Goal: Task Accomplishment & Management: Manage account settings

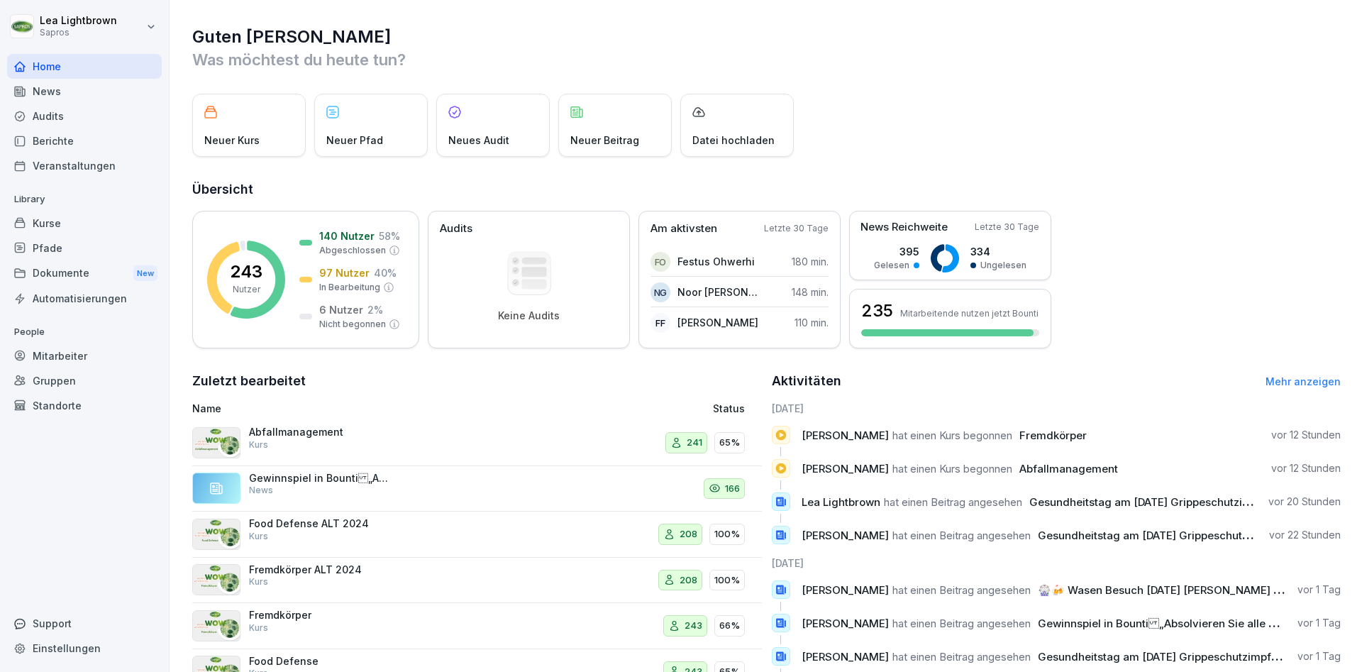
click at [85, 367] on div "Mitarbeiter" at bounding box center [84, 355] width 155 height 25
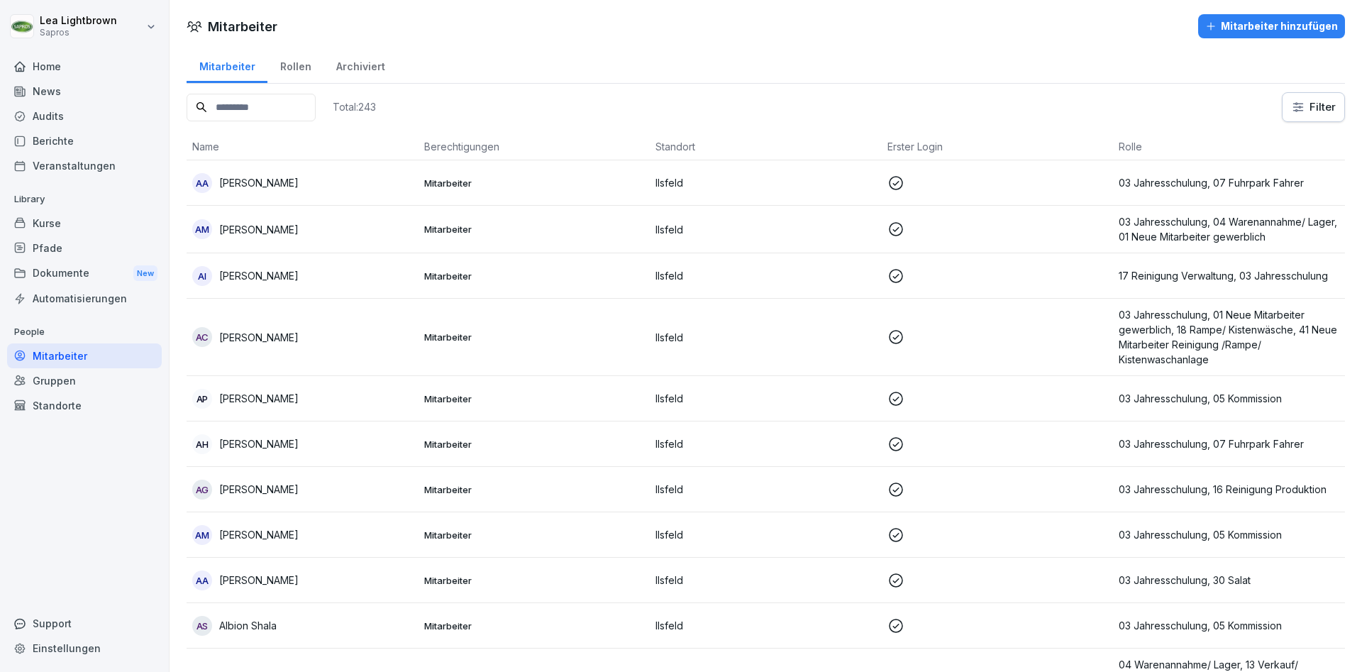
click at [260, 115] on input at bounding box center [251, 108] width 129 height 28
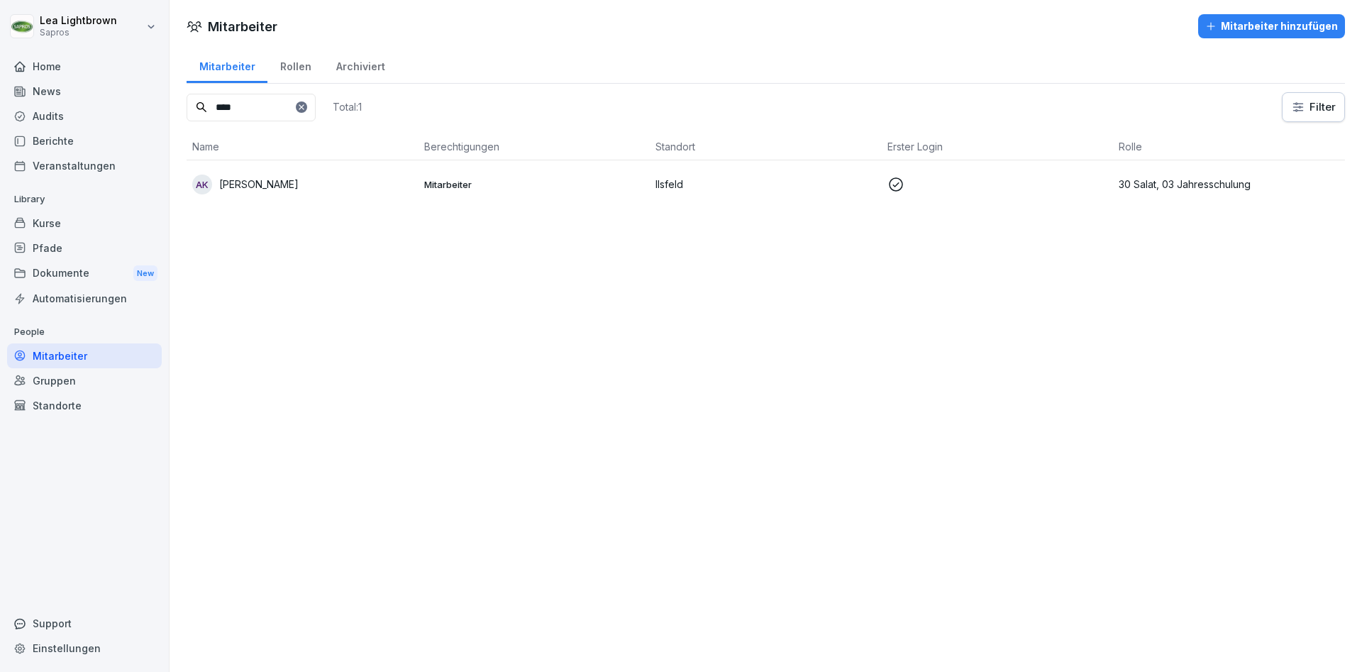
click at [333, 180] on div "AK [PERSON_NAME]" at bounding box center [302, 184] width 221 height 20
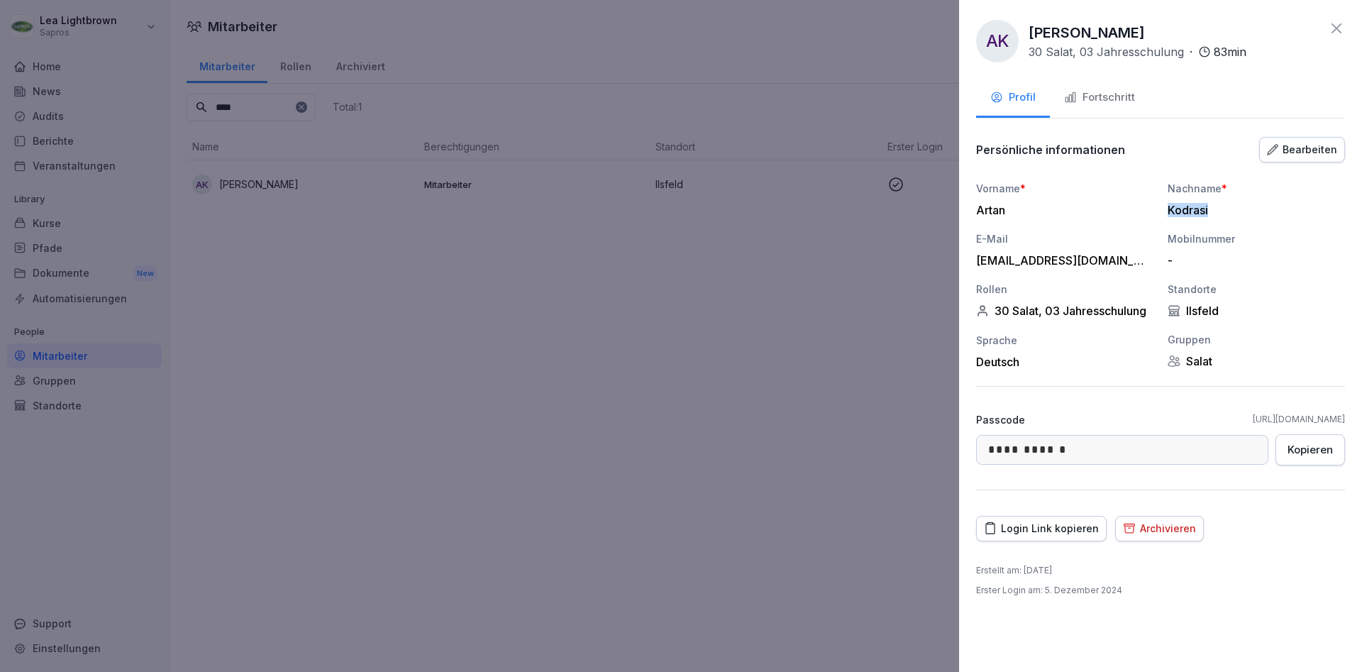
drag, startPoint x: 1207, startPoint y: 209, endPoint x: 1165, endPoint y: 212, distance: 41.9
click at [1167, 212] on div "Kodrasi" at bounding box center [1252, 210] width 170 height 14
click at [450, 427] on div at bounding box center [681, 336] width 1362 height 672
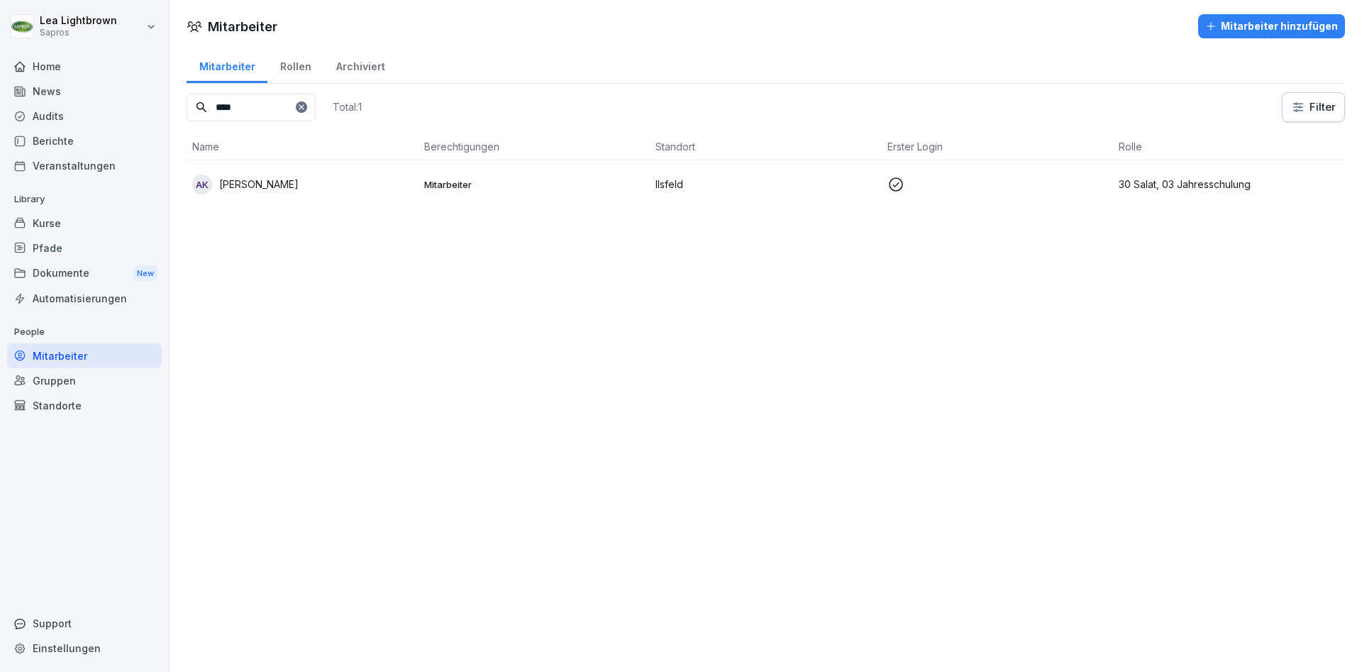
drag, startPoint x: 251, startPoint y: 105, endPoint x: 198, endPoint y: 105, distance: 53.2
click at [198, 105] on input "****" at bounding box center [251, 108] width 129 height 28
type input "***"
click at [369, 189] on div "TG Taina Ghilan" at bounding box center [302, 199] width 221 height 20
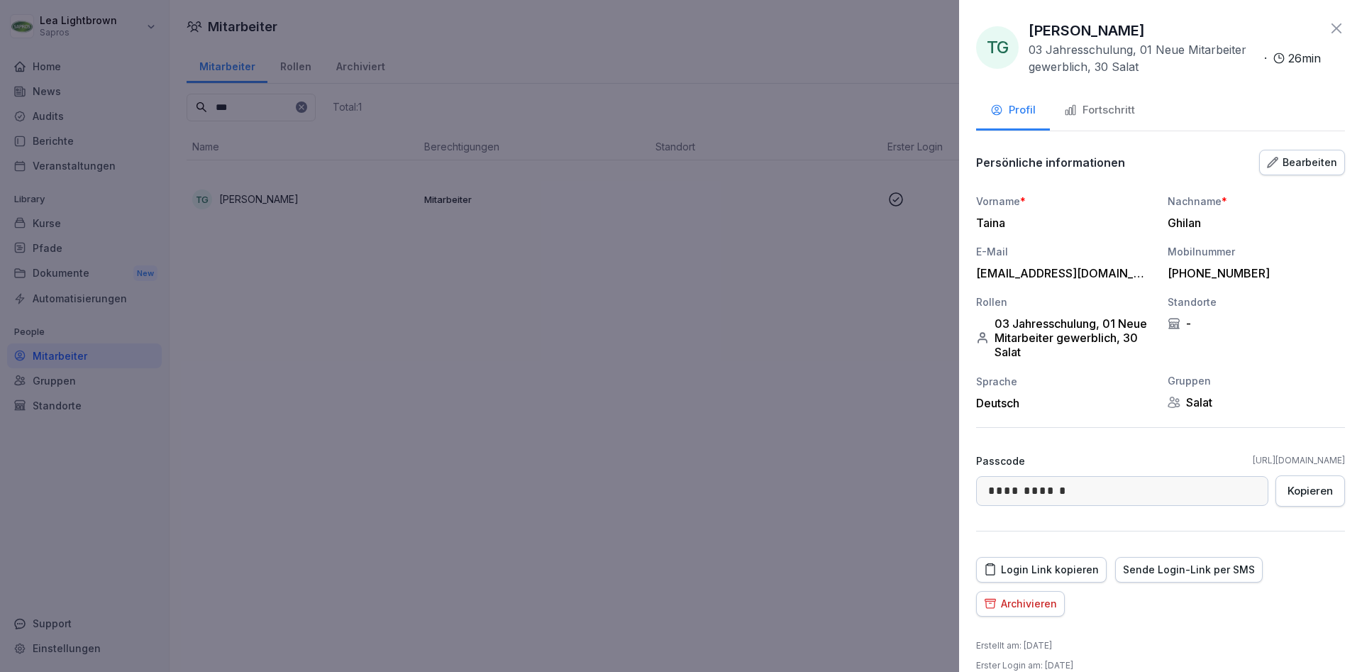
click at [1326, 157] on div "Bearbeiten" at bounding box center [1302, 163] width 70 height 16
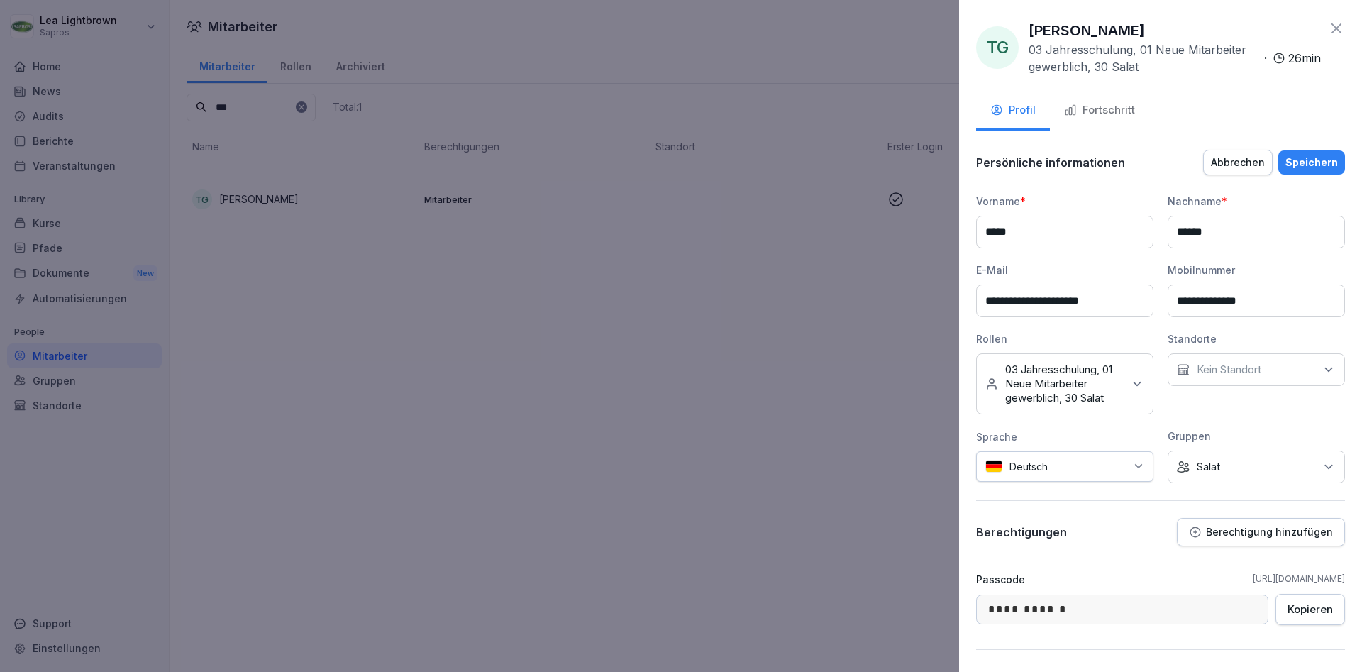
click at [1035, 300] on input "**********" at bounding box center [1064, 300] width 177 height 33
click at [1134, 302] on input "**********" at bounding box center [1064, 300] width 177 height 33
type input "**********"
click at [1316, 161] on div "Speichern" at bounding box center [1311, 163] width 52 height 16
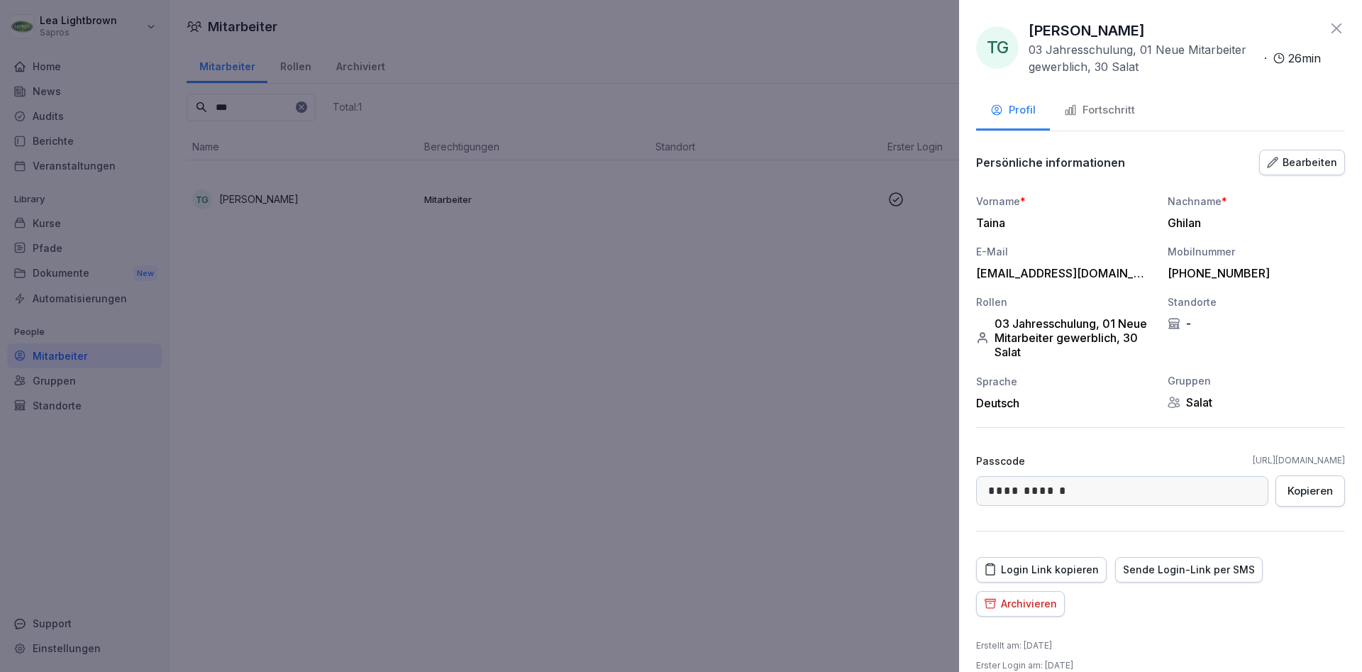
click at [653, 380] on div at bounding box center [681, 336] width 1362 height 672
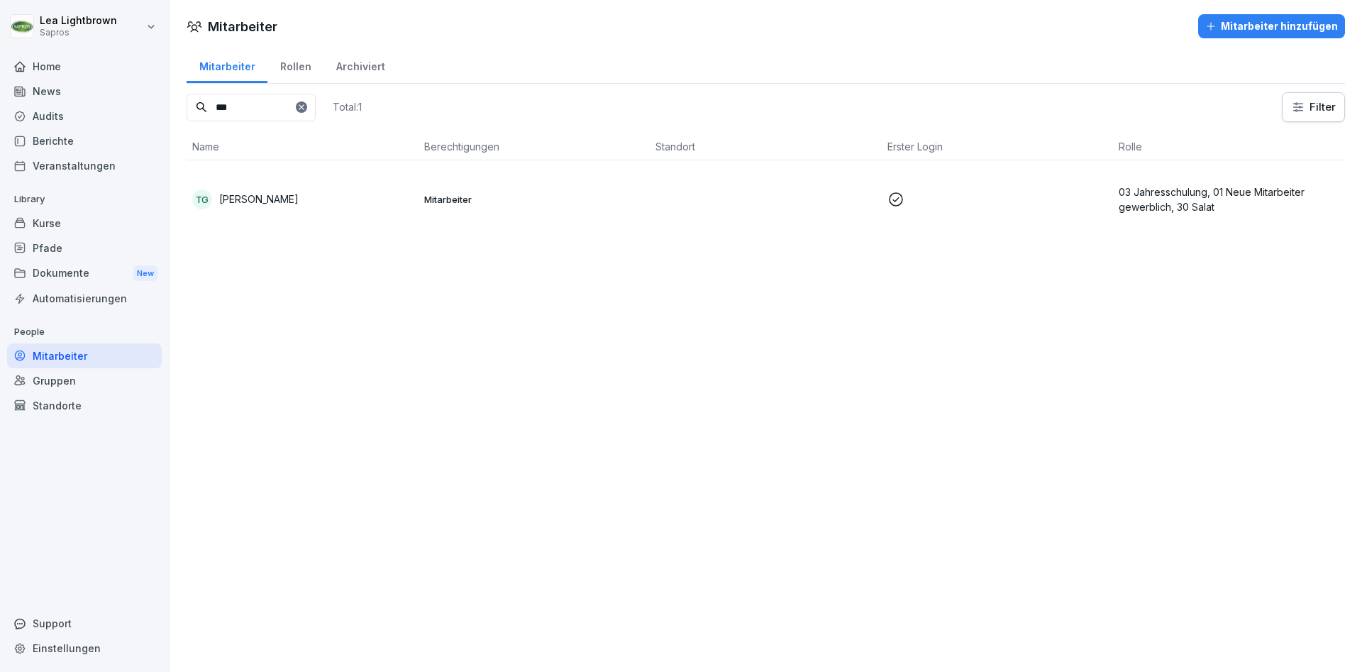
click at [44, 224] on div "Kurse" at bounding box center [84, 223] width 155 height 25
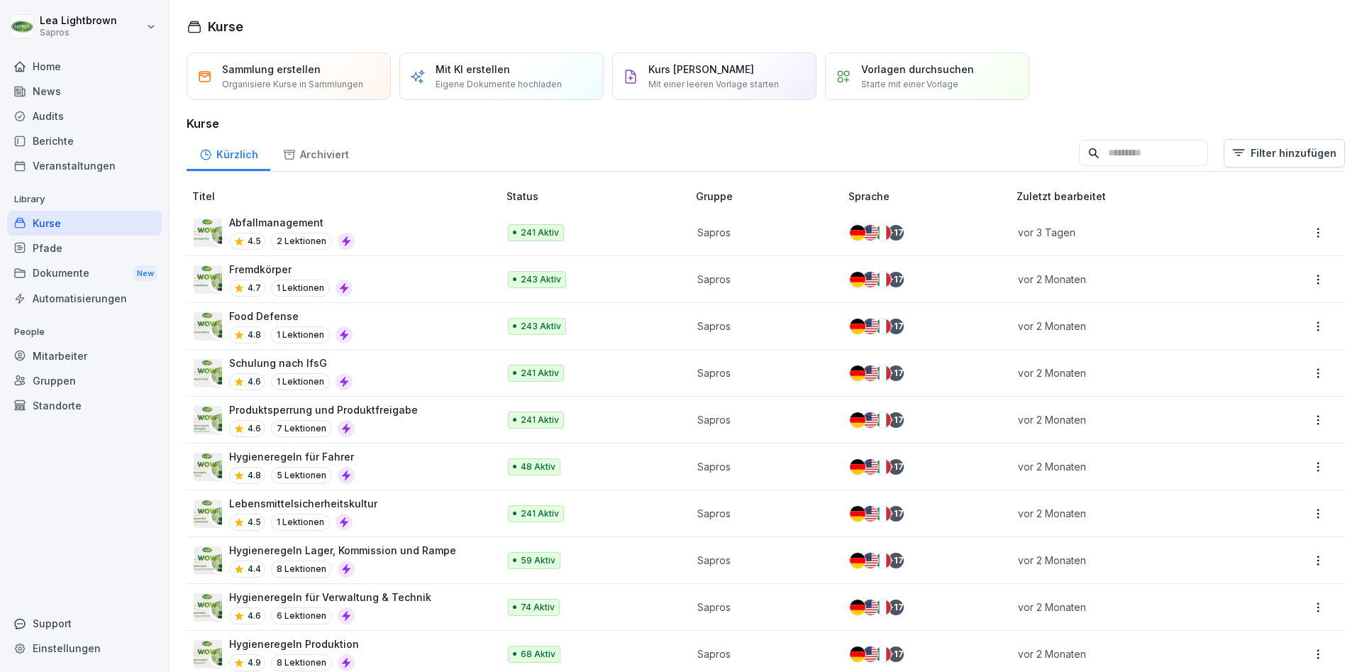
click at [457, 279] on div "Fremdkörper 4.7 1 Lektionen" at bounding box center [339, 279] width 290 height 35
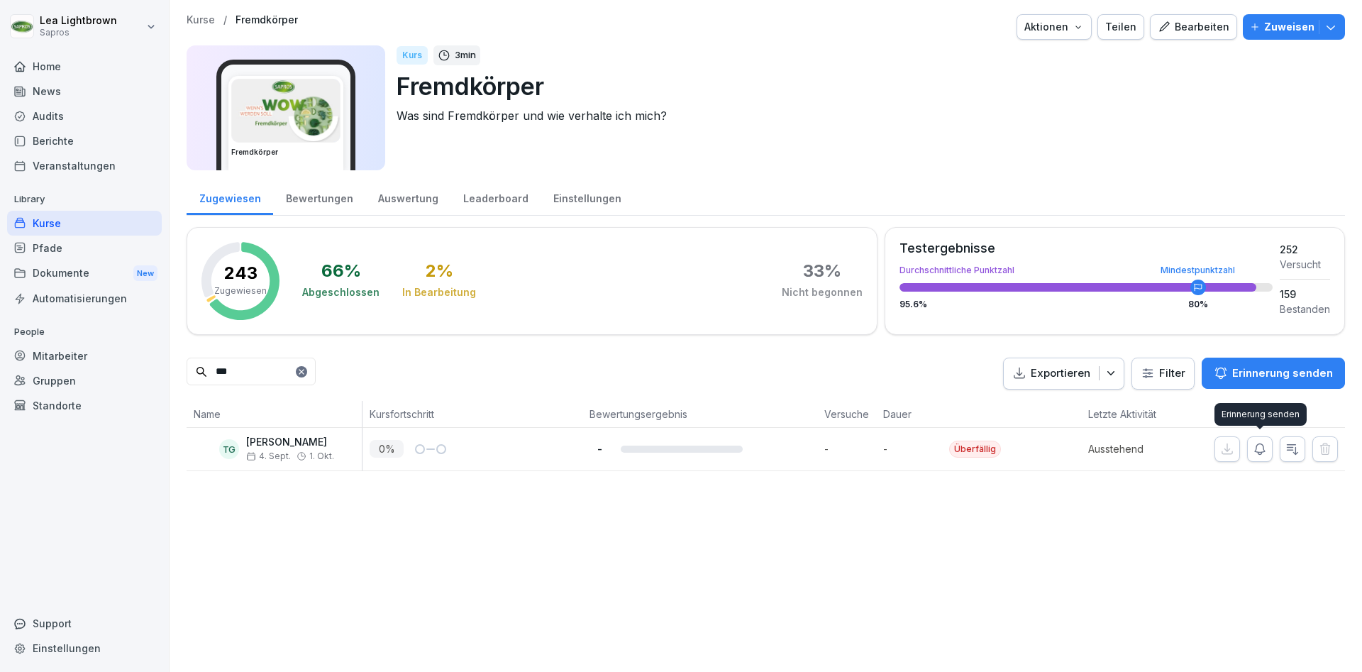
type input "***"
click at [1255, 452] on icon "button" at bounding box center [1260, 448] width 10 height 11
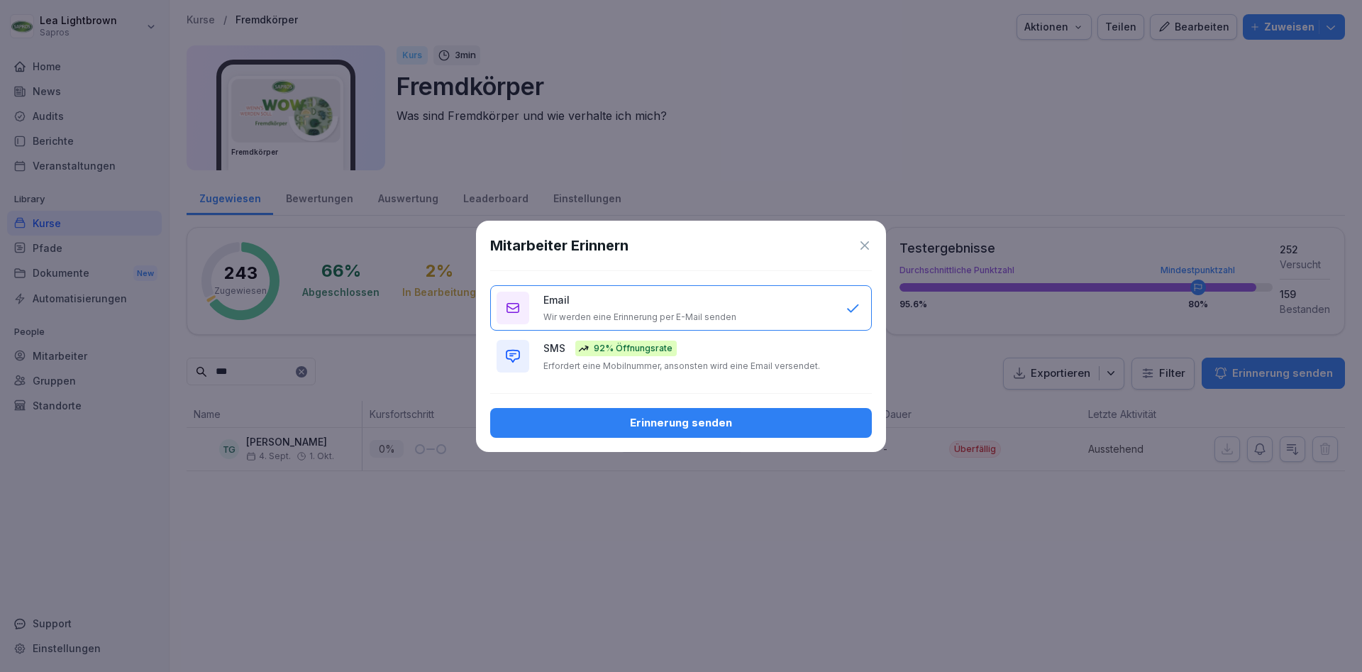
click at [676, 417] on div "Erinnerung senden" at bounding box center [680, 423] width 359 height 16
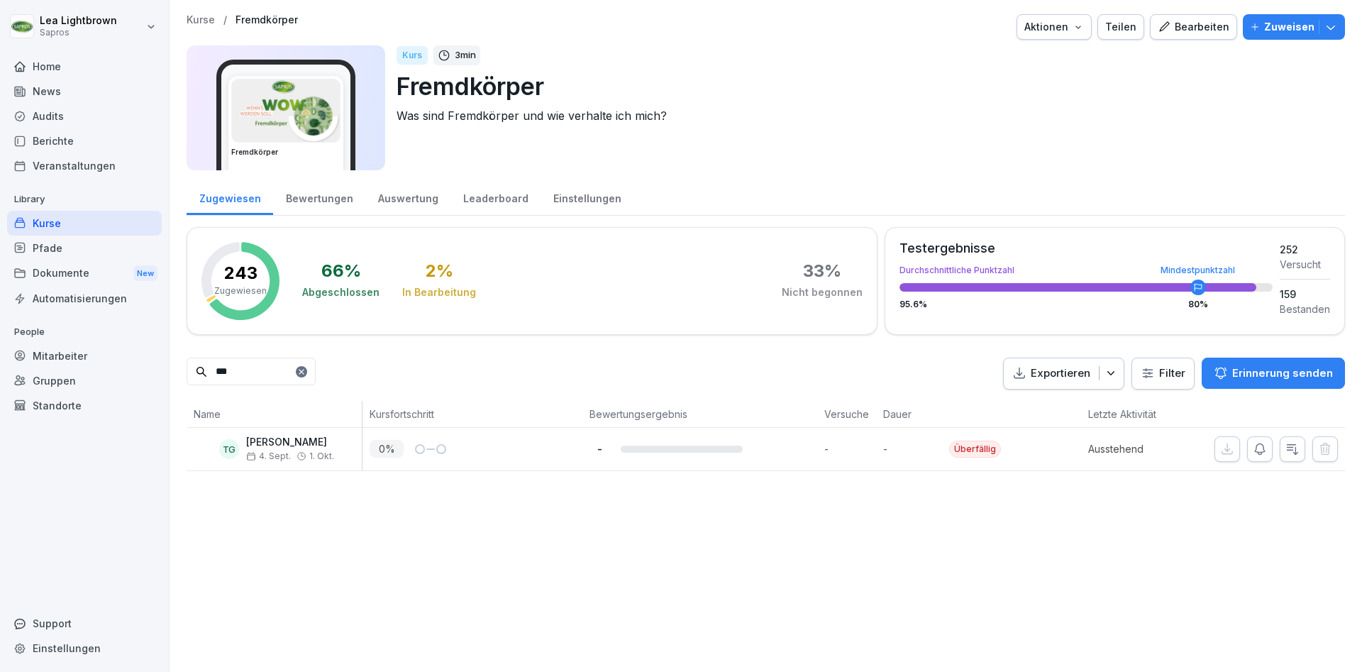
click at [91, 226] on div "Kurse" at bounding box center [84, 223] width 155 height 25
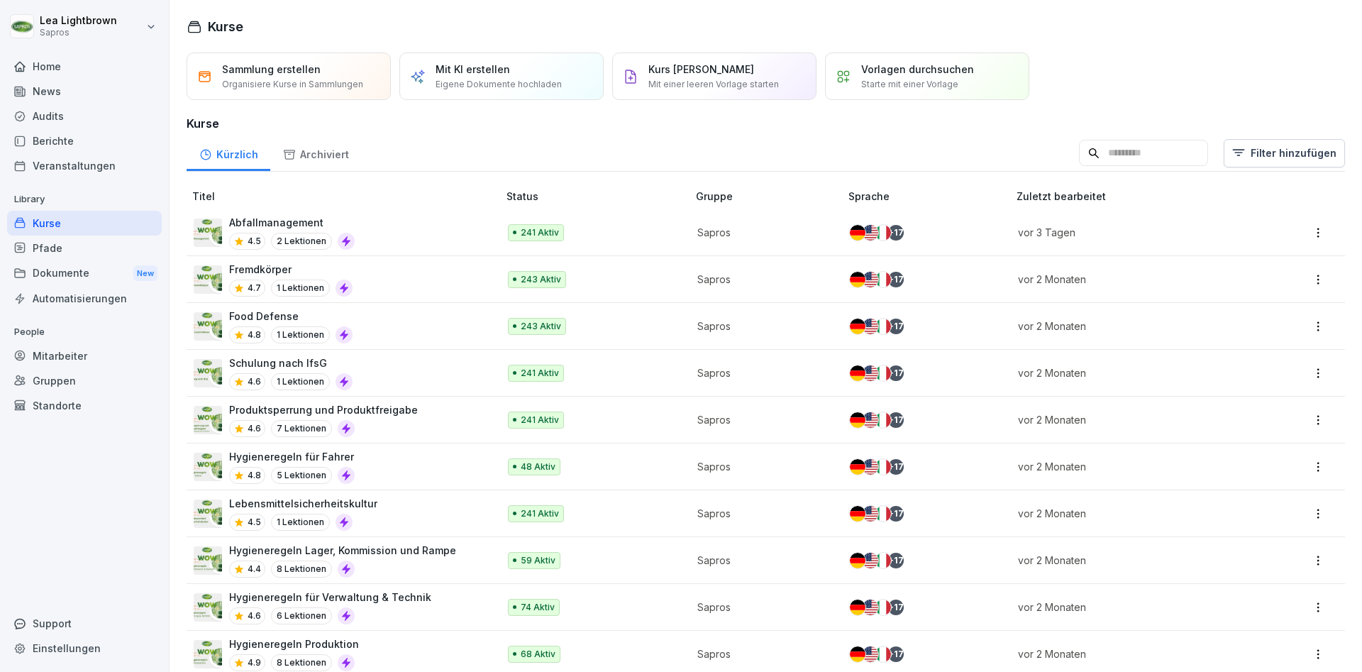
click at [435, 230] on div "Abfallmanagement 4.5 2 Lektionen" at bounding box center [339, 232] width 290 height 35
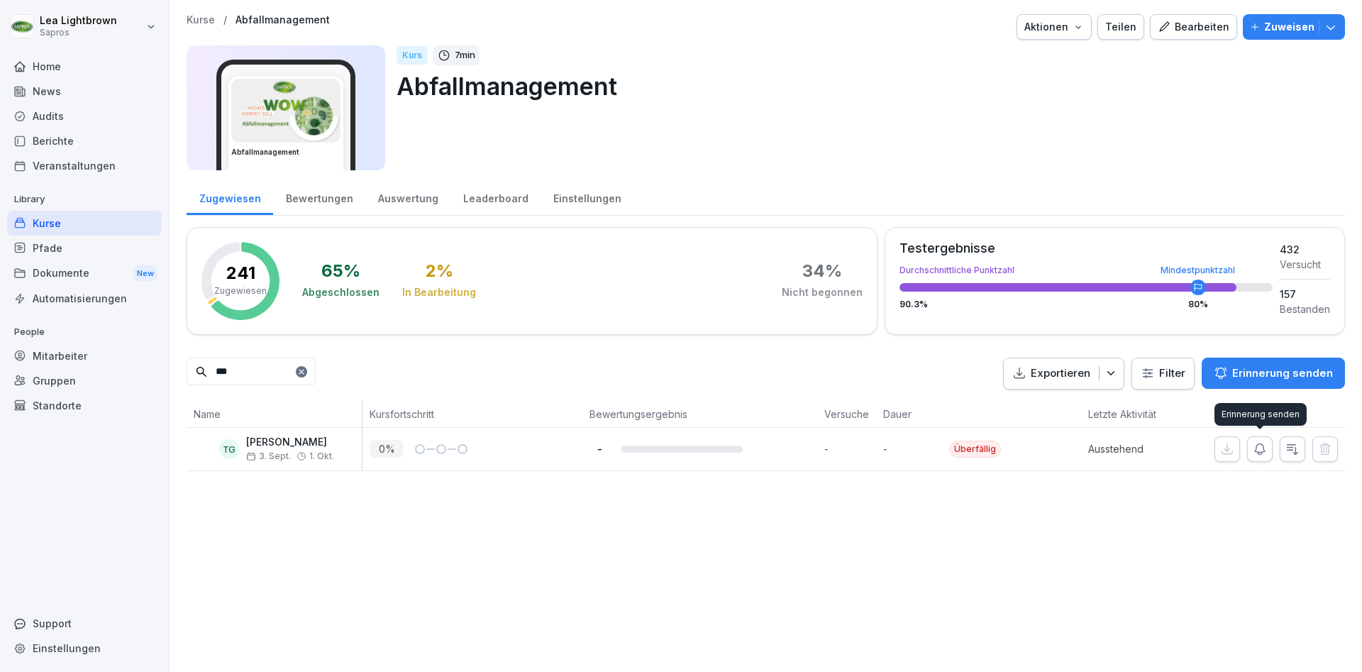
type input "***"
click at [1259, 450] on icon "button" at bounding box center [1259, 449] width 14 height 14
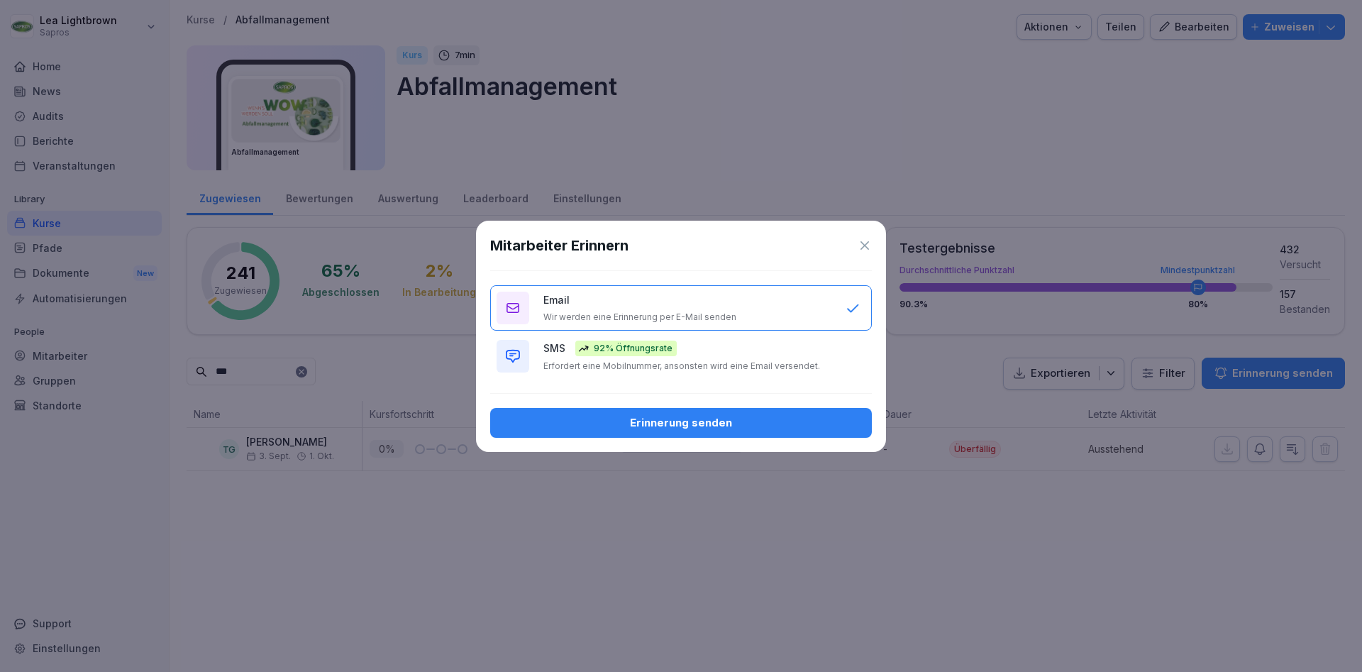
click at [713, 418] on div "Erinnerung senden" at bounding box center [680, 423] width 359 height 16
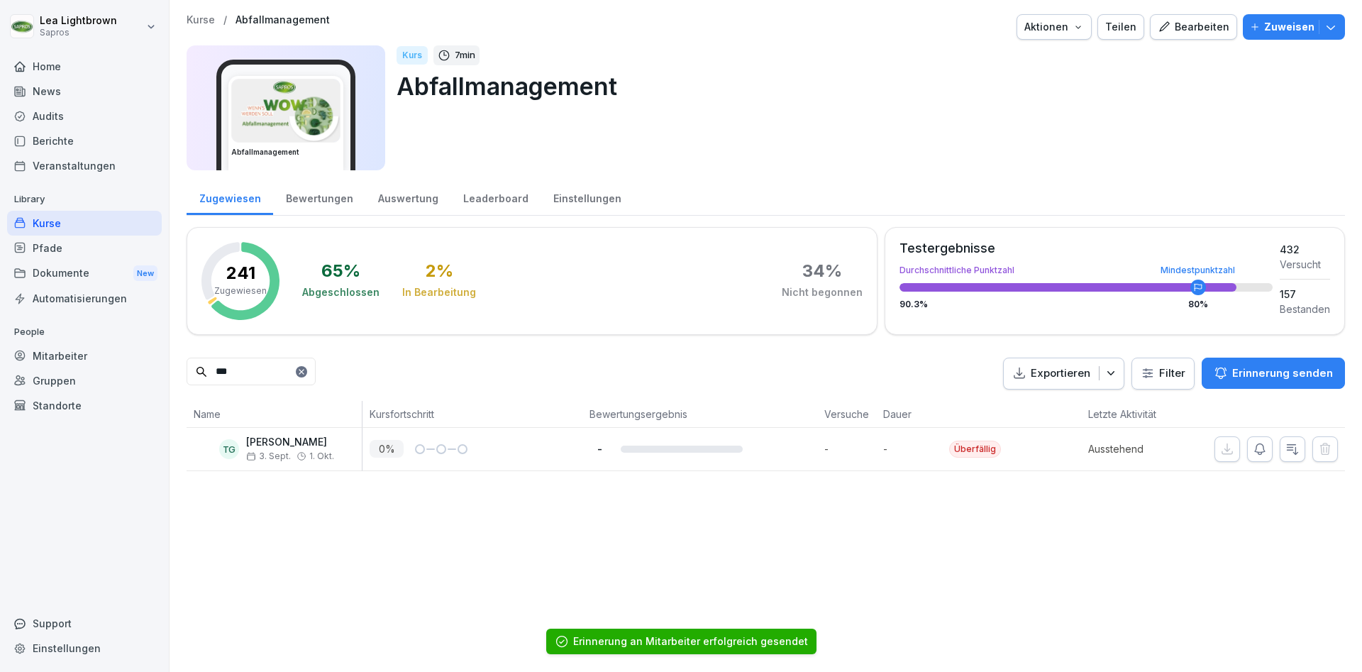
click at [80, 225] on div "Kurse" at bounding box center [84, 223] width 155 height 25
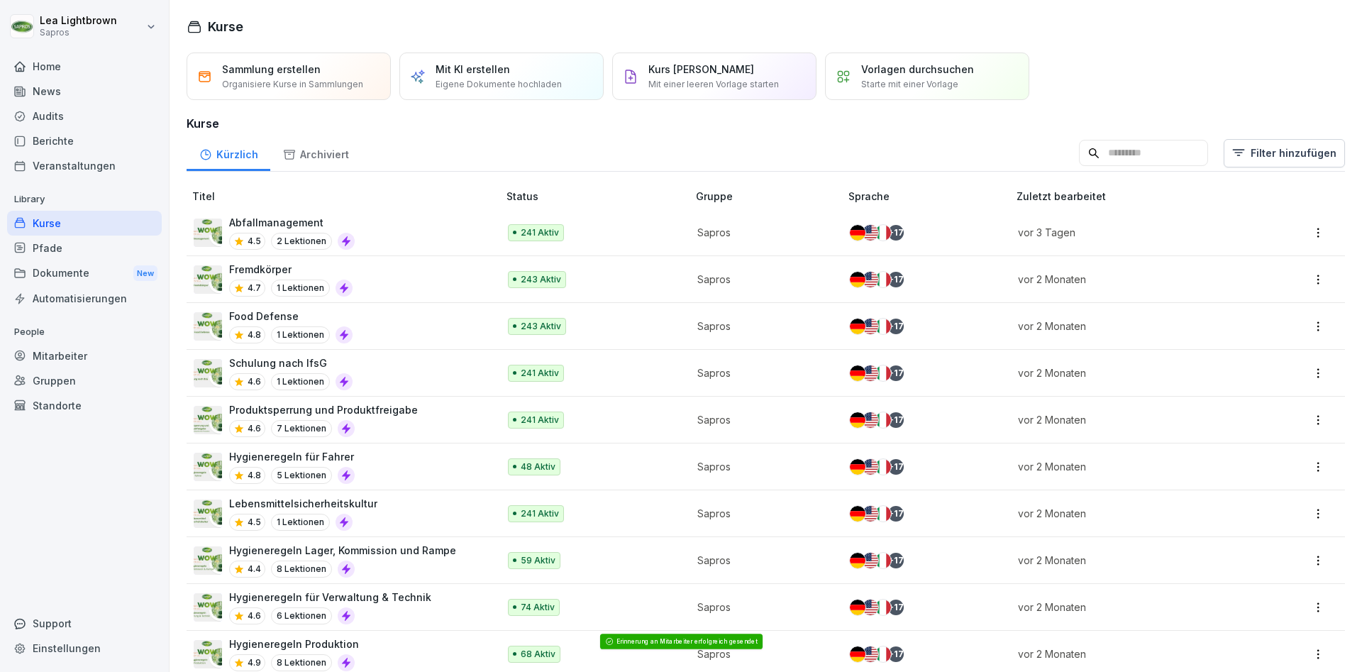
click at [424, 323] on div "Food Defense 4.8 1 Lektionen" at bounding box center [339, 325] width 290 height 35
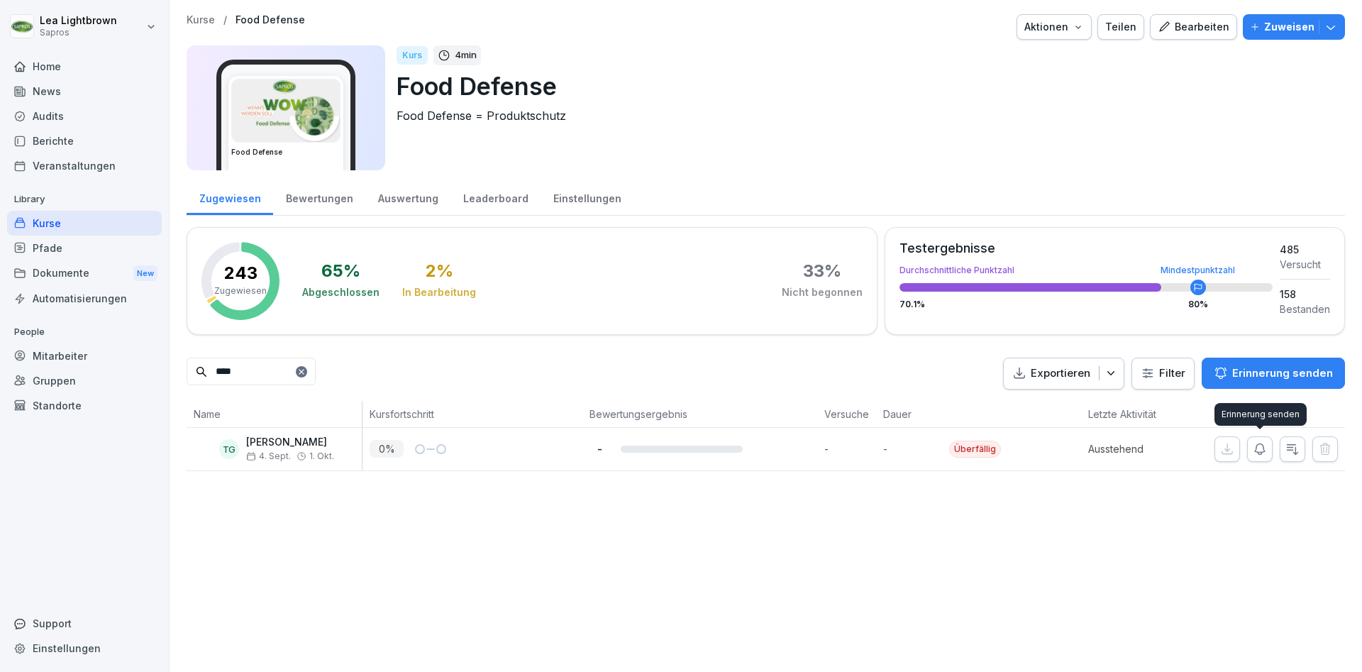
type input "****"
click at [1267, 456] on button "button" at bounding box center [1260, 449] width 26 height 26
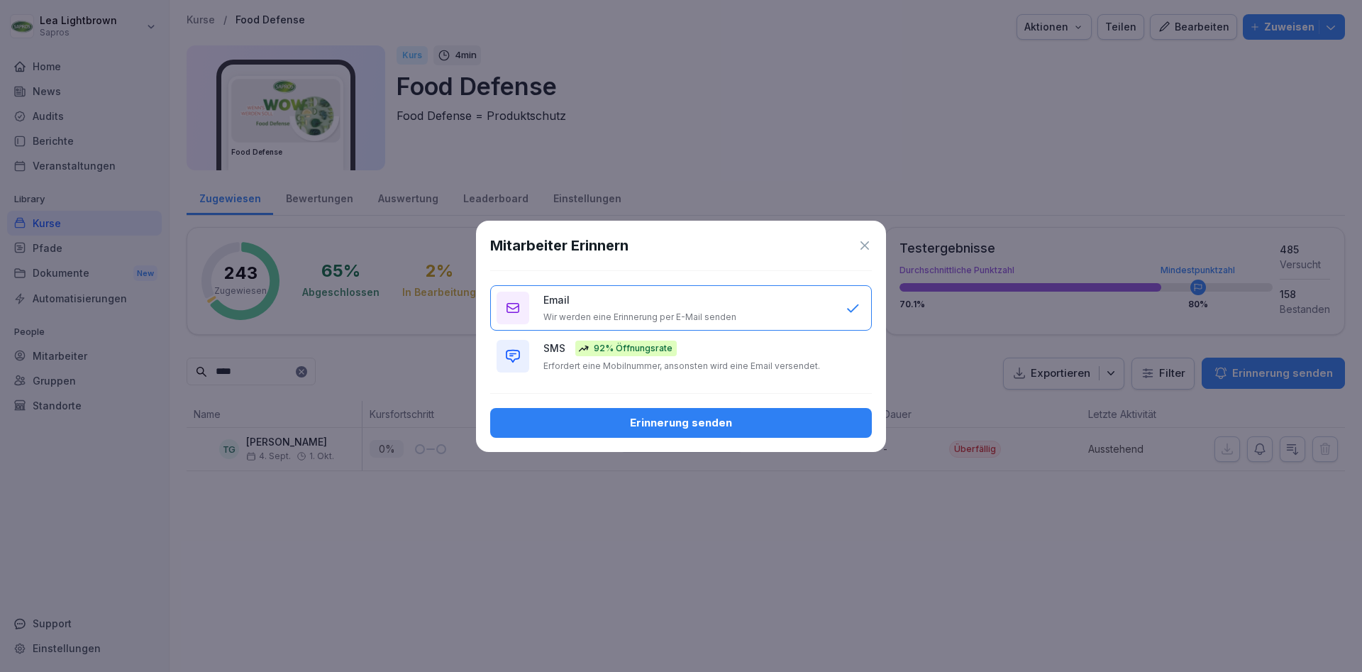
click at [723, 428] on div "Erinnerung senden" at bounding box center [680, 423] width 359 height 16
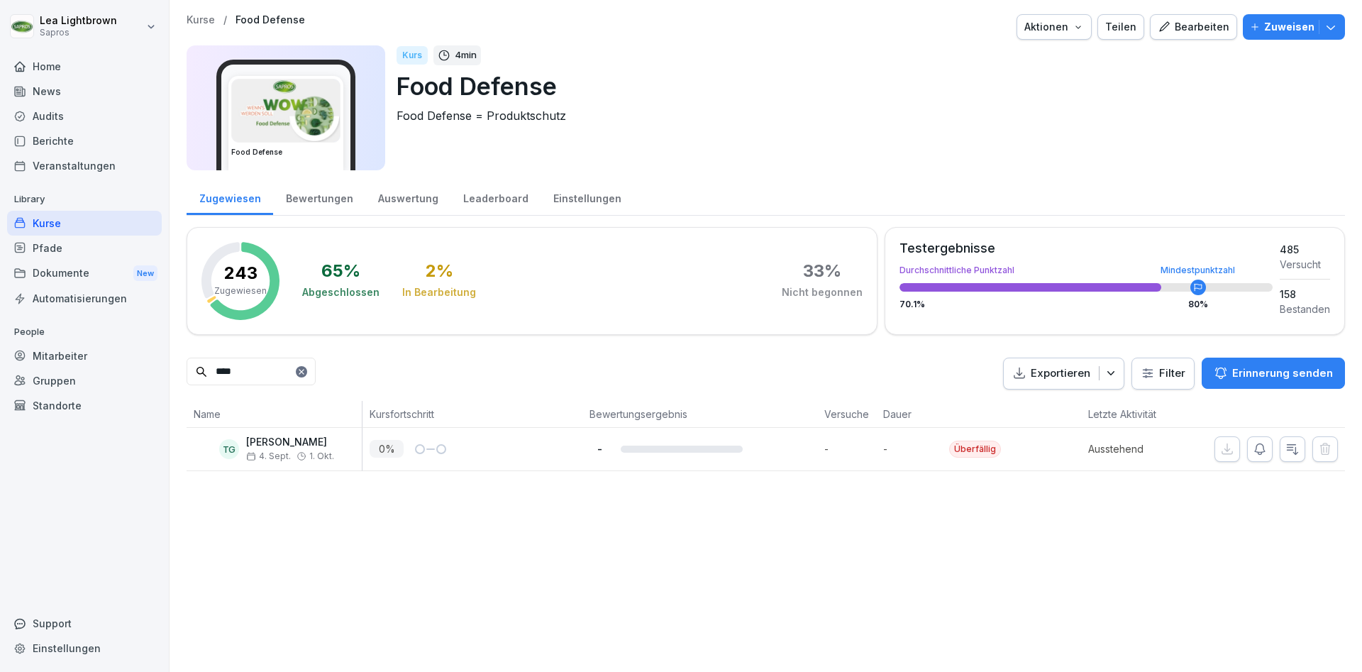
click at [49, 352] on div "Mitarbeiter" at bounding box center [84, 355] width 155 height 25
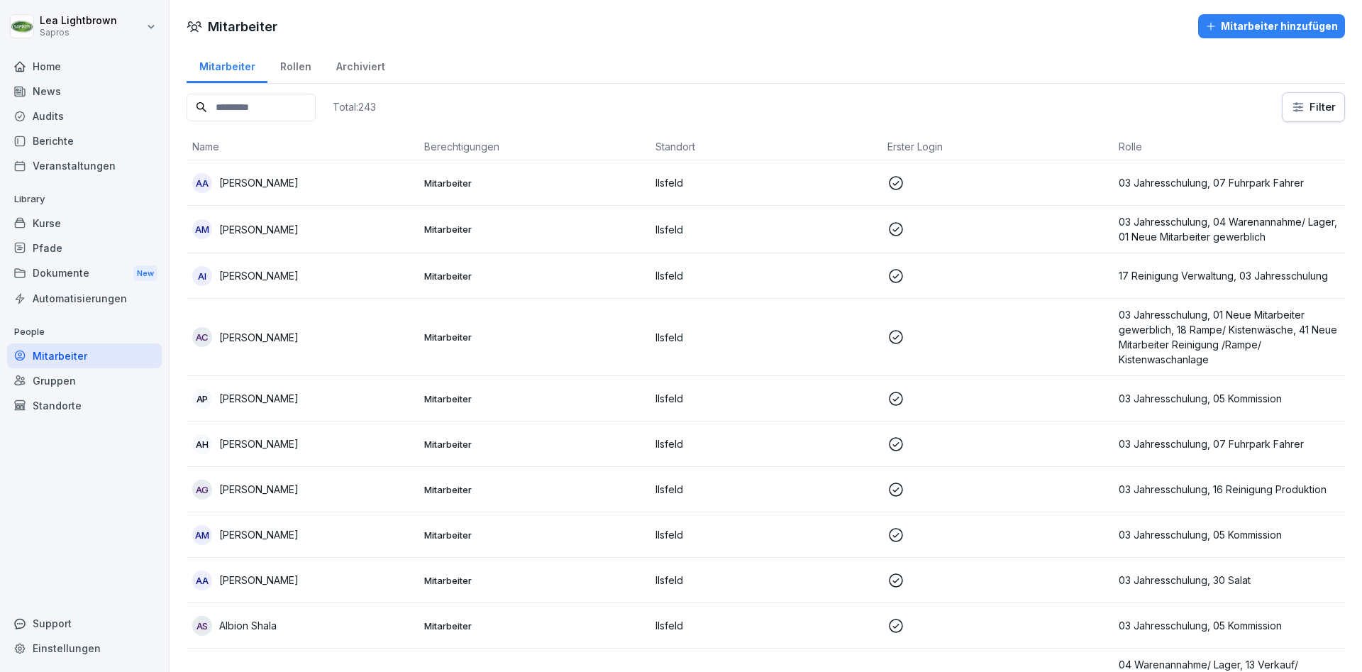
click at [287, 107] on input at bounding box center [251, 108] width 129 height 28
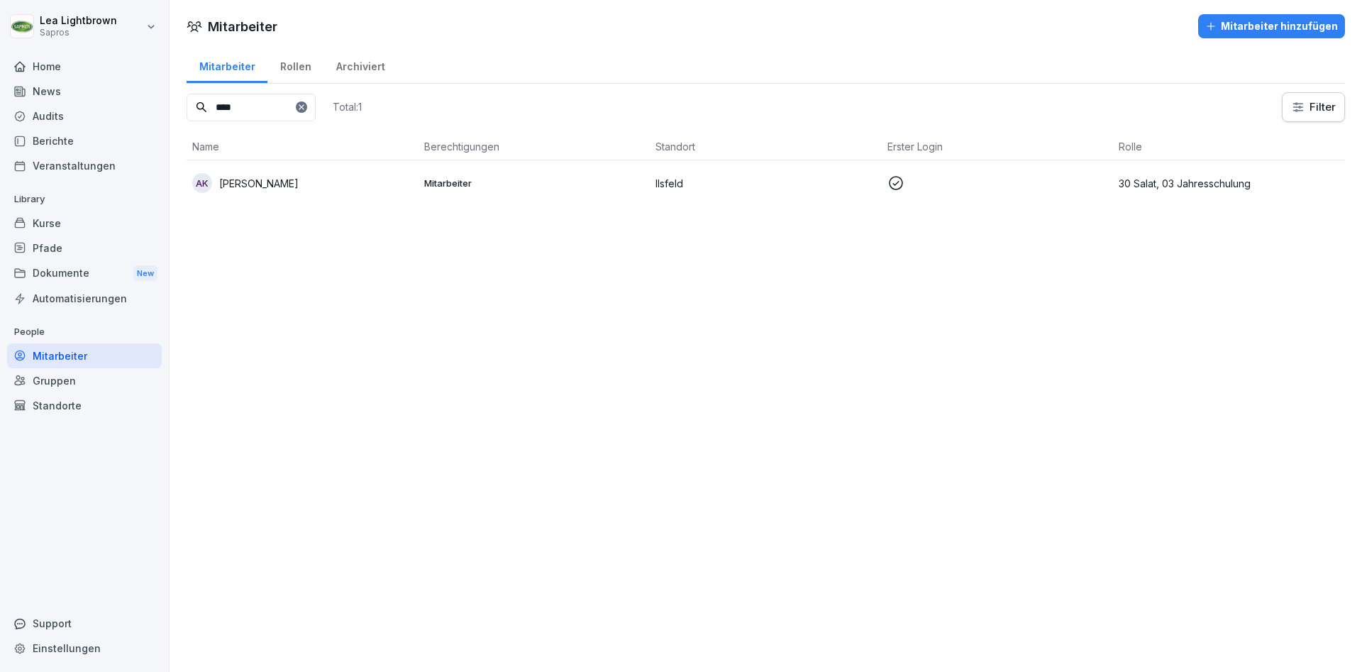
type input "****"
click at [356, 171] on td "AK [PERSON_NAME]" at bounding box center [303, 182] width 232 height 45
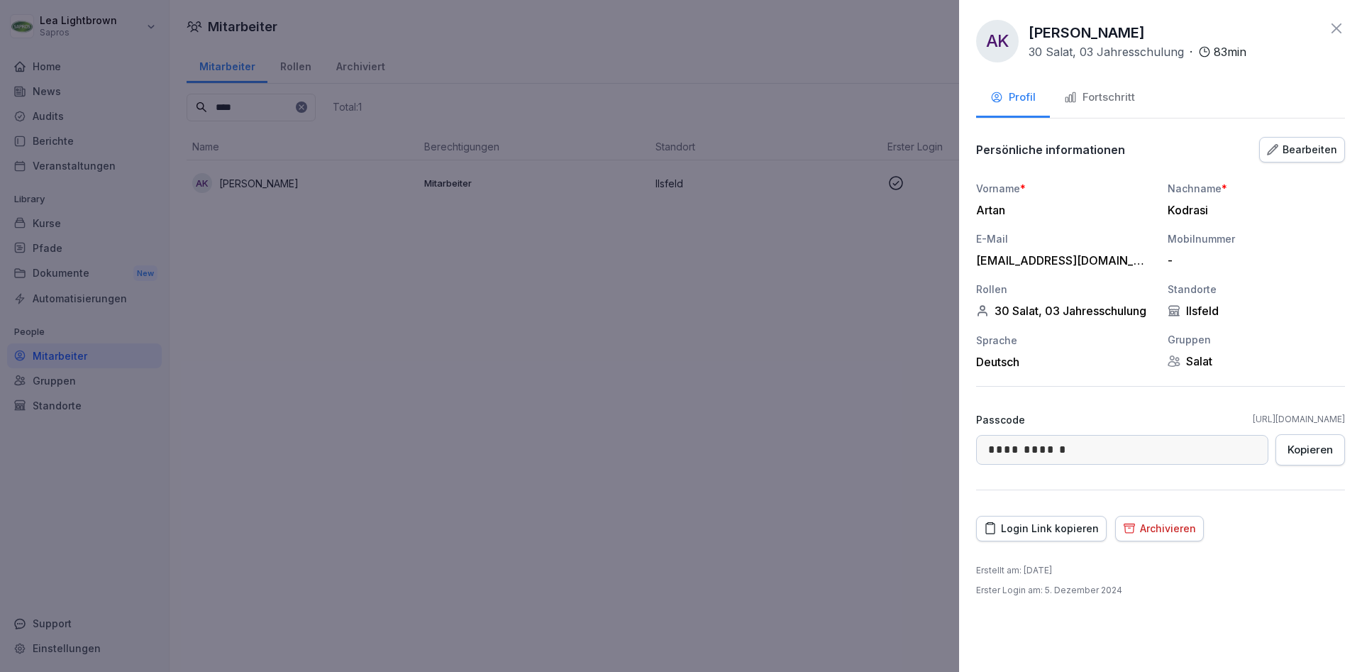
click at [1320, 455] on div "Kopieren" at bounding box center [1309, 450] width 45 height 16
click at [676, 389] on div at bounding box center [681, 336] width 1362 height 672
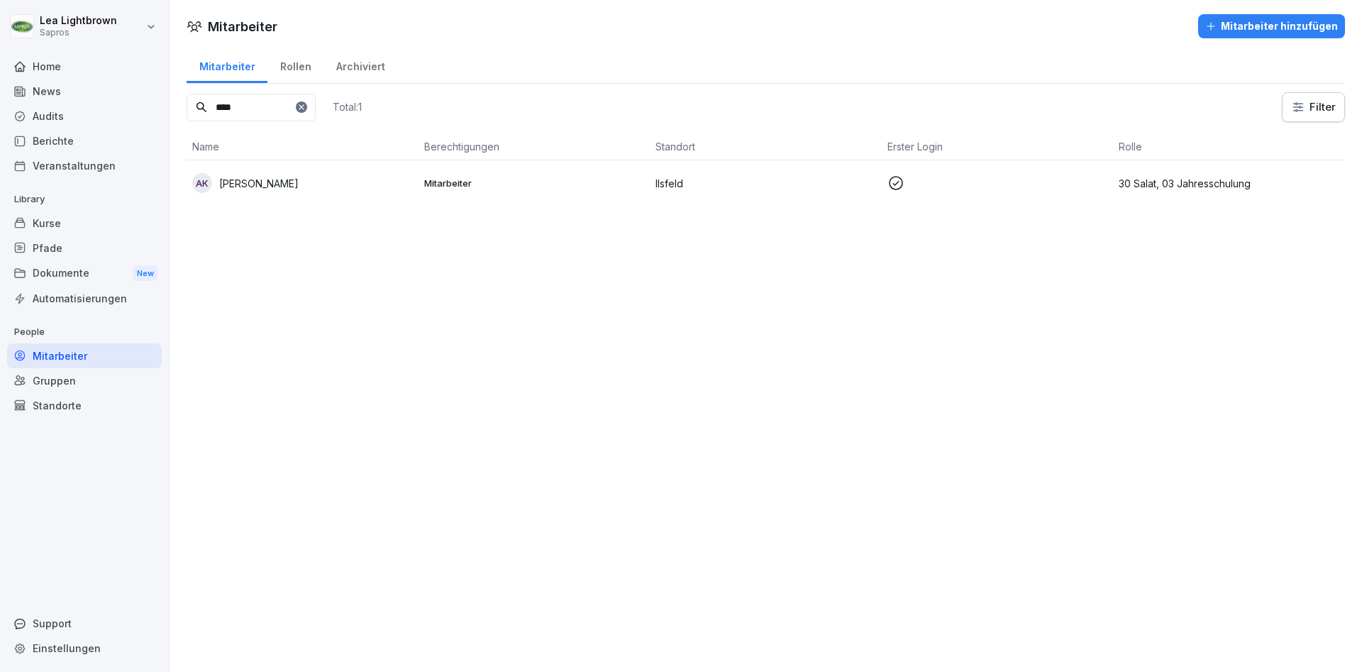
click at [88, 217] on div "Kurse" at bounding box center [84, 223] width 155 height 25
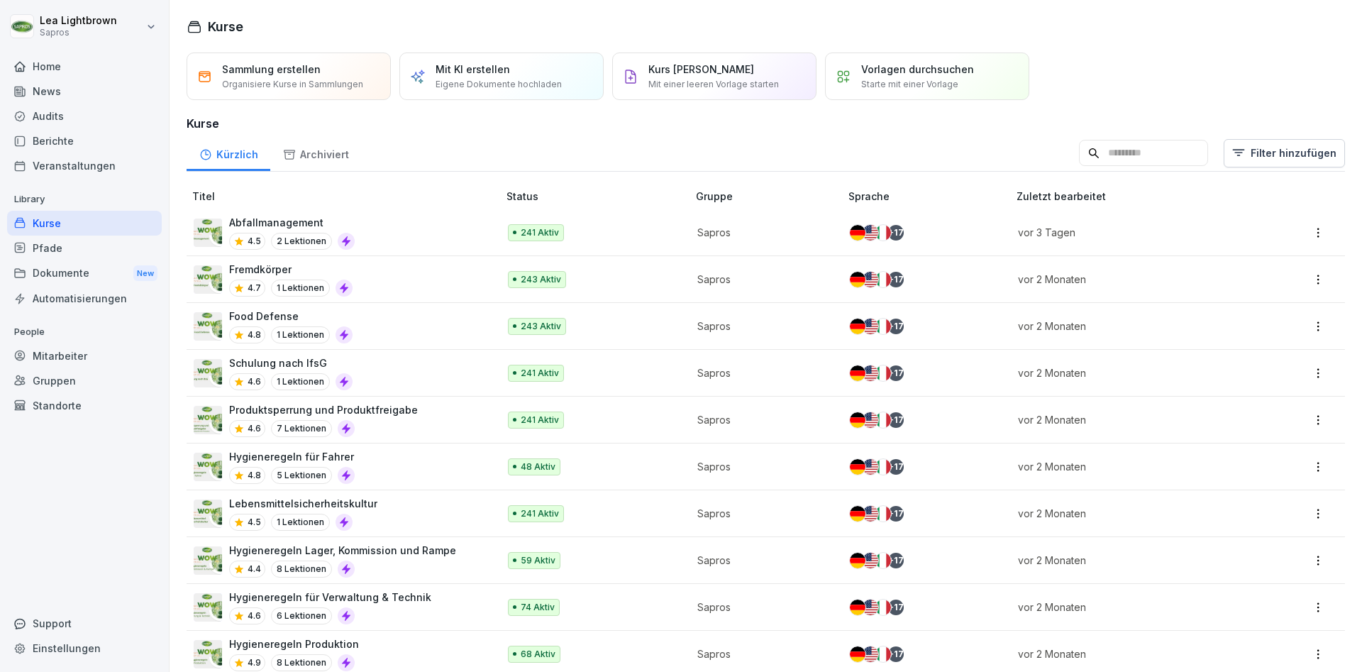
click at [1106, 147] on input at bounding box center [1143, 153] width 129 height 27
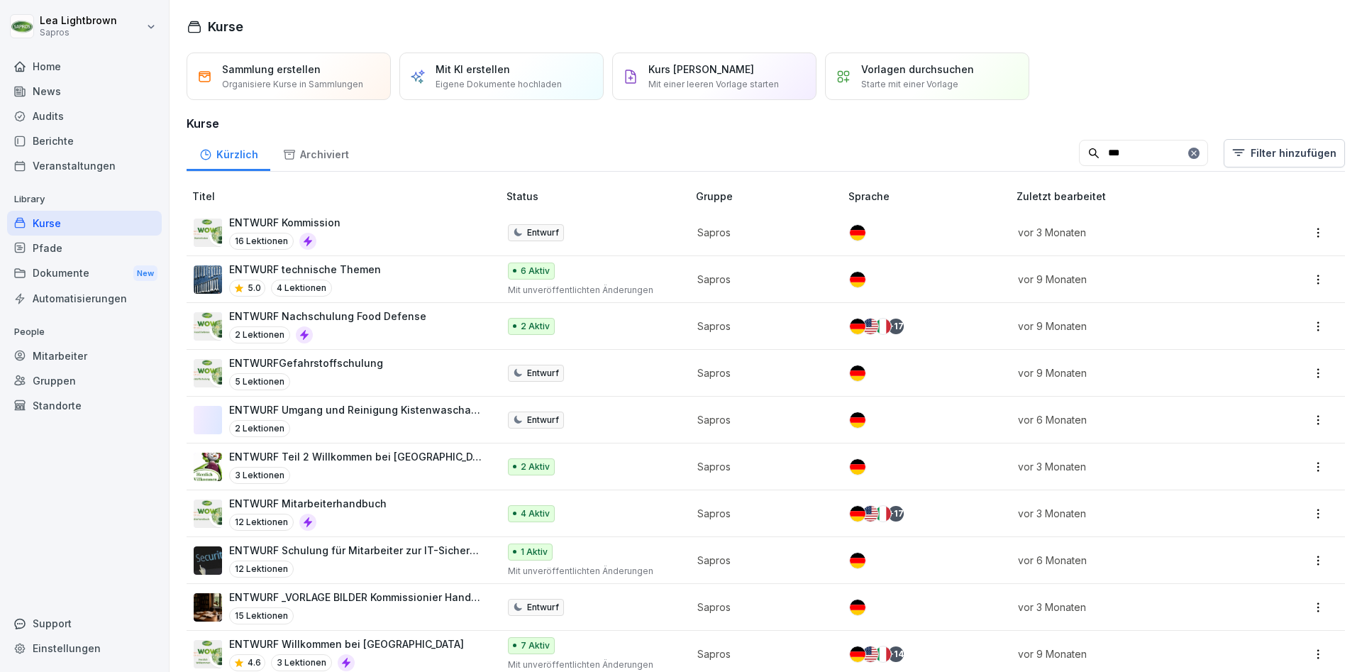
type input "***"
click at [65, 352] on div "Mitarbeiter" at bounding box center [84, 355] width 155 height 25
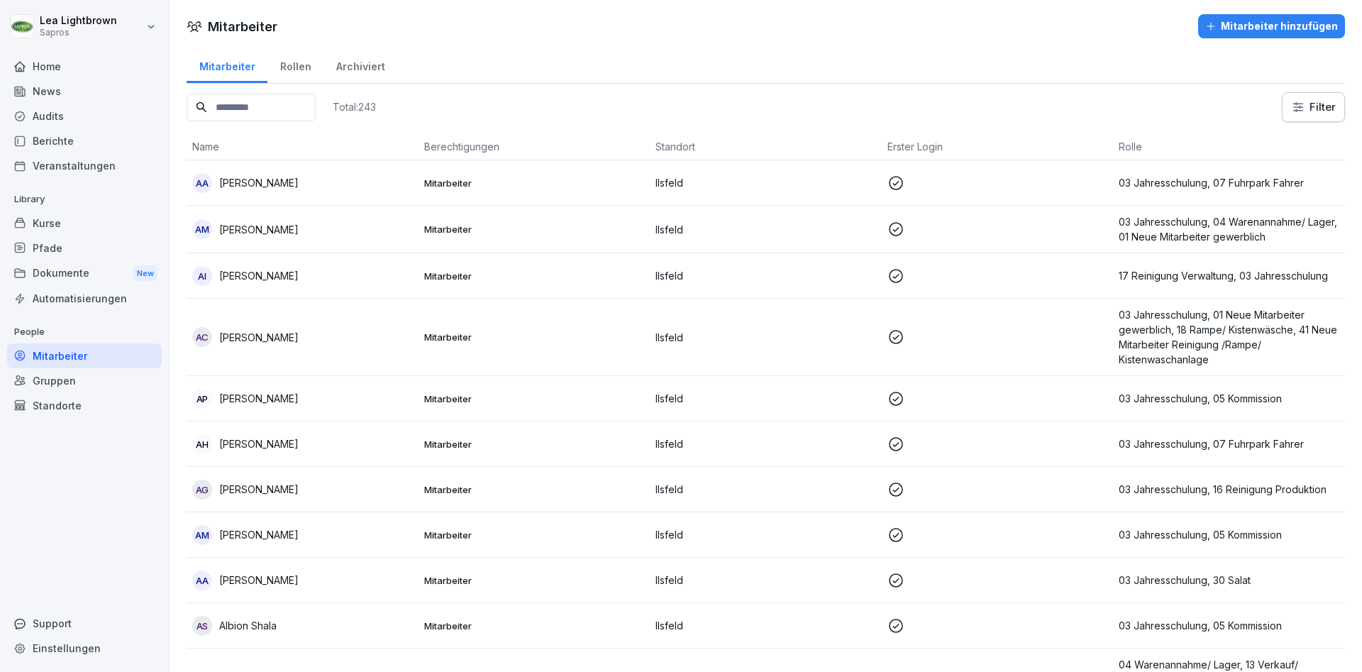
click at [285, 106] on input at bounding box center [251, 108] width 129 height 28
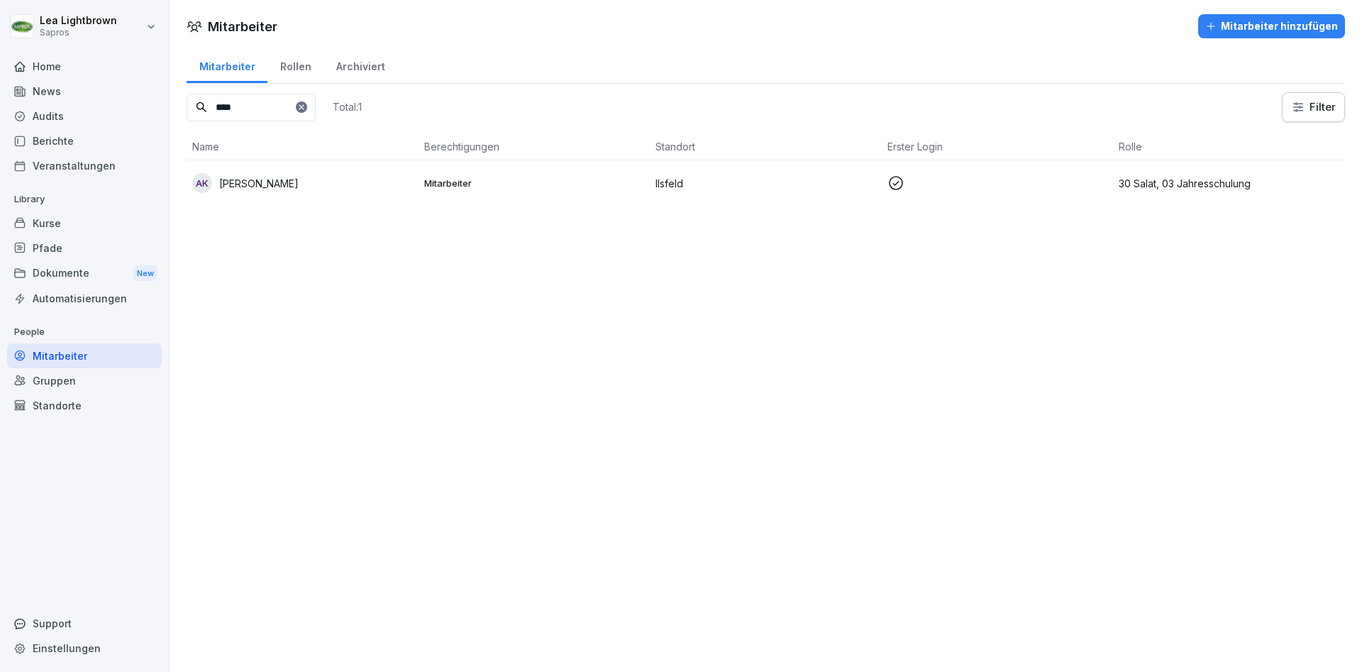
type input "****"
click at [315, 190] on div "AK [PERSON_NAME]" at bounding box center [302, 183] width 221 height 20
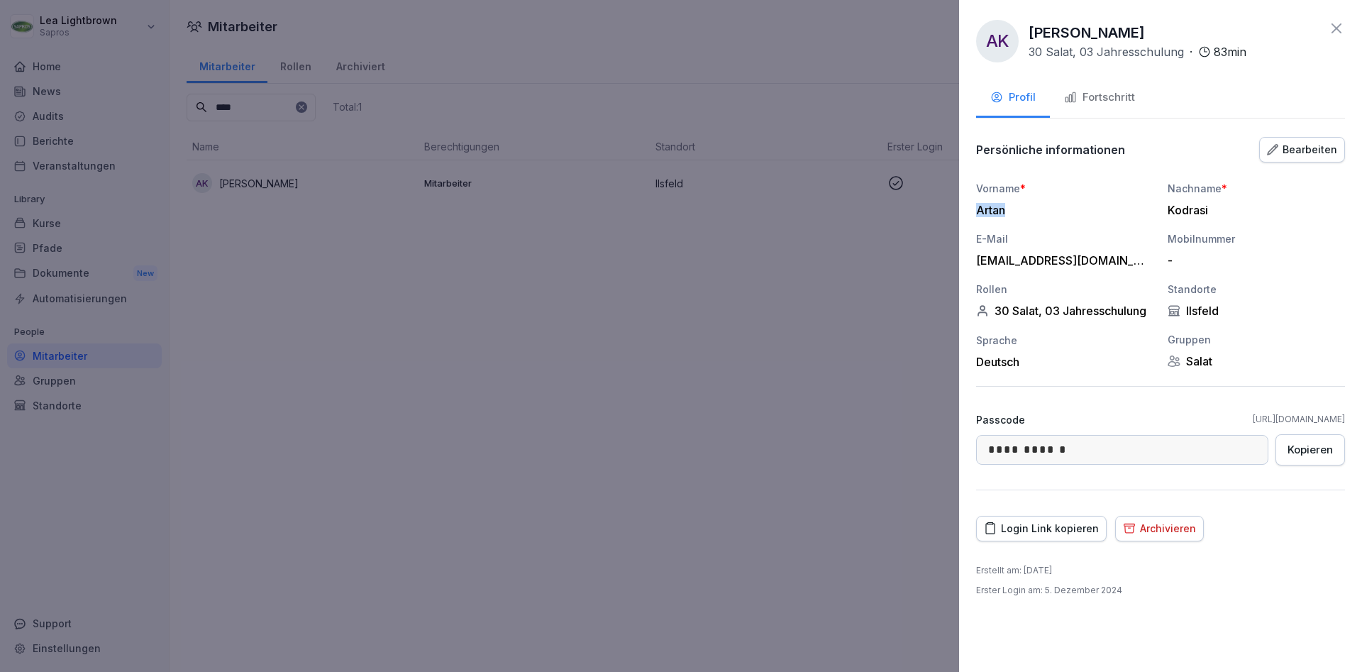
drag, startPoint x: 1005, startPoint y: 211, endPoint x: 973, endPoint y: 214, distance: 32.0
click at [976, 214] on div "Artan" at bounding box center [1061, 210] width 170 height 14
copy div "Artan"
click at [828, 330] on div at bounding box center [681, 336] width 1362 height 672
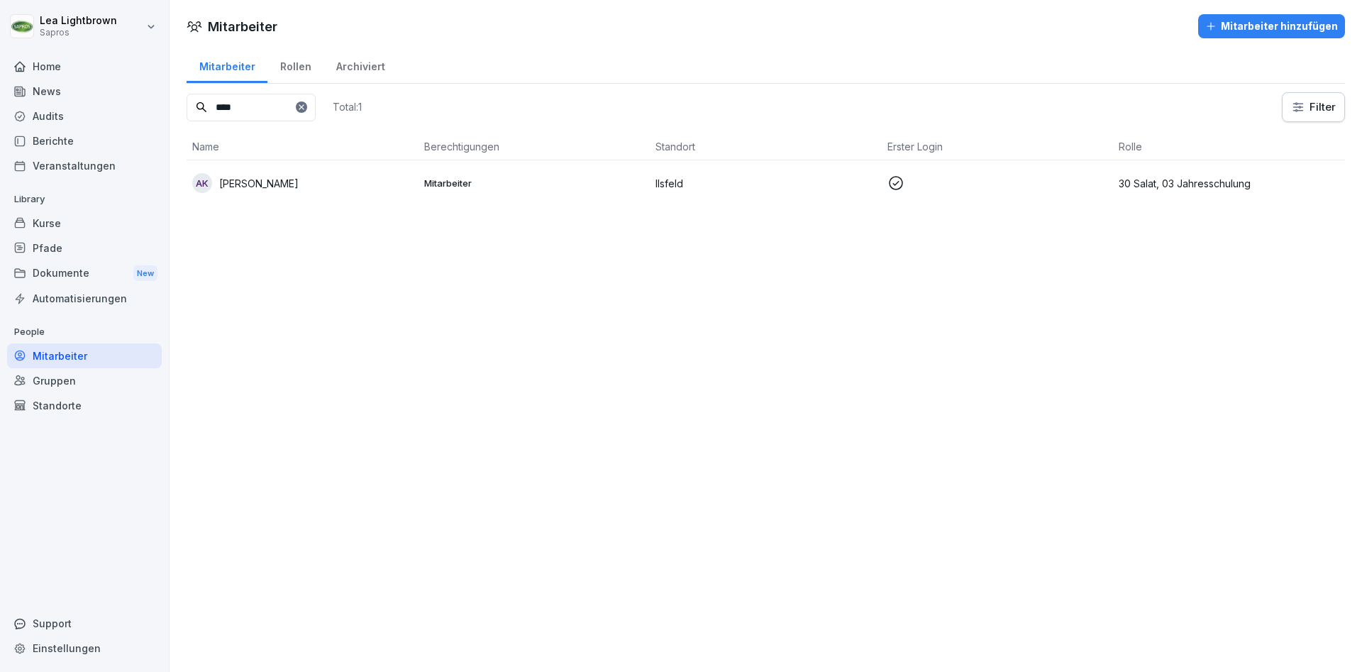
click at [74, 384] on div "Gruppen" at bounding box center [84, 380] width 155 height 25
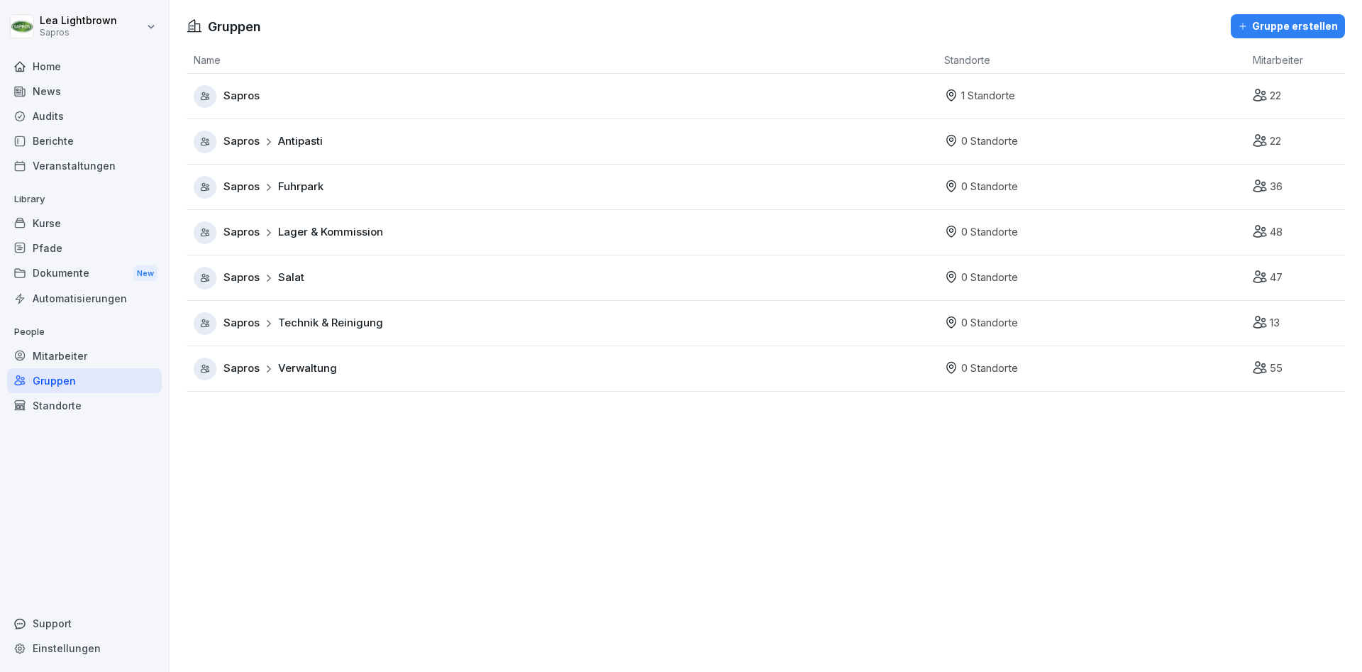
click at [419, 284] on div "Sapros Salat" at bounding box center [565, 278] width 743 height 23
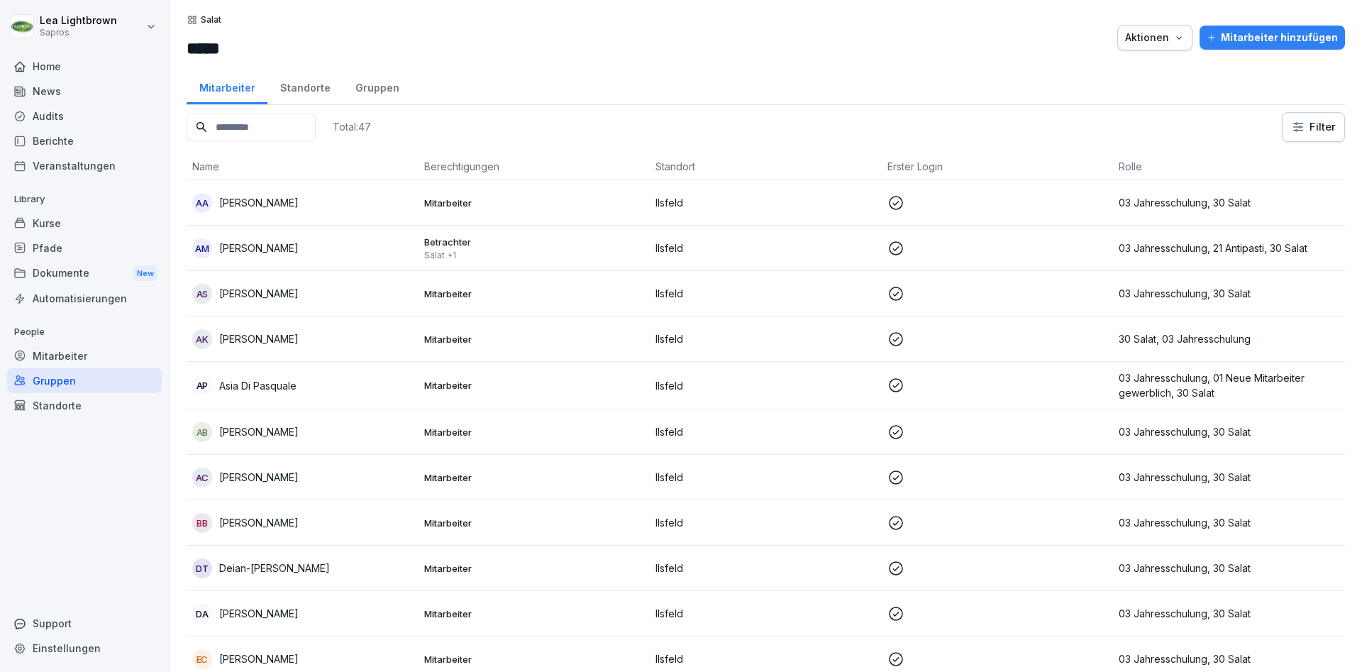
click at [316, 138] on input at bounding box center [251, 127] width 129 height 28
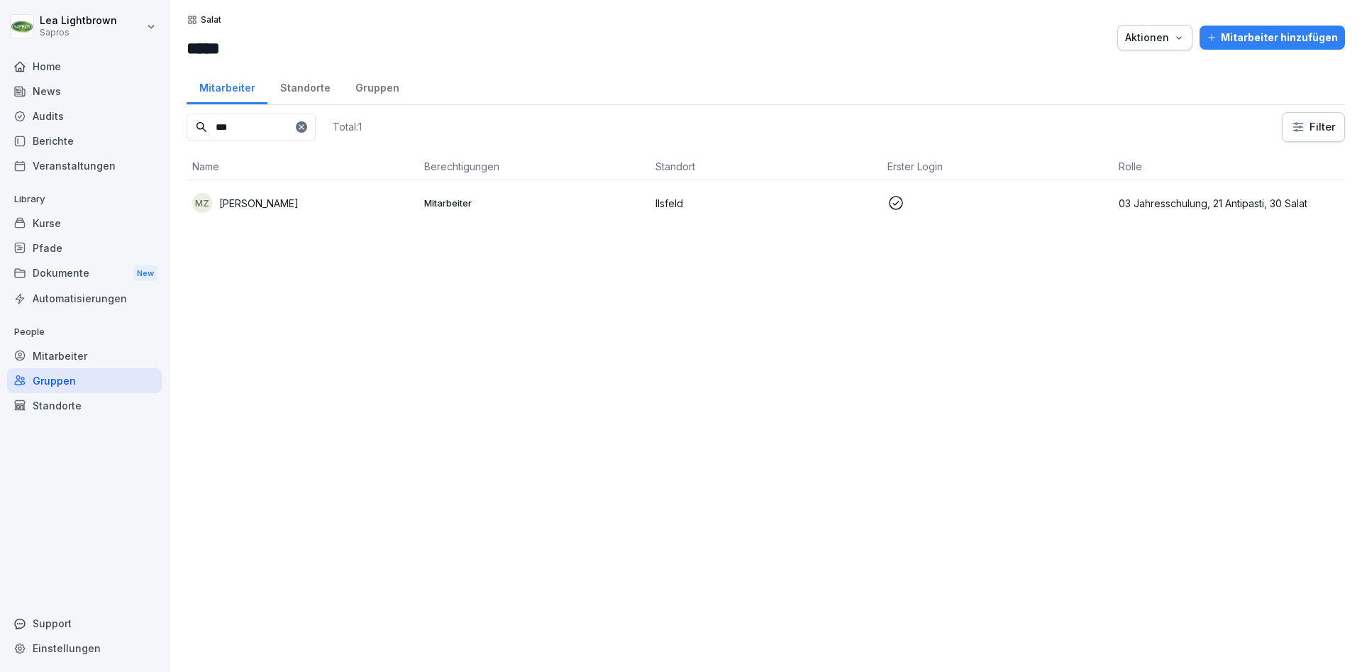
type input "***"
click at [596, 201] on p "Mitarbeiter" at bounding box center [534, 202] width 221 height 13
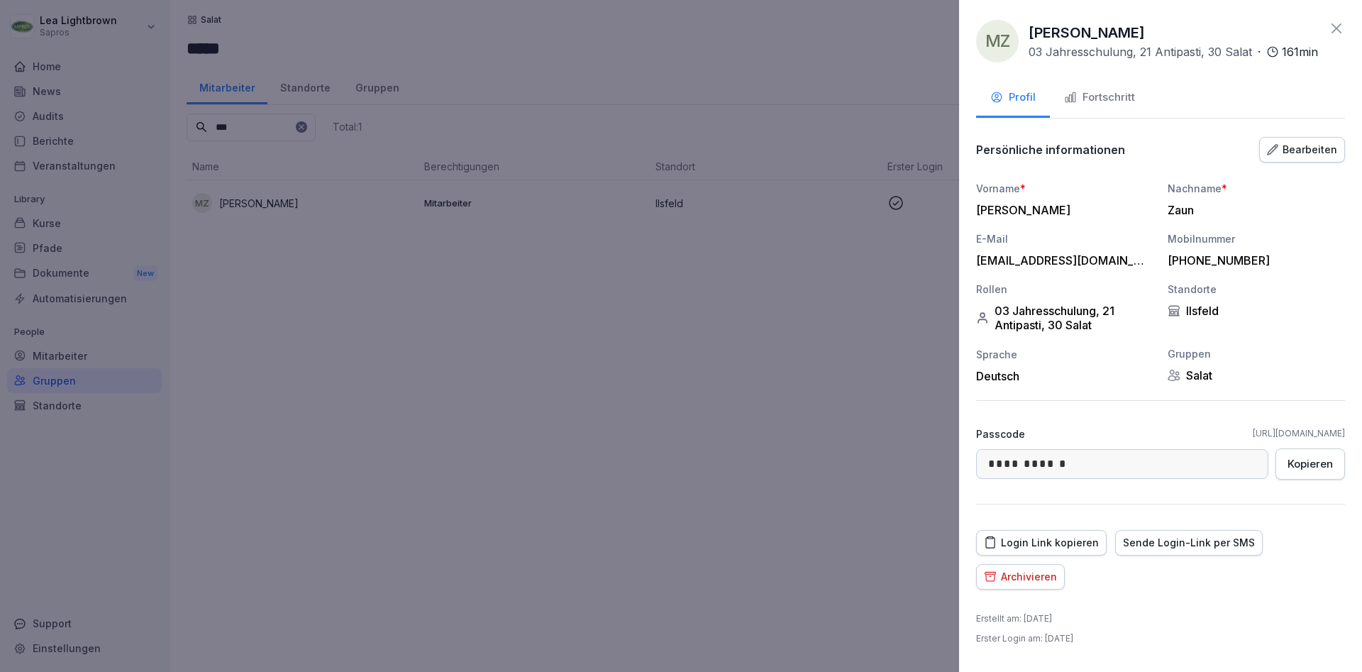
click at [1315, 150] on div "Bearbeiten" at bounding box center [1302, 150] width 70 height 16
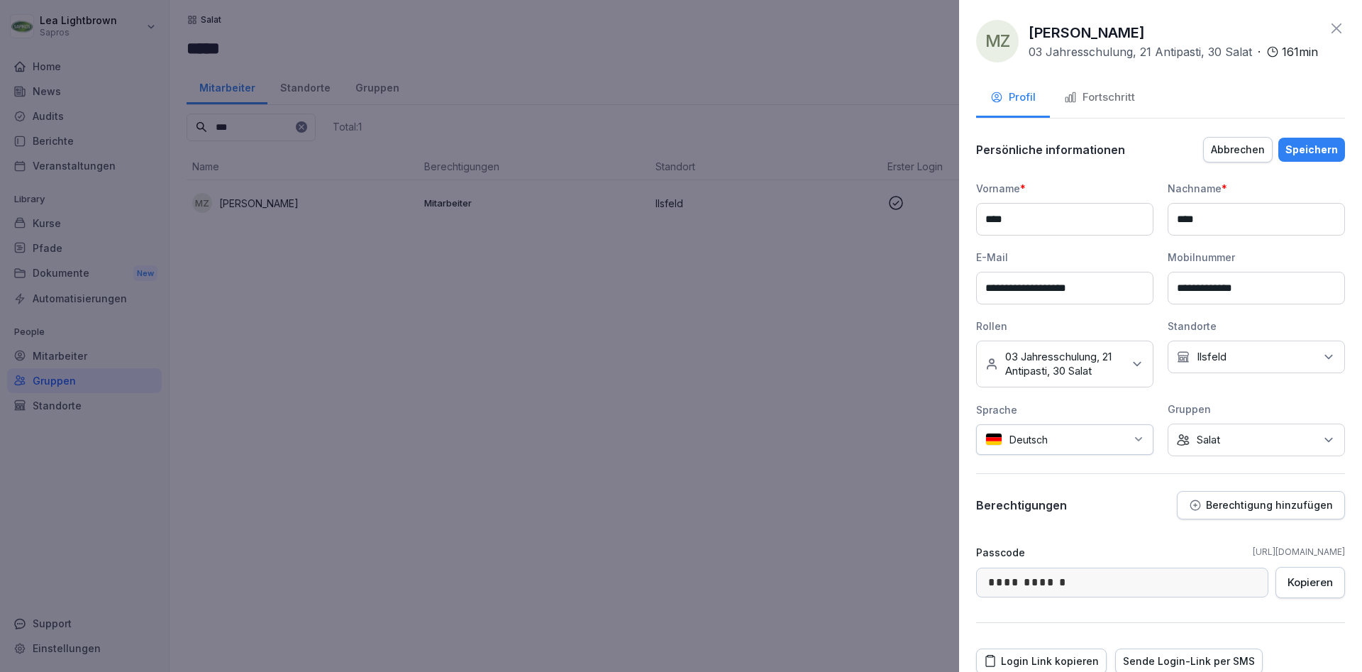
click at [1133, 367] on icon at bounding box center [1137, 364] width 14 height 14
click at [1037, 438] on label "21 Antipasti" at bounding box center [1033, 434] width 54 height 13
click at [1313, 145] on div "Speichern" at bounding box center [1311, 150] width 52 height 16
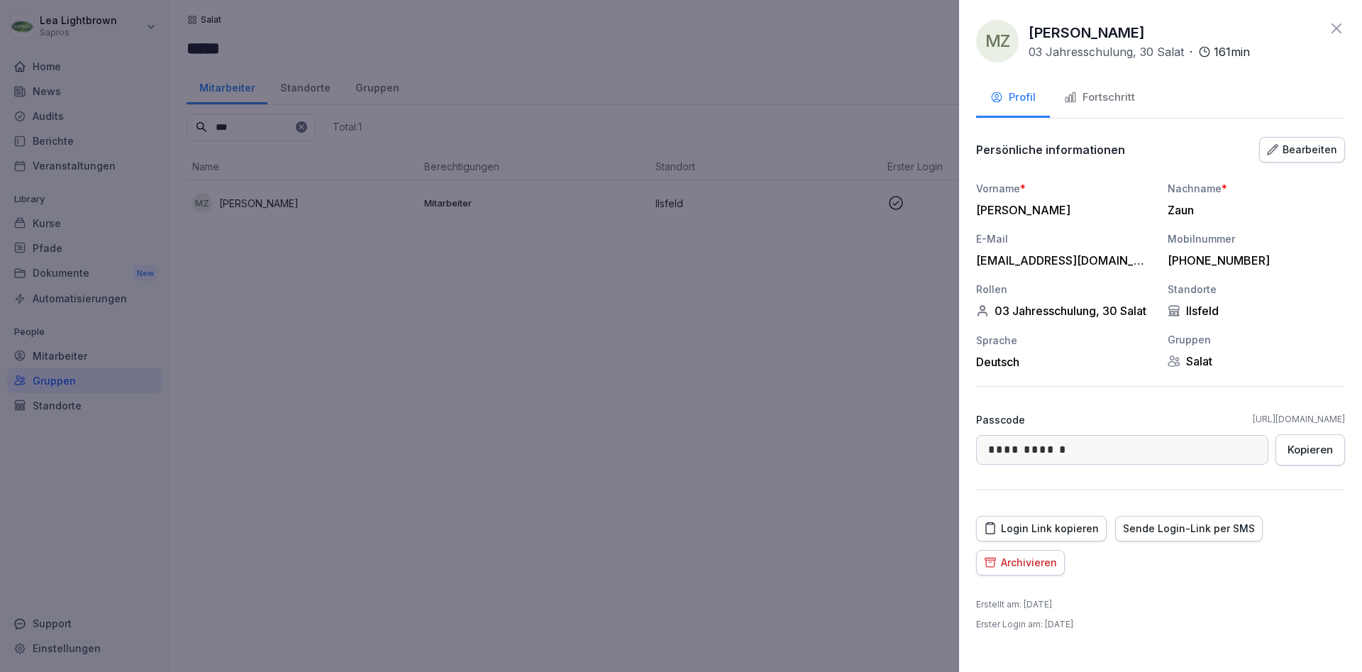
click at [661, 377] on div at bounding box center [681, 336] width 1362 height 672
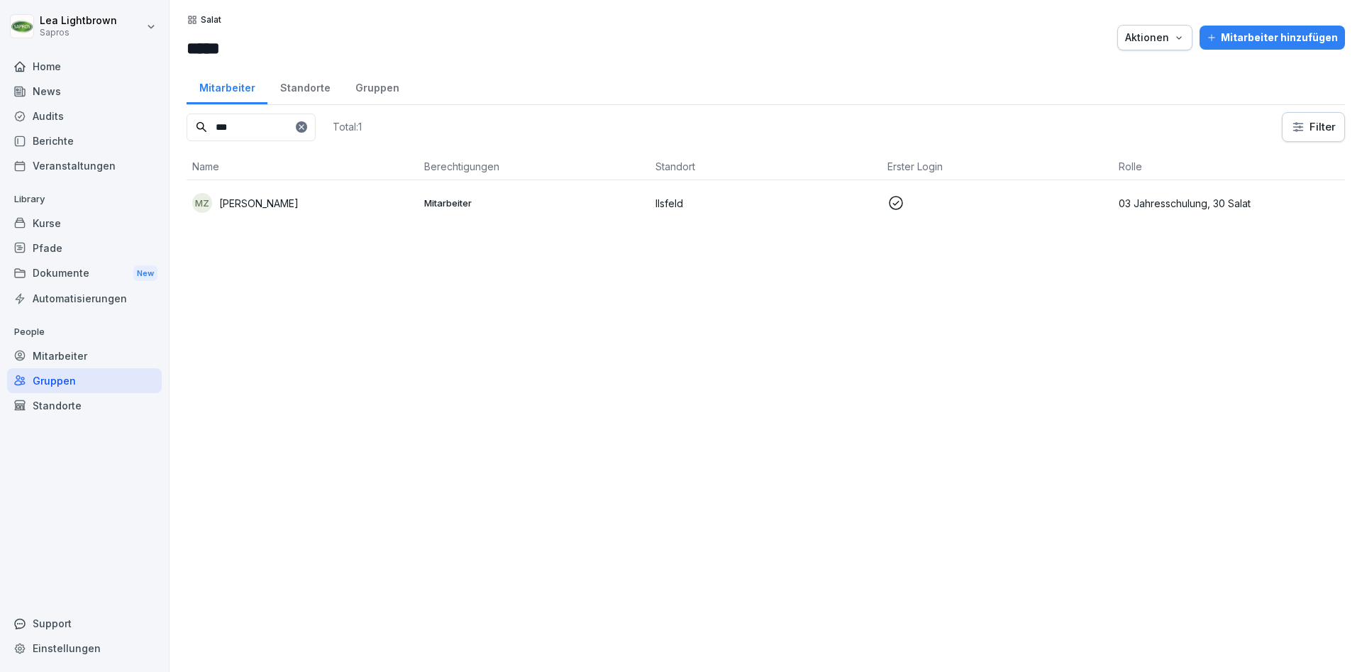
click at [62, 232] on div "Kurse" at bounding box center [84, 223] width 155 height 25
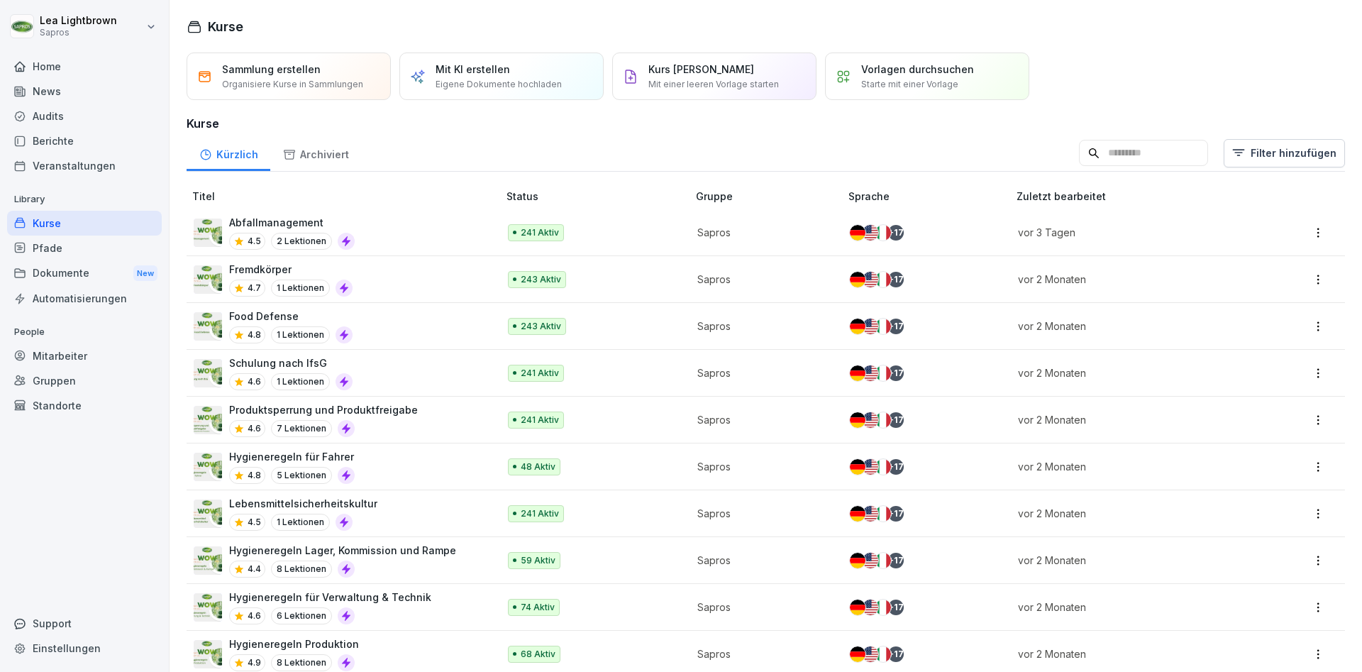
click at [74, 383] on div "Gruppen" at bounding box center [84, 380] width 155 height 25
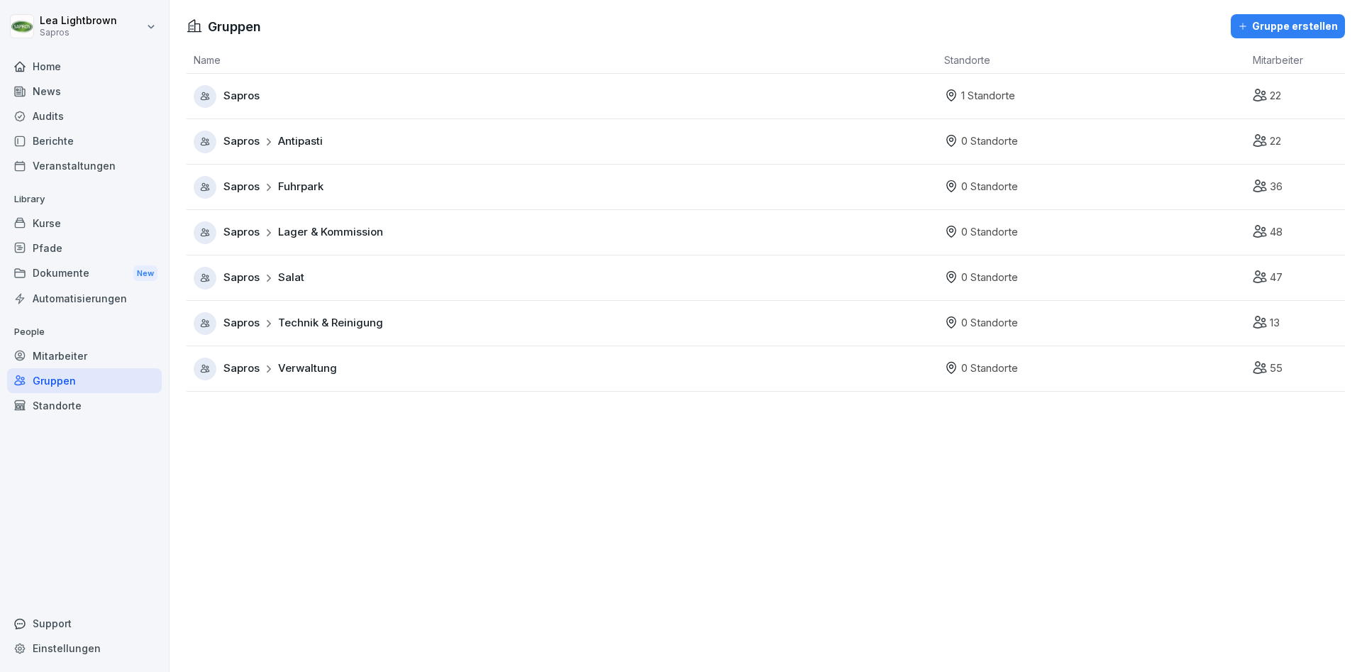
click at [415, 174] on td "Sapros Fuhrpark" at bounding box center [562, 187] width 750 height 45
click at [422, 138] on div "Sapros Antipasti" at bounding box center [565, 141] width 743 height 23
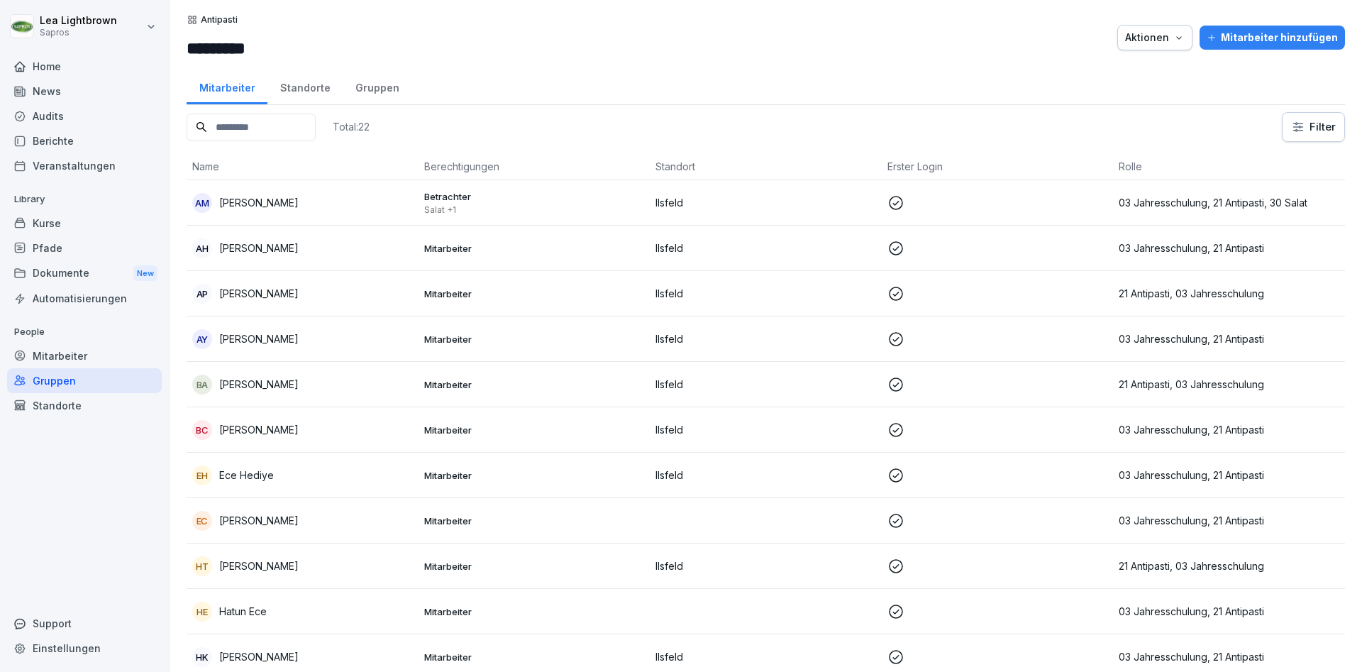
click at [62, 380] on div "Gruppen" at bounding box center [84, 380] width 155 height 25
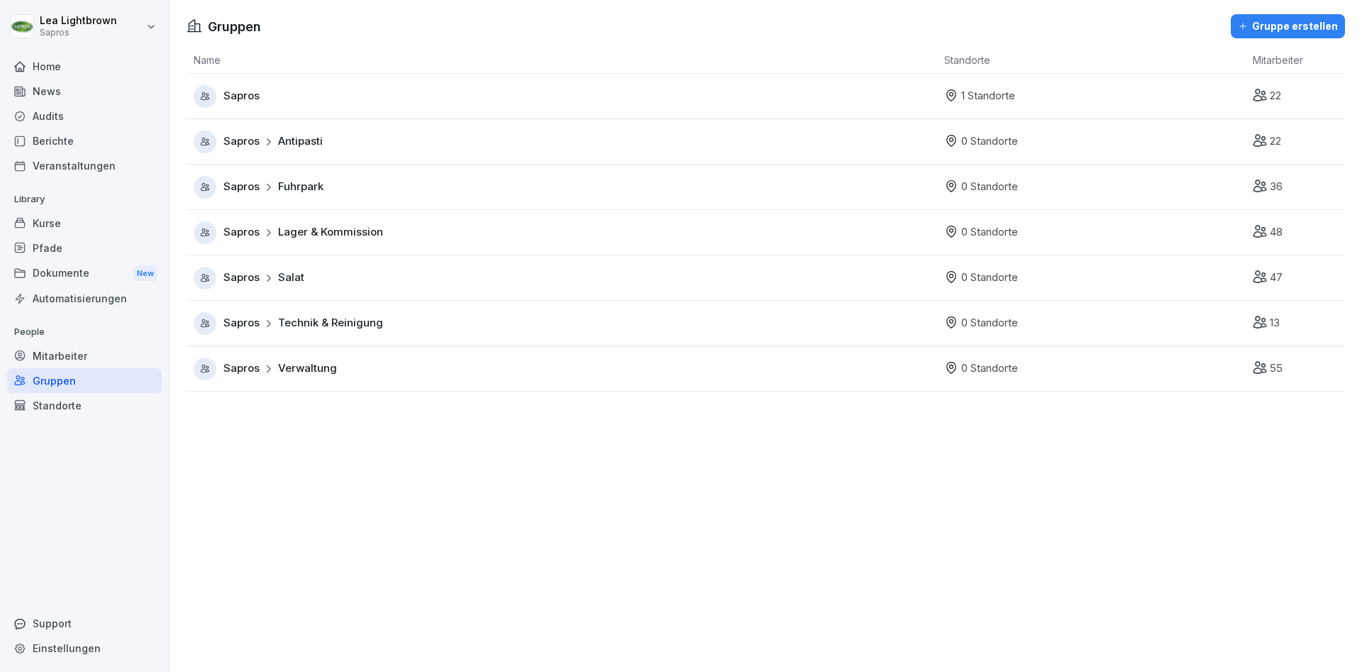
click at [371, 90] on div "Sapros" at bounding box center [565, 96] width 743 height 23
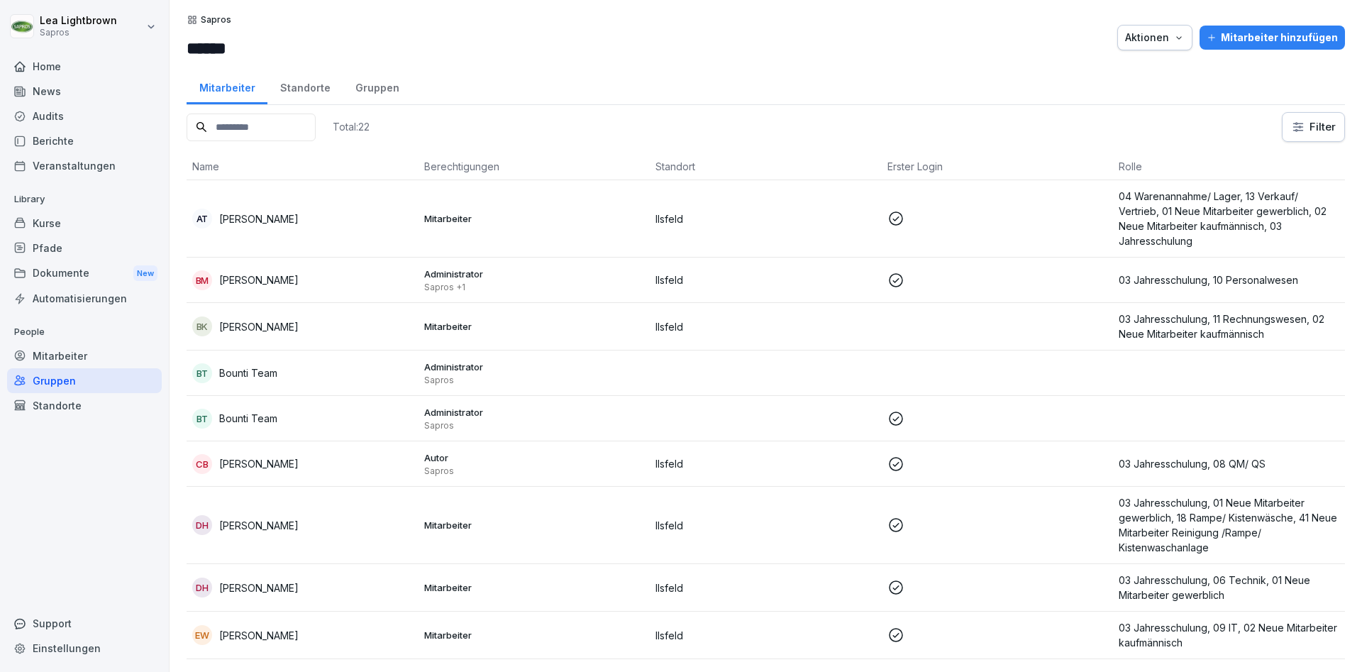
click at [1035, 328] on td at bounding box center [997, 327] width 232 height 48
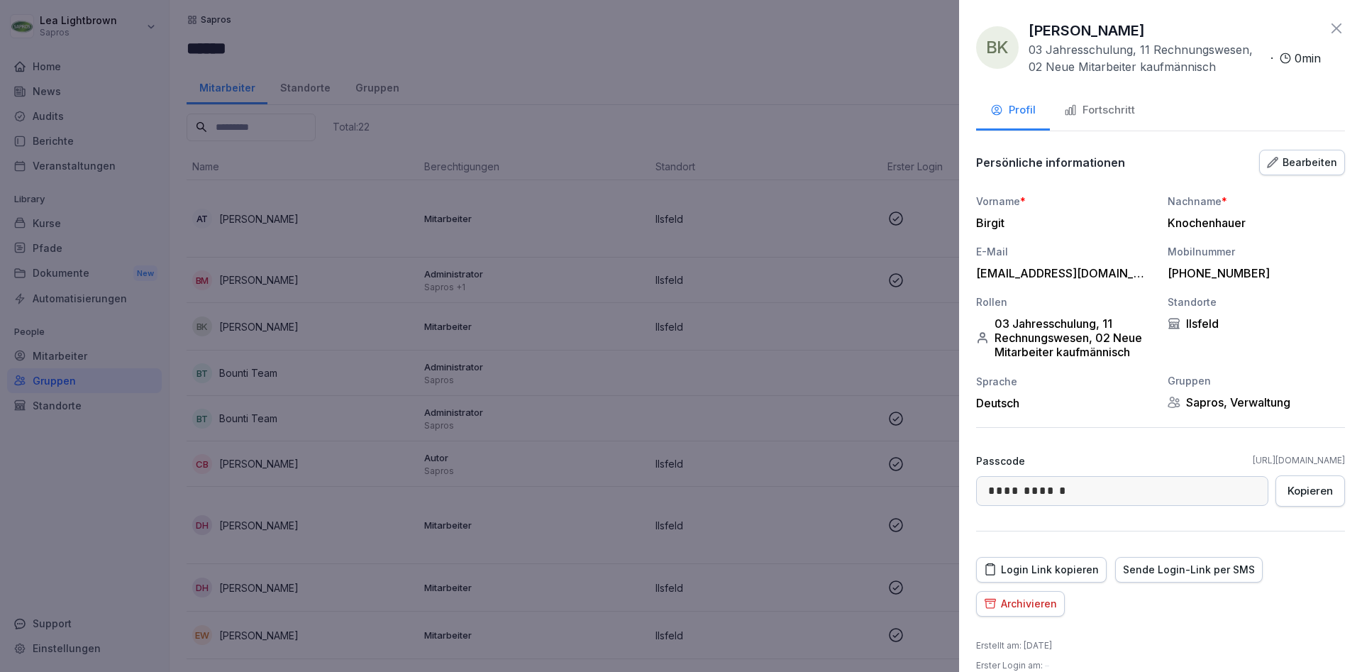
click at [1287, 160] on div "Bearbeiten" at bounding box center [1302, 163] width 70 height 16
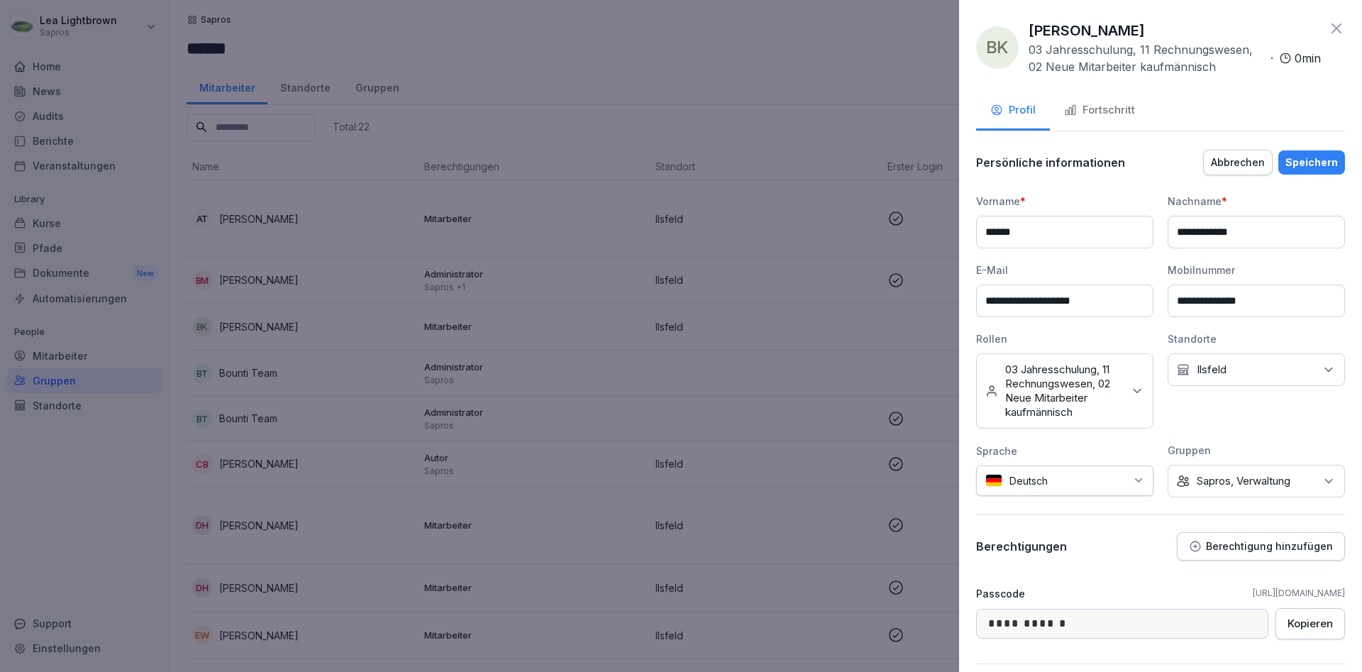
click at [1324, 482] on icon at bounding box center [1328, 481] width 14 height 14
click at [1210, 554] on div "Sapros" at bounding box center [1260, 546] width 176 height 27
click at [1134, 392] on icon at bounding box center [1137, 391] width 14 height 14
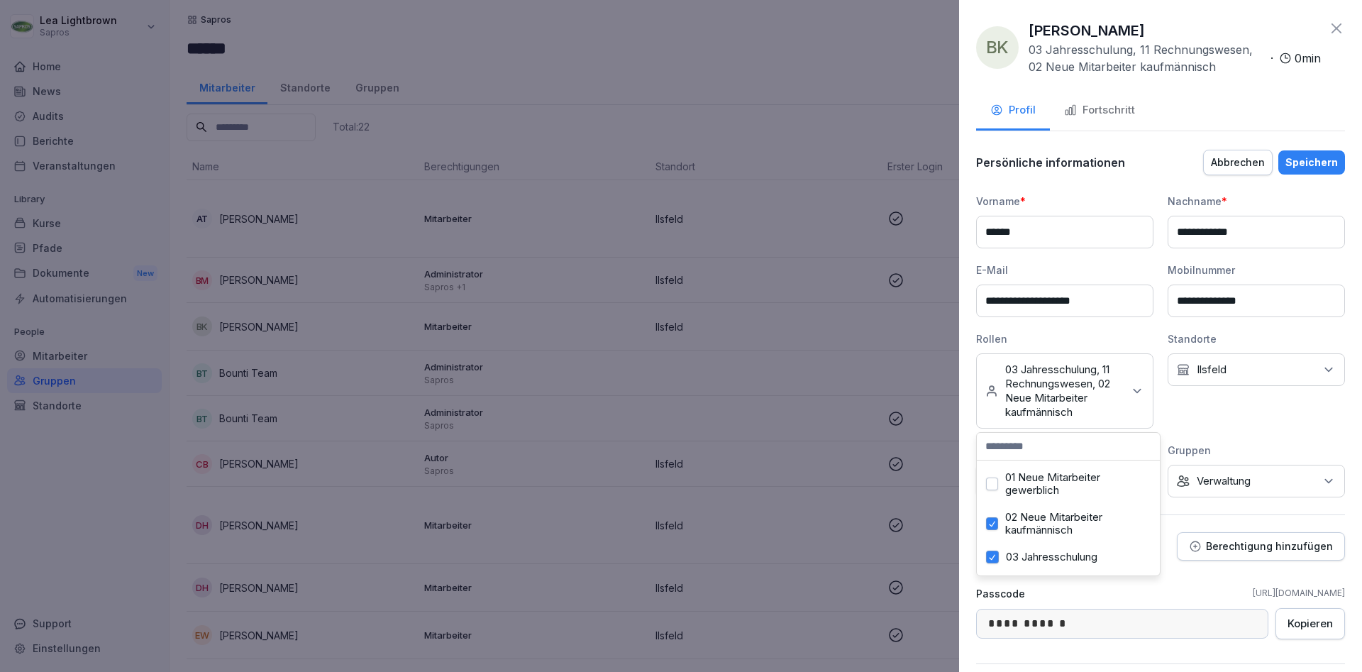
click at [1321, 438] on div "**********" at bounding box center [1160, 346] width 369 height 304
click at [1312, 163] on div "Speichern" at bounding box center [1311, 163] width 52 height 16
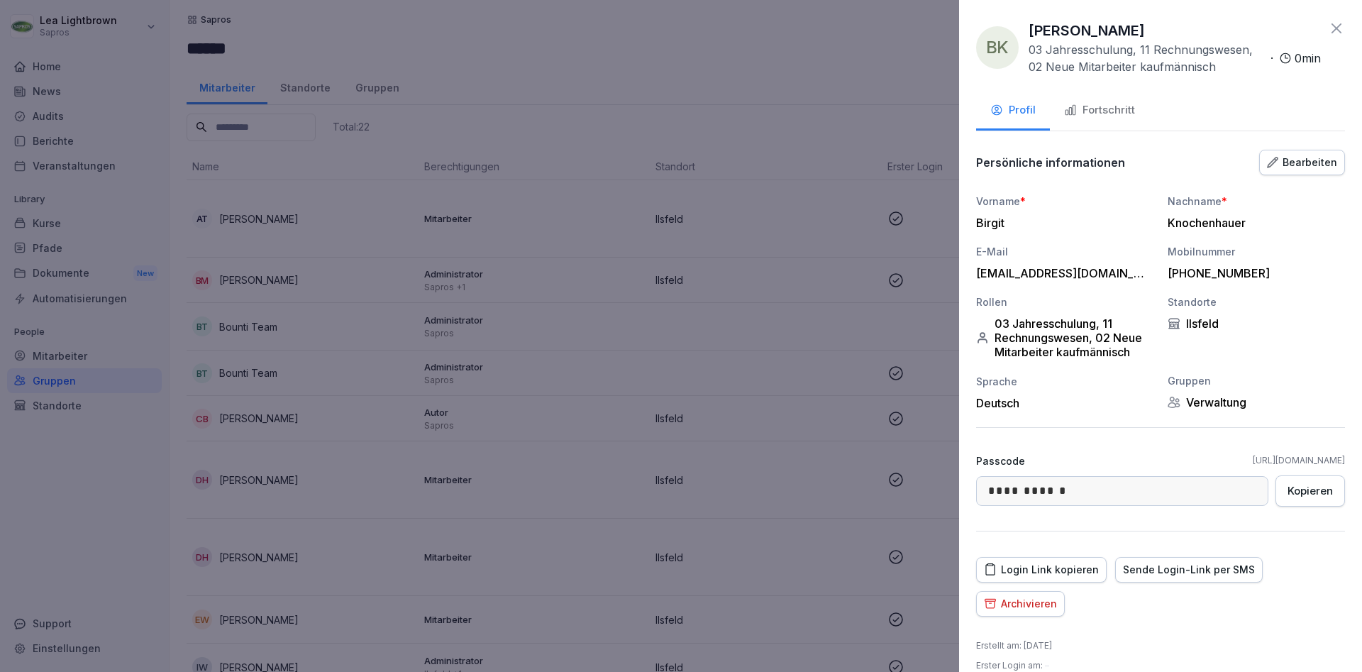
click at [654, 55] on div at bounding box center [681, 336] width 1362 height 672
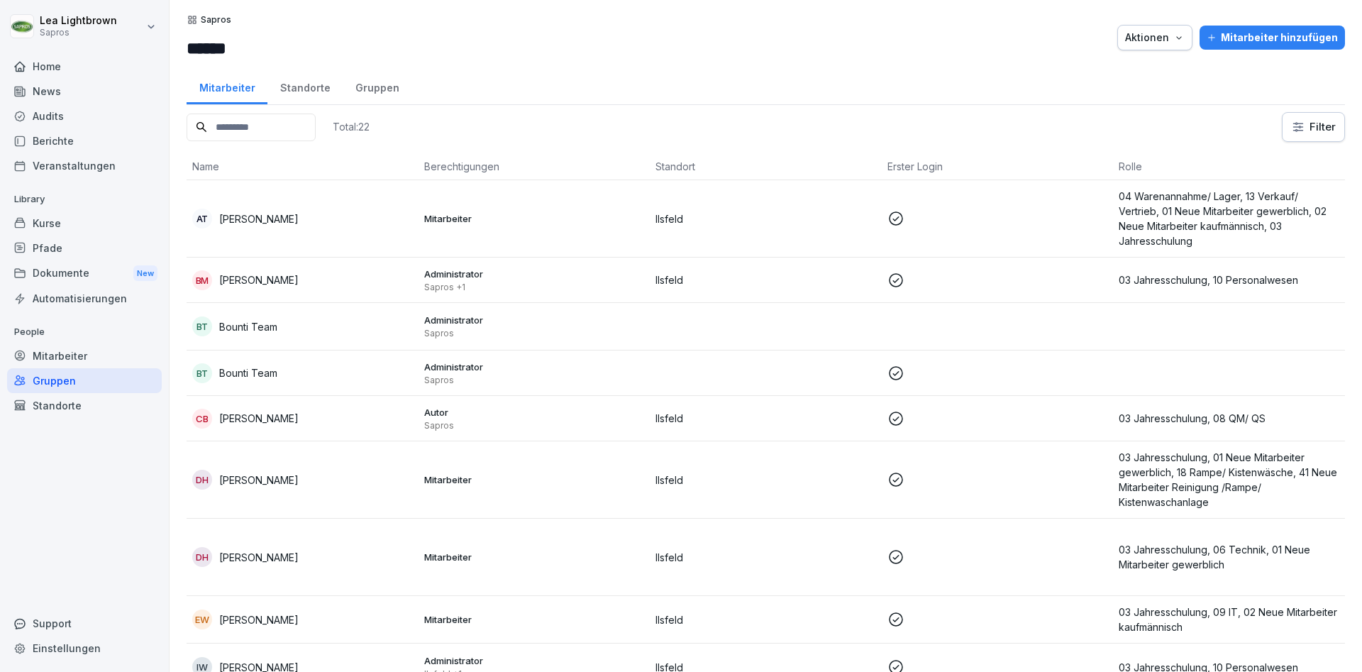
click at [1167, 489] on p "03 Jahresschulung, 01 Neue Mitarbeiter gewerblich, 18 Rampe/ Kistenwäsche, 41 N…" at bounding box center [1228, 480] width 221 height 60
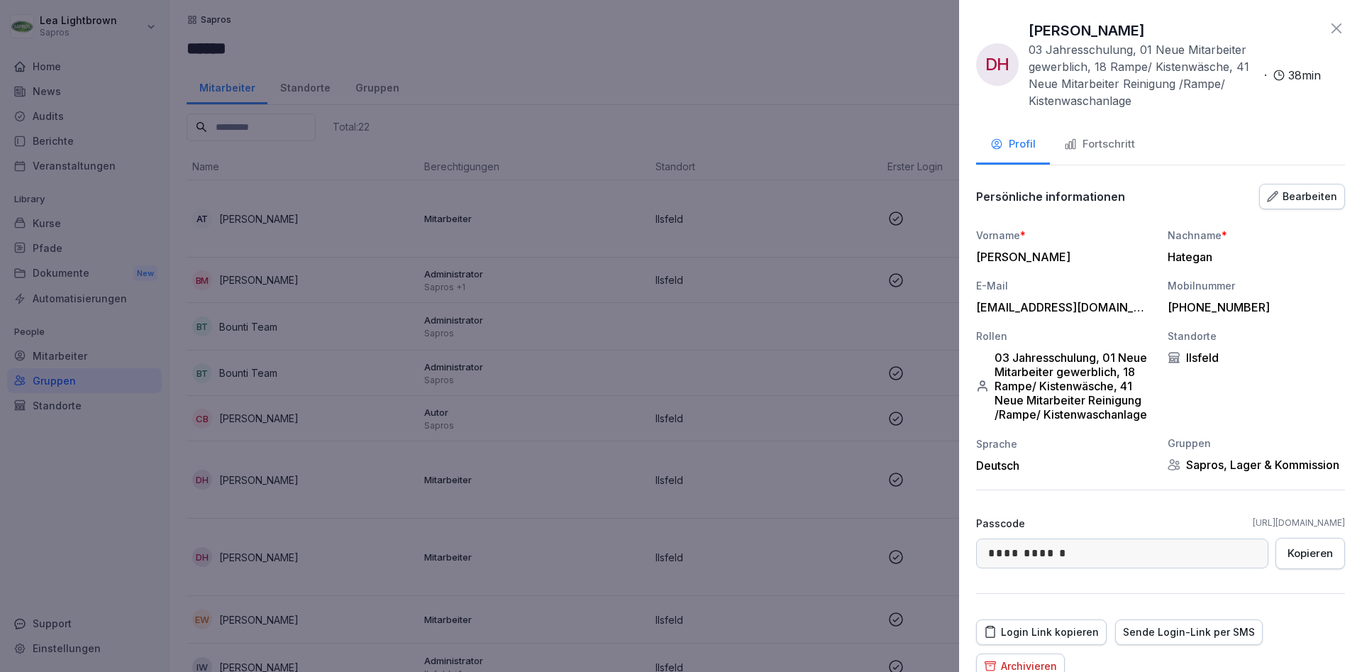
click at [1325, 200] on div "Bearbeiten" at bounding box center [1302, 197] width 70 height 16
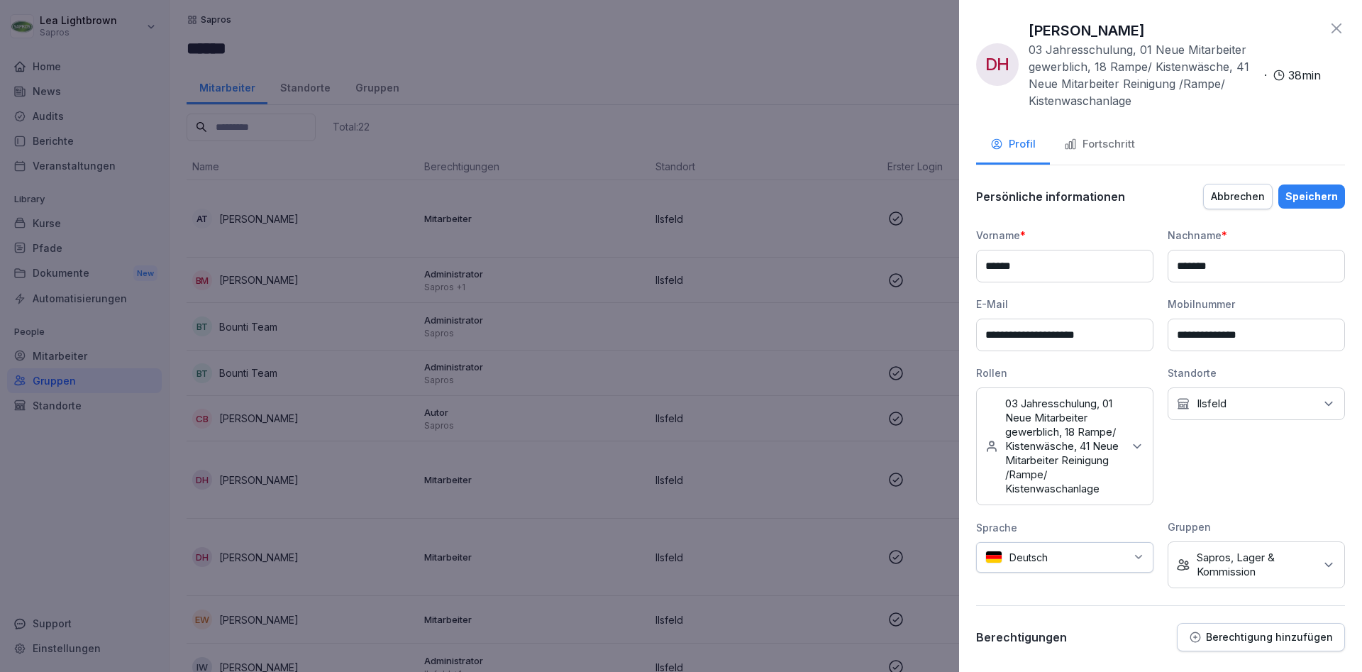
click at [1263, 569] on p "Sapros, Lager & Kommission" at bounding box center [1255, 564] width 118 height 28
click at [1220, 439] on label "Sapros" at bounding box center [1214, 438] width 34 height 13
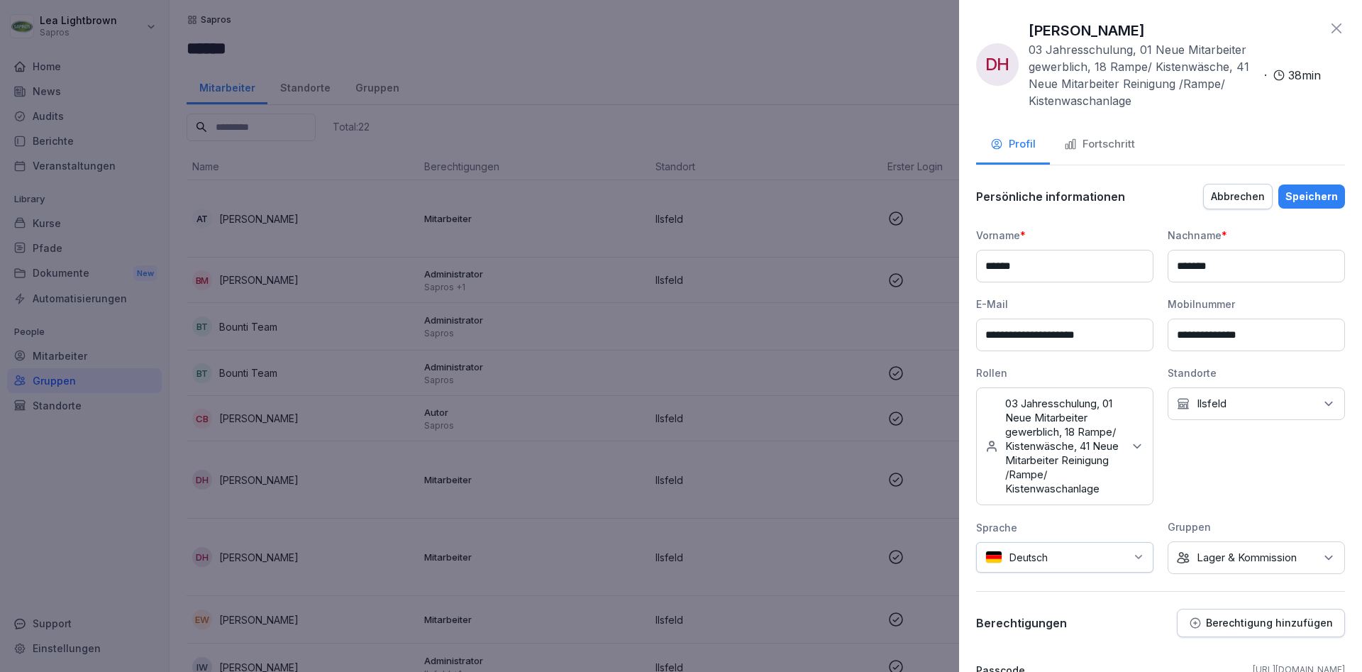
click at [1330, 194] on div "Speichern" at bounding box center [1311, 197] width 52 height 16
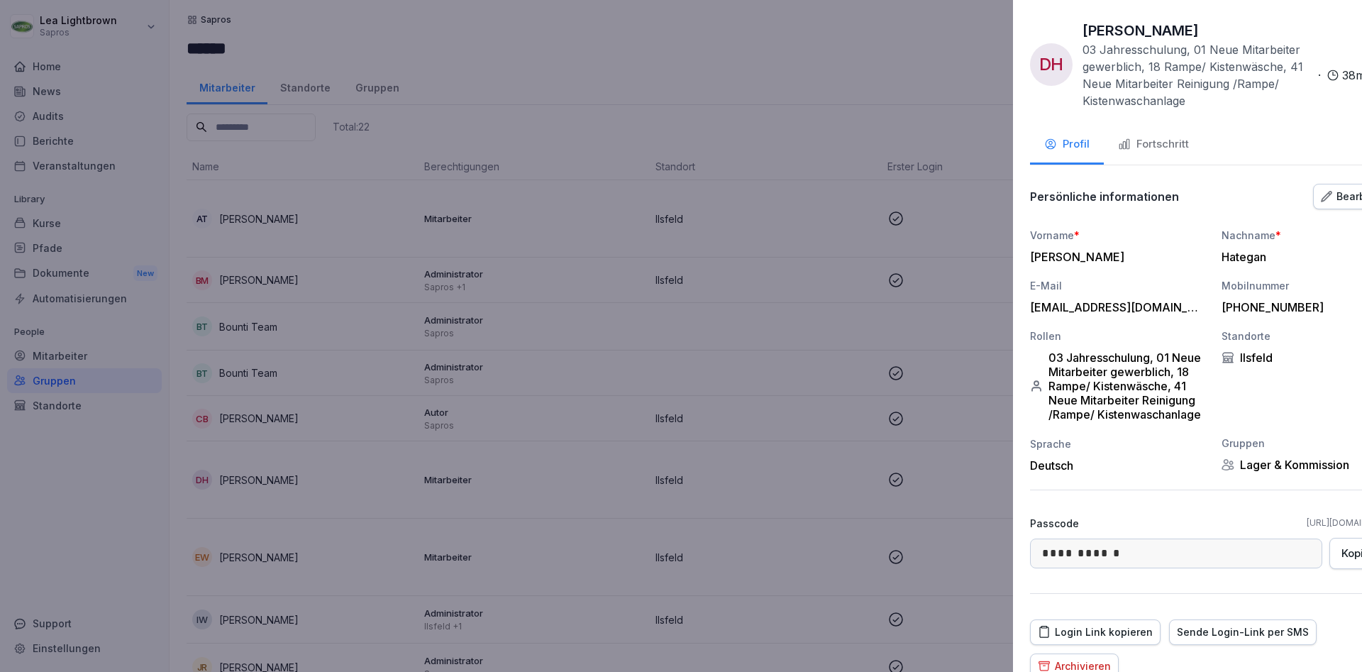
click at [812, 411] on div at bounding box center [681, 336] width 1362 height 672
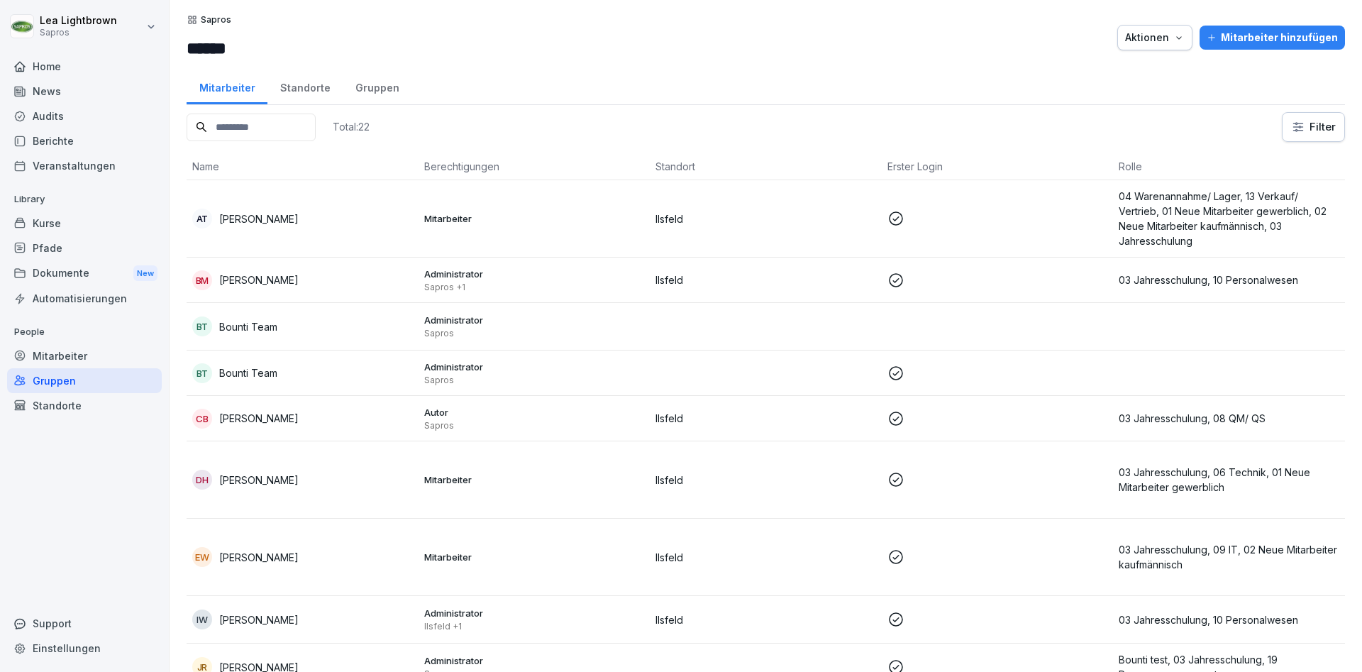
click at [1011, 555] on p at bounding box center [997, 556] width 221 height 17
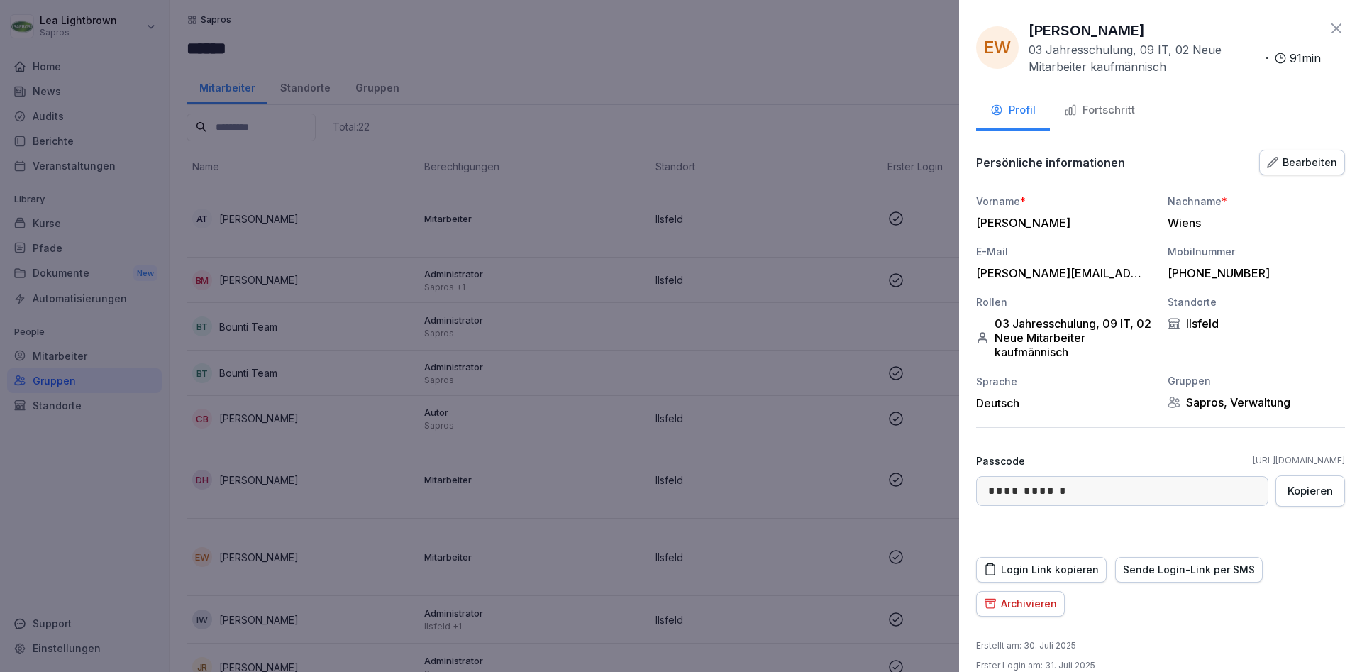
click at [1313, 159] on div "Bearbeiten" at bounding box center [1302, 163] width 70 height 16
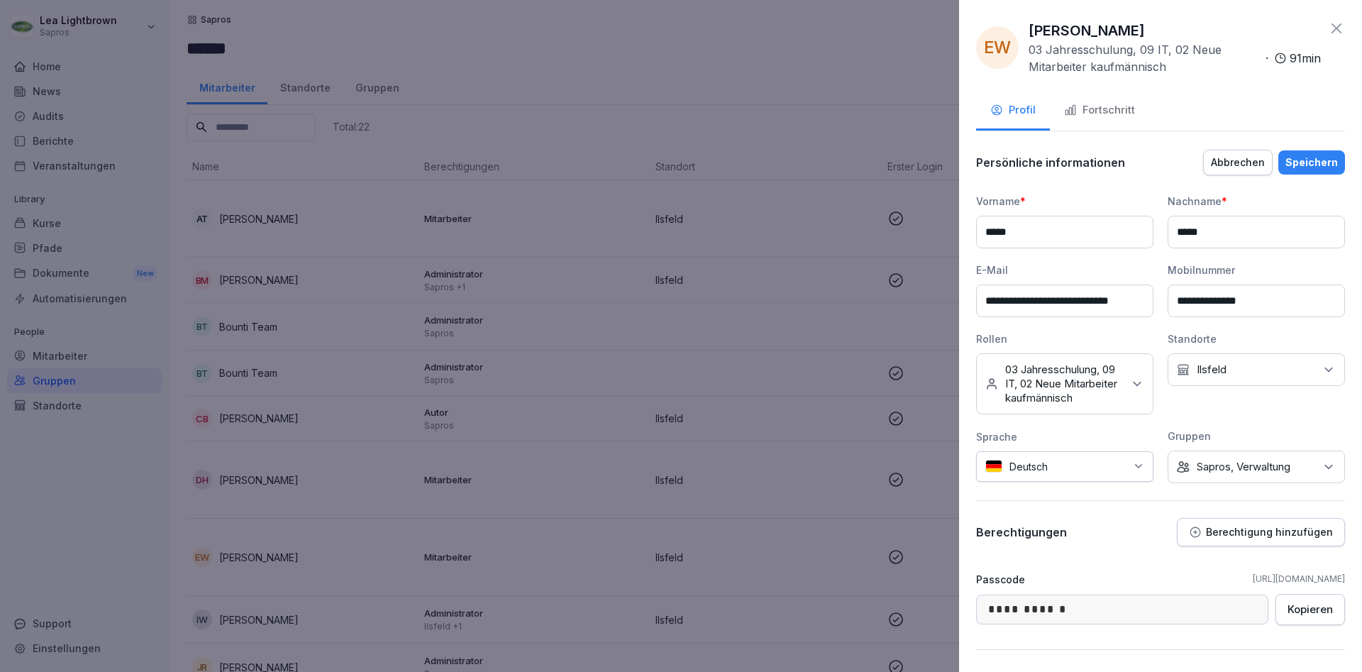
click at [1282, 475] on div "Keine Gruppe Sapros, Verwaltung" at bounding box center [1255, 466] width 177 height 33
click at [1236, 540] on div "Sapros" at bounding box center [1260, 531] width 176 height 27
click at [1135, 394] on div "Keine Rollen 03 Jahresschulung, 09 IT, 02 Neue Mitarbeiter kaufmännisch" at bounding box center [1064, 383] width 177 height 61
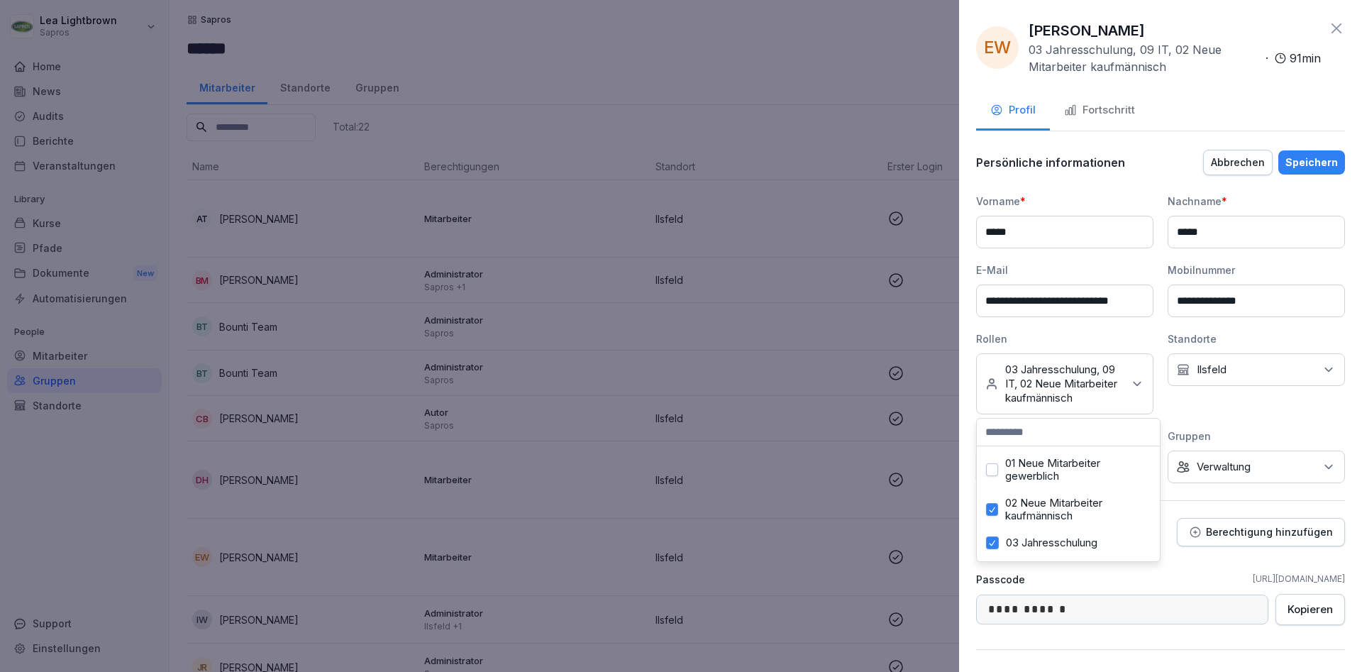
click at [1038, 510] on label "02 Neue Mitarbeiter kaufmännisch" at bounding box center [1077, 509] width 145 height 26
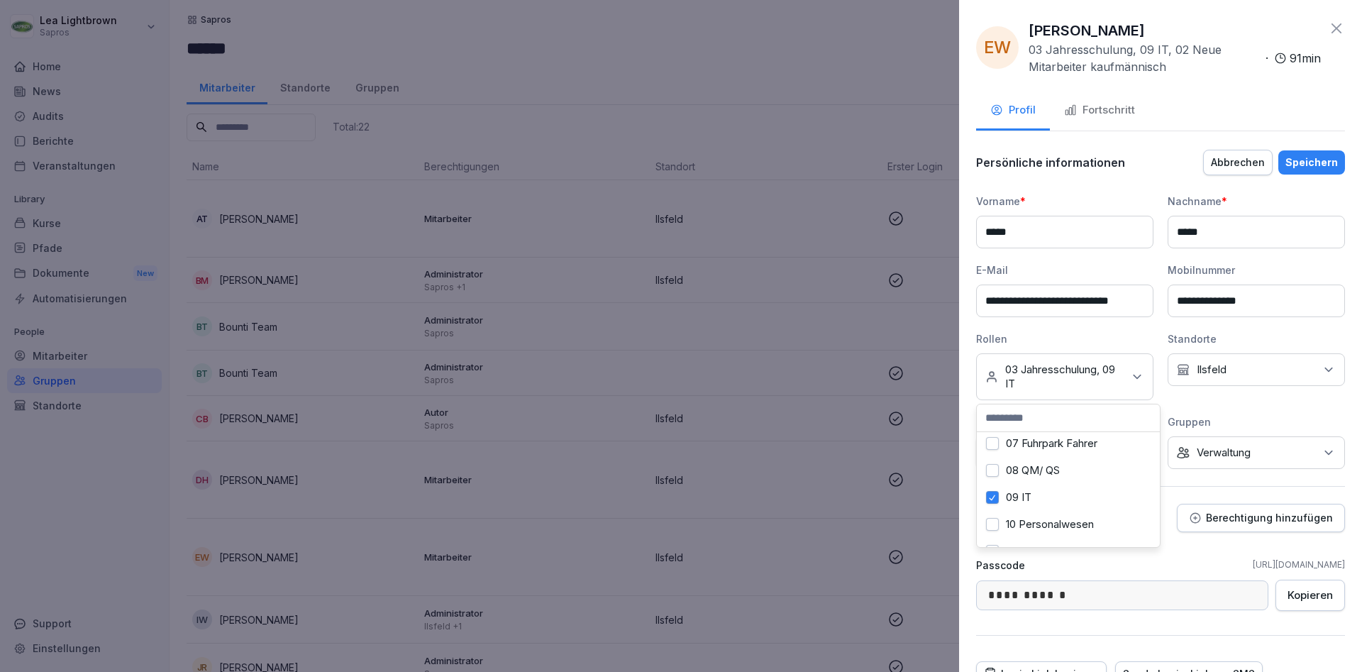
scroll to position [162, 0]
click at [1323, 164] on div "Speichern" at bounding box center [1311, 163] width 52 height 16
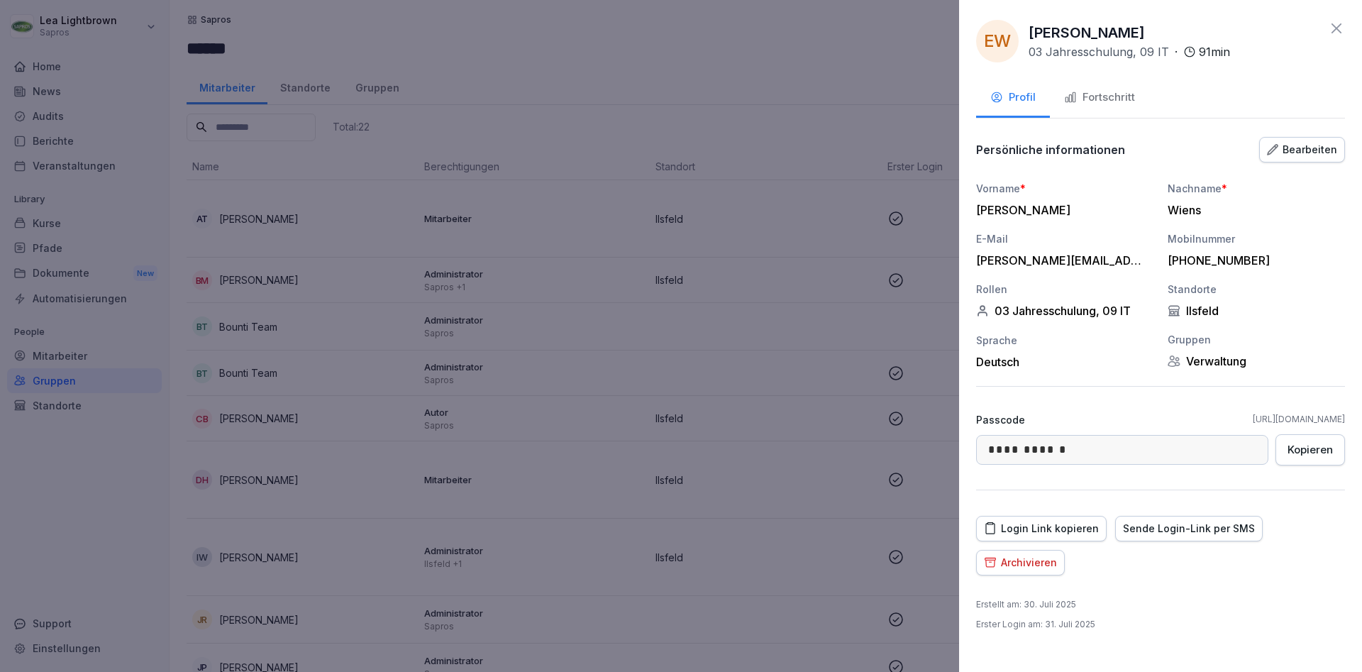
click at [1110, 98] on div "Fortschritt" at bounding box center [1099, 97] width 71 height 16
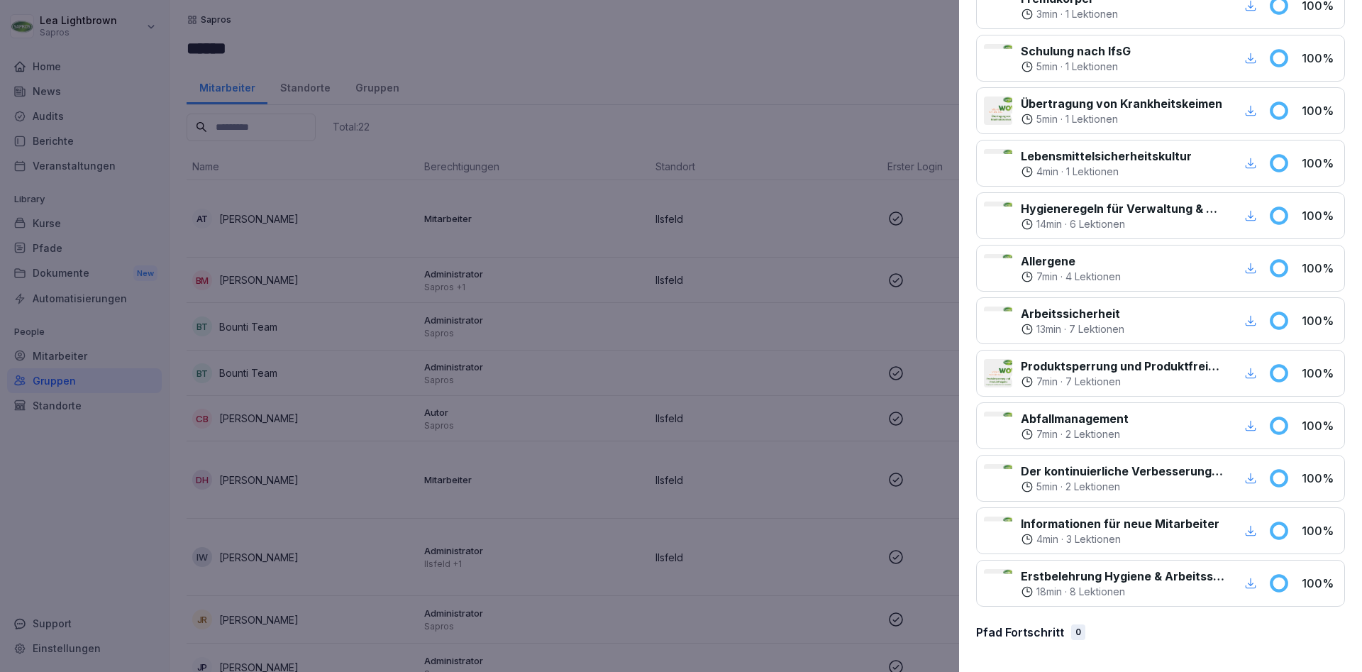
scroll to position [0, 0]
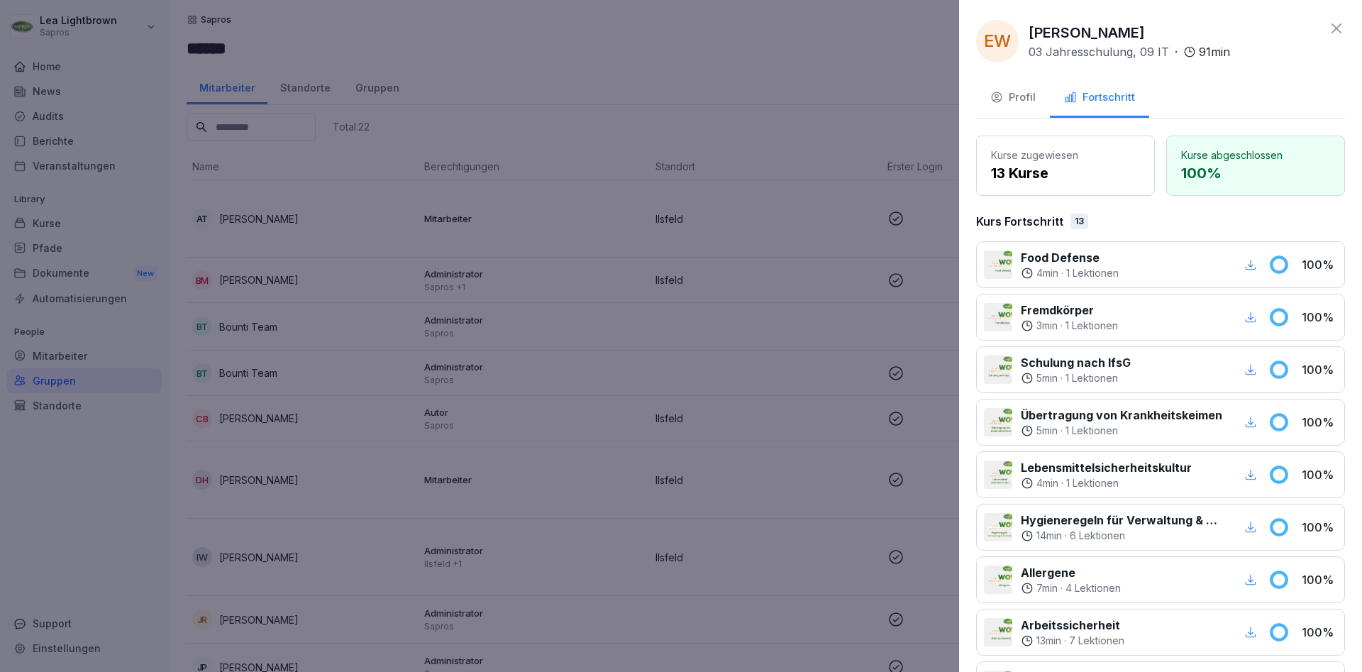
click at [1012, 82] on button "Profil" at bounding box center [1013, 98] width 74 height 38
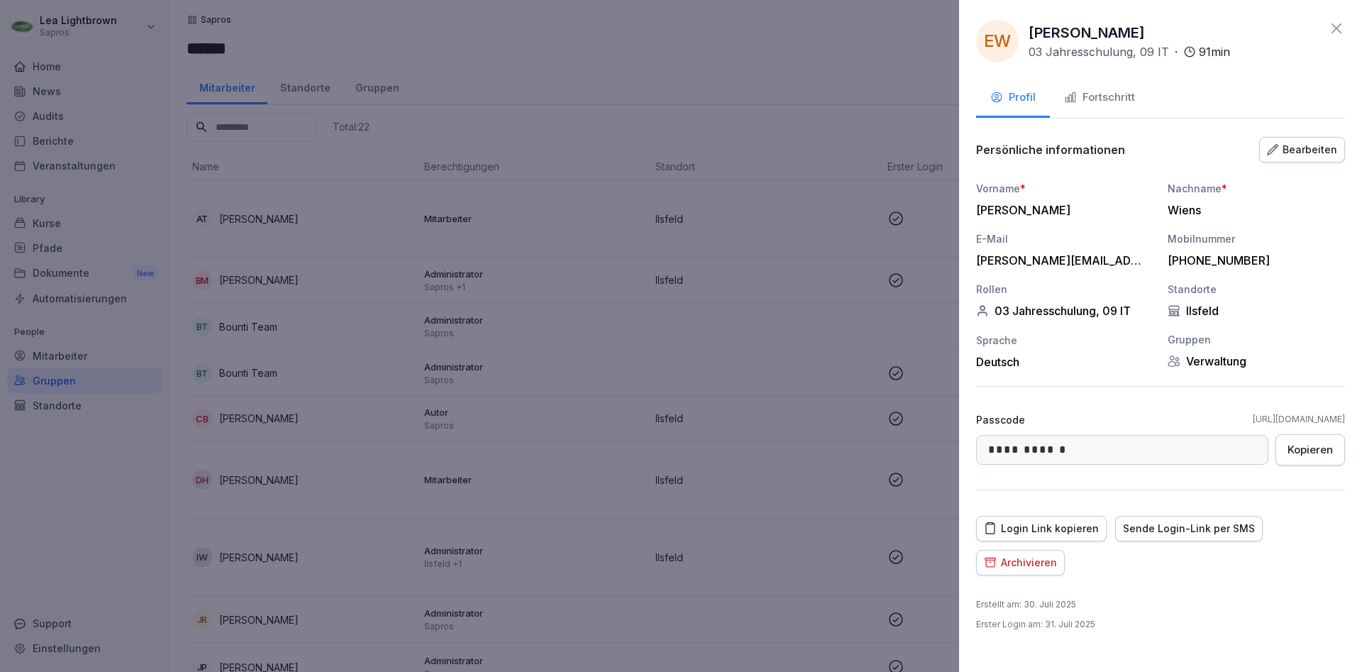
click at [1310, 136] on div "Persönliche informationen Bearbeiten" at bounding box center [1160, 149] width 369 height 28
click at [1307, 150] on div "Bearbeiten" at bounding box center [1302, 150] width 70 height 16
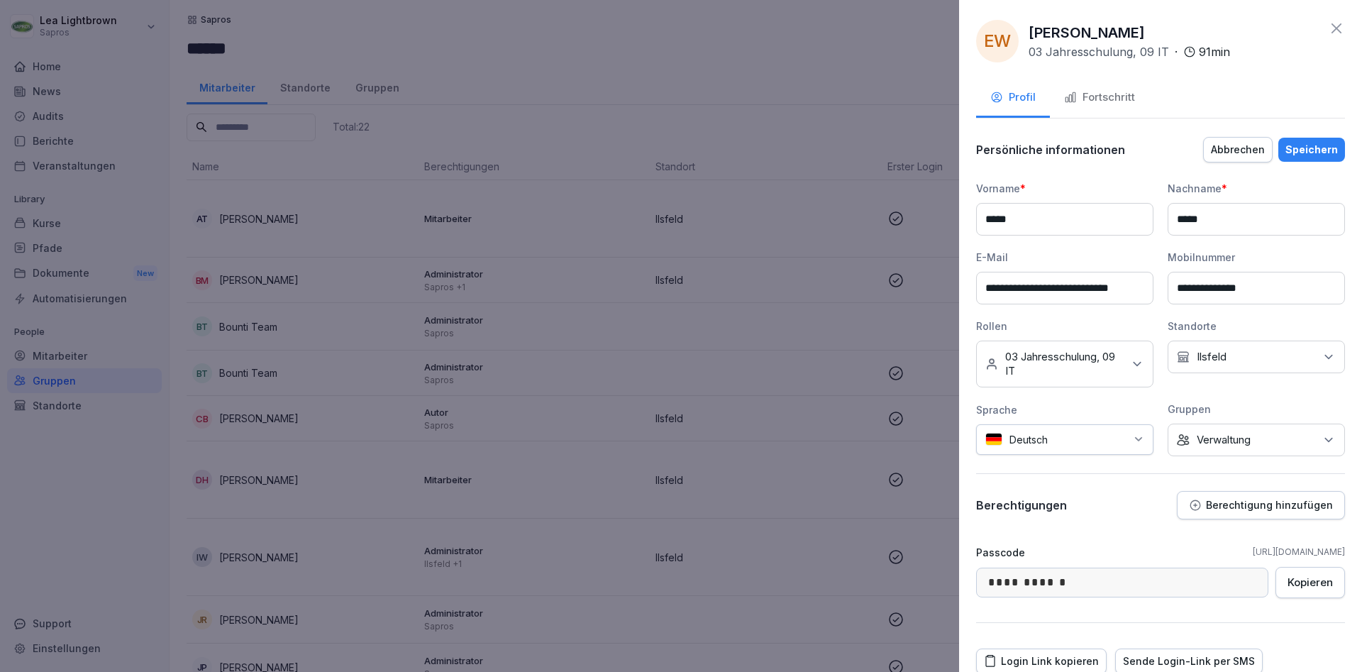
click at [1133, 291] on input "**********" at bounding box center [1064, 288] width 177 height 33
drag, startPoint x: 1135, startPoint y: 291, endPoint x: 958, endPoint y: 286, distance: 177.4
click at [976, 286] on input "**********" at bounding box center [1064, 288] width 177 height 33
type input "***"
drag, startPoint x: 995, startPoint y: 287, endPoint x: 975, endPoint y: 289, distance: 20.0
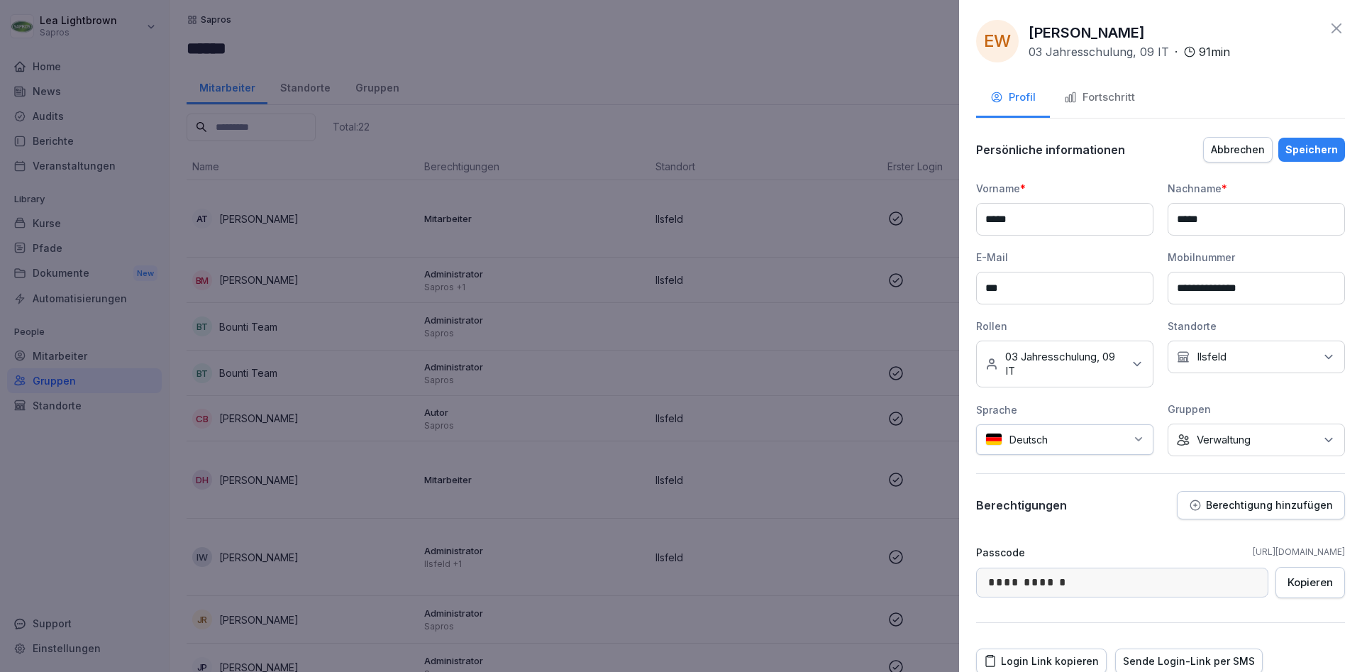
click at [976, 289] on input "***" at bounding box center [1064, 288] width 177 height 33
click at [1002, 286] on input at bounding box center [1064, 288] width 177 height 33
paste input "**********"
click at [1008, 289] on input "**********" at bounding box center [1064, 288] width 177 height 33
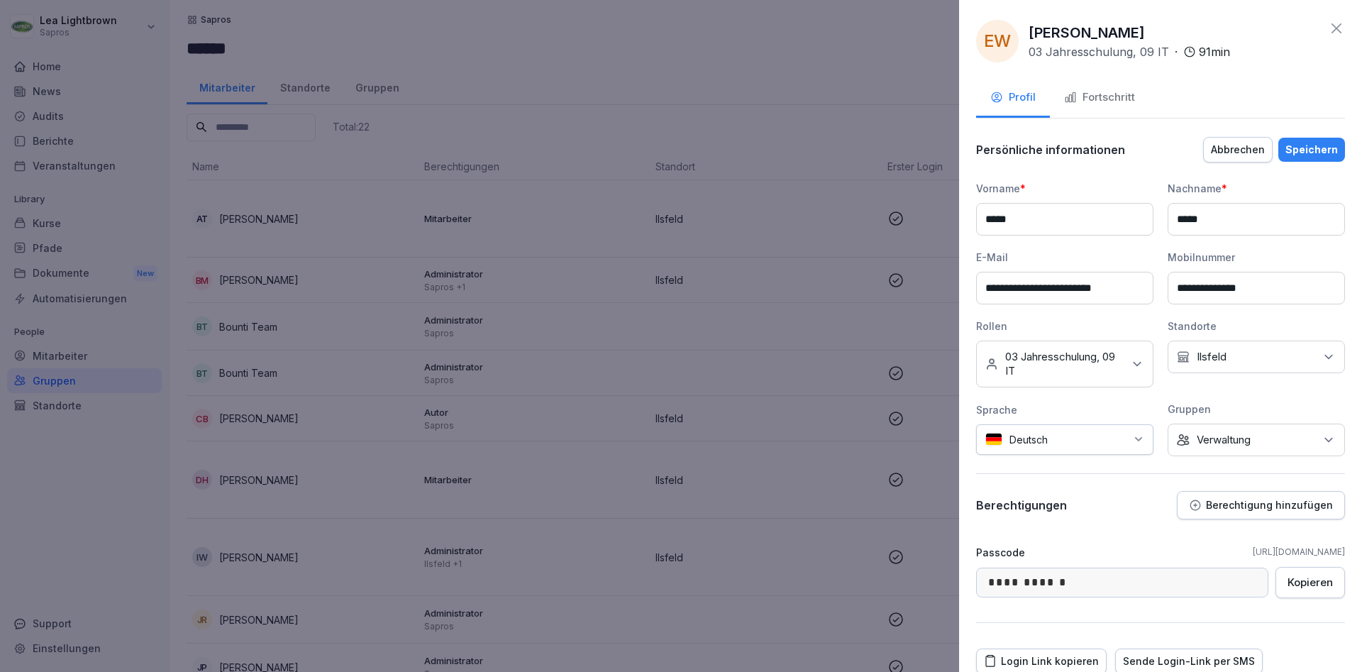
scroll to position [0, 0]
click at [1123, 288] on input "**********" at bounding box center [1064, 288] width 177 height 33
type input "**********"
click at [1311, 145] on div "Speichern" at bounding box center [1311, 150] width 52 height 16
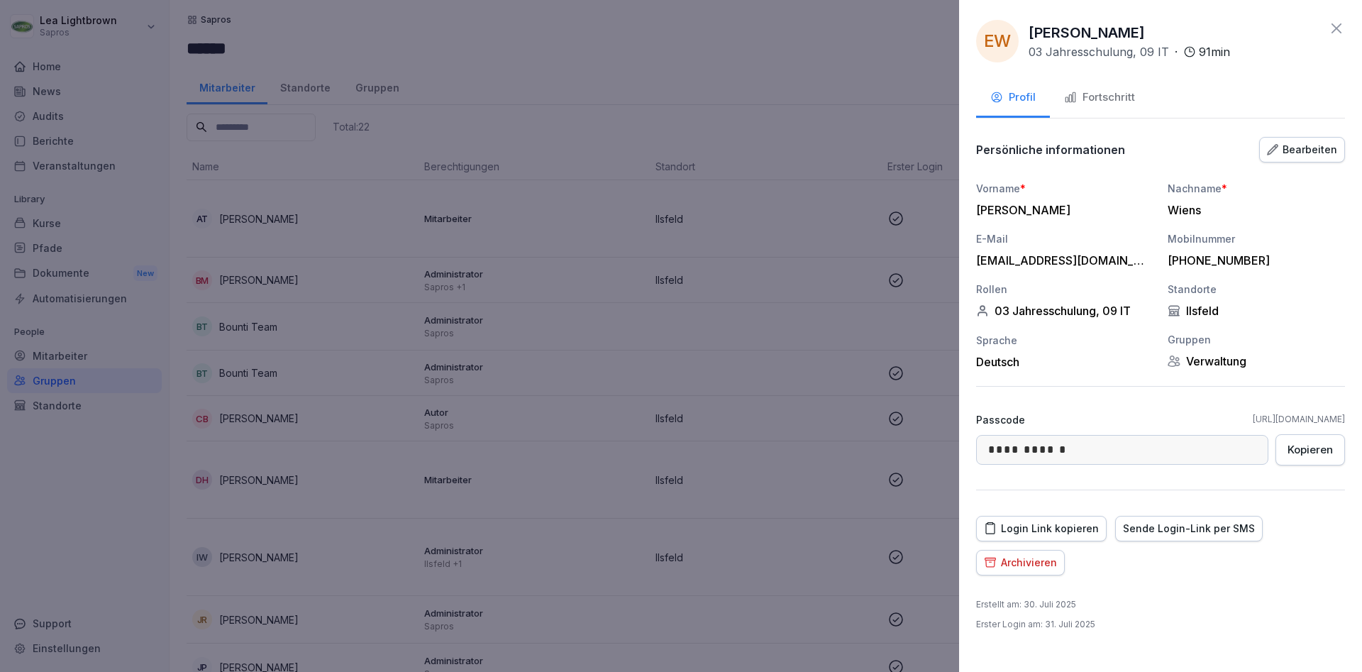
click at [684, 400] on div at bounding box center [681, 336] width 1362 height 672
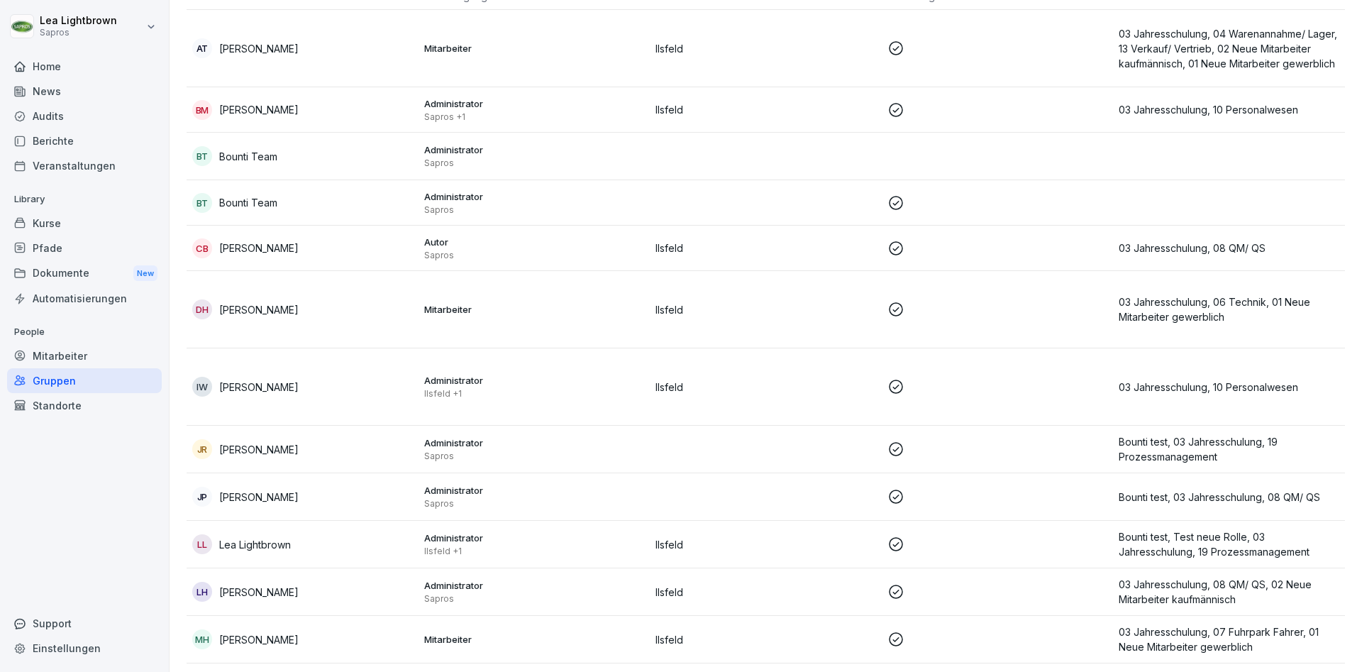
scroll to position [255, 0]
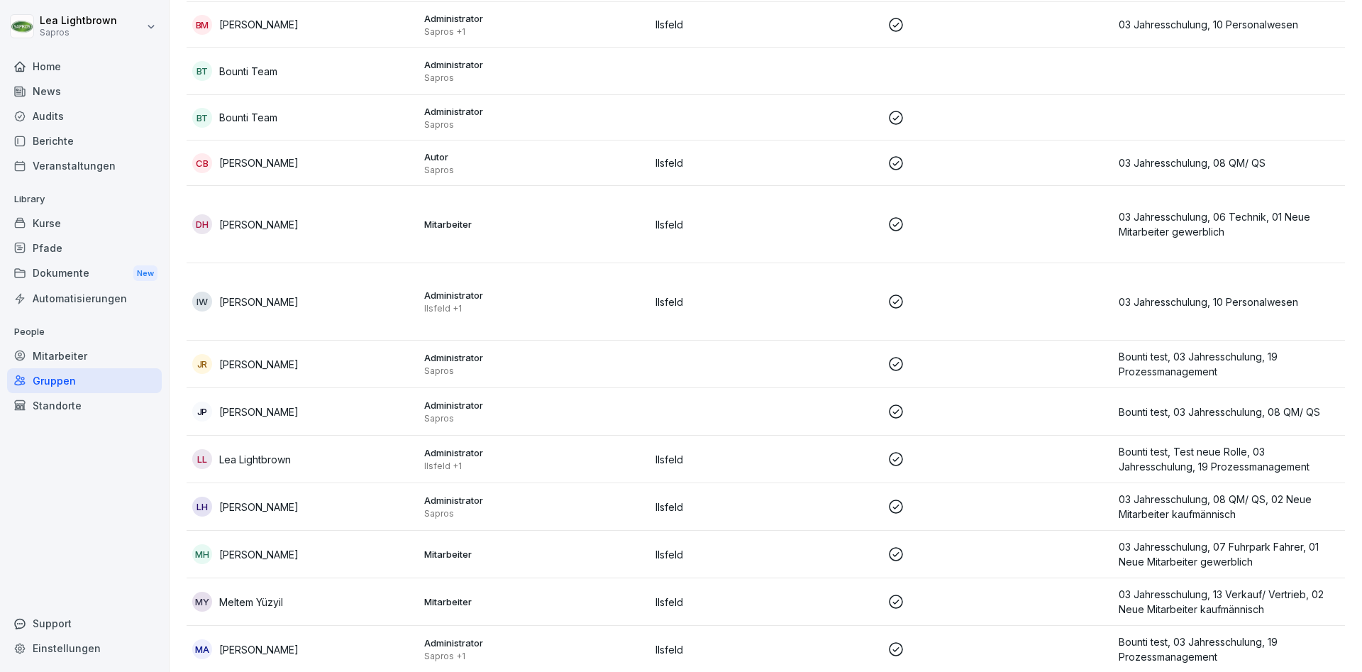
click at [598, 544] on td "Mitarbeiter" at bounding box center [534, 554] width 232 height 48
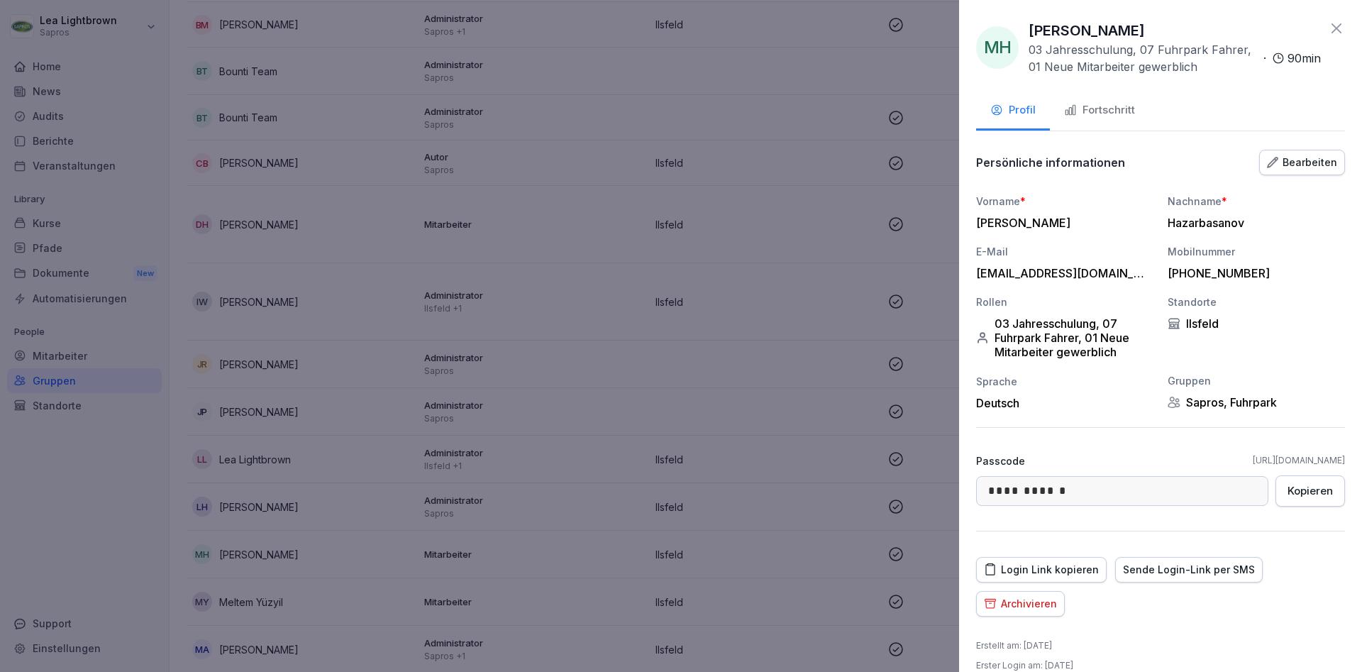
click at [1319, 164] on div "Bearbeiten" at bounding box center [1302, 163] width 70 height 16
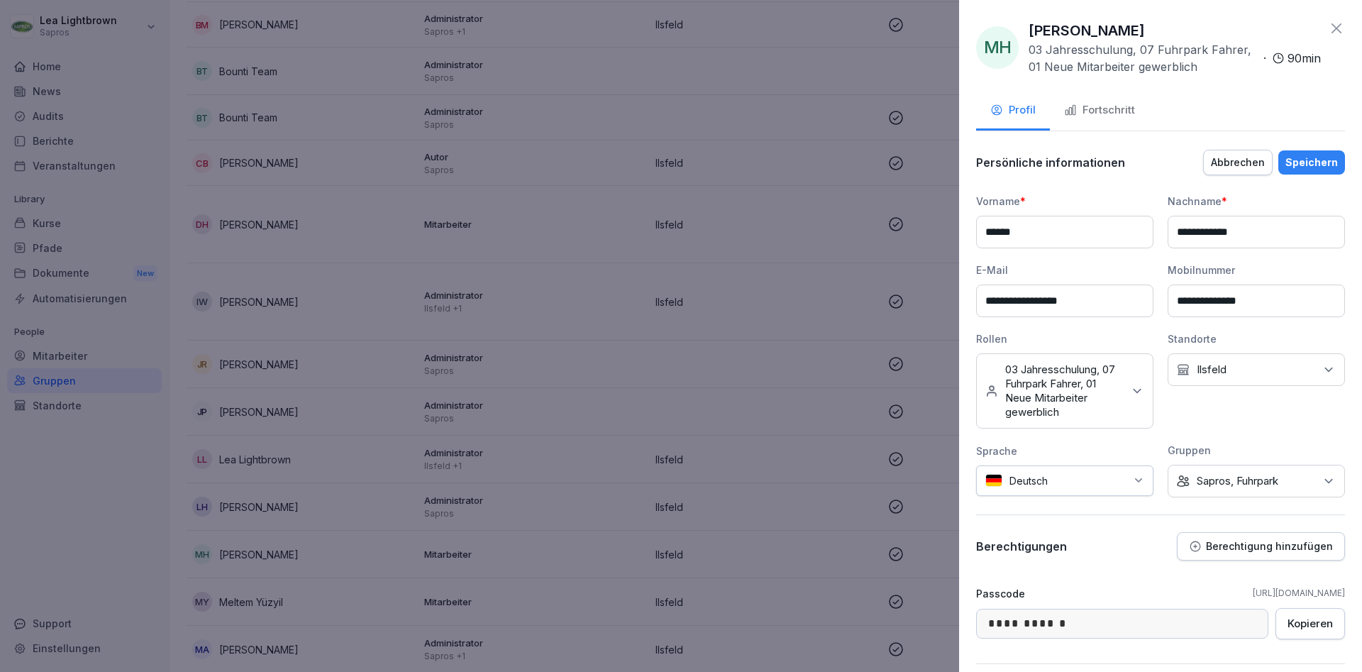
click at [1264, 483] on p "Sapros, Fuhrpark" at bounding box center [1237, 481] width 82 height 14
click at [1218, 550] on label "Sapros" at bounding box center [1214, 546] width 34 height 13
click at [1233, 418] on div "Standorte Kein Standort [GEOGRAPHIC_DATA]" at bounding box center [1255, 379] width 177 height 97
click at [1142, 399] on div "Keine Rollen 03 Jahresschulung, 07 Fuhrpark Fahrer, 01 Neue Mitarbeiter gewerbl…" at bounding box center [1064, 390] width 177 height 75
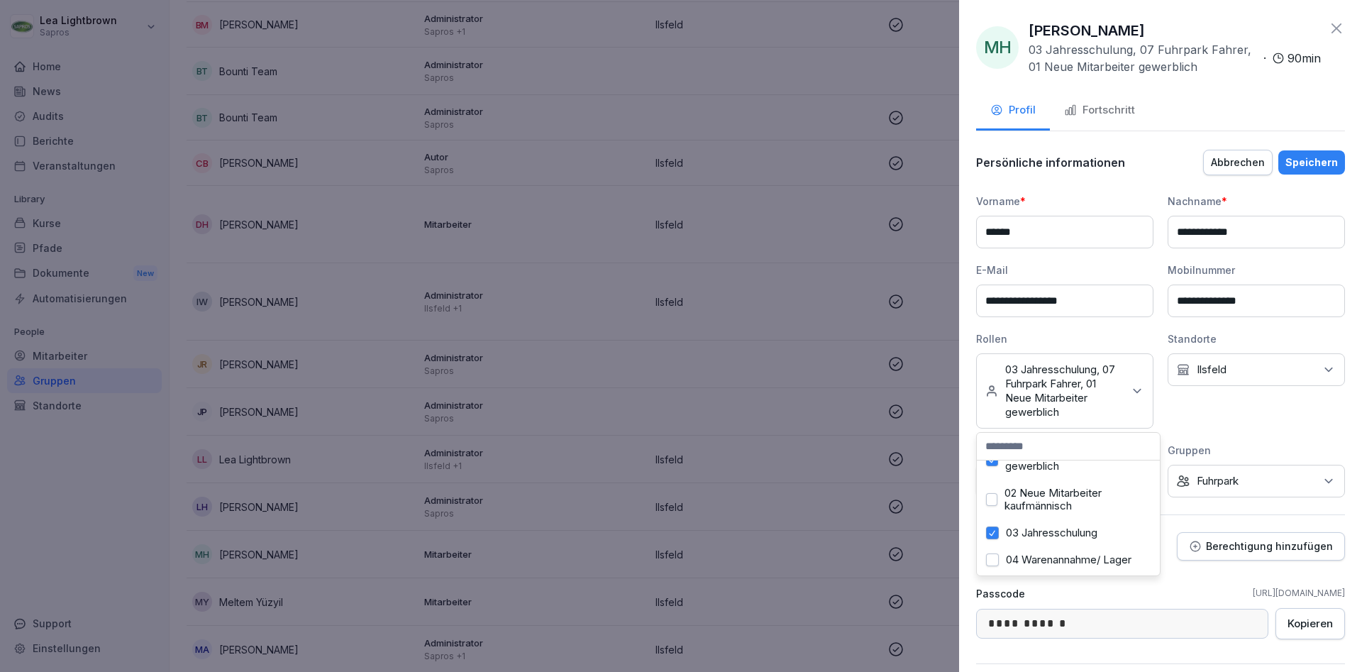
scroll to position [0, 0]
click at [1262, 422] on div "Standorte Kein Standort [GEOGRAPHIC_DATA]" at bounding box center [1255, 379] width 177 height 97
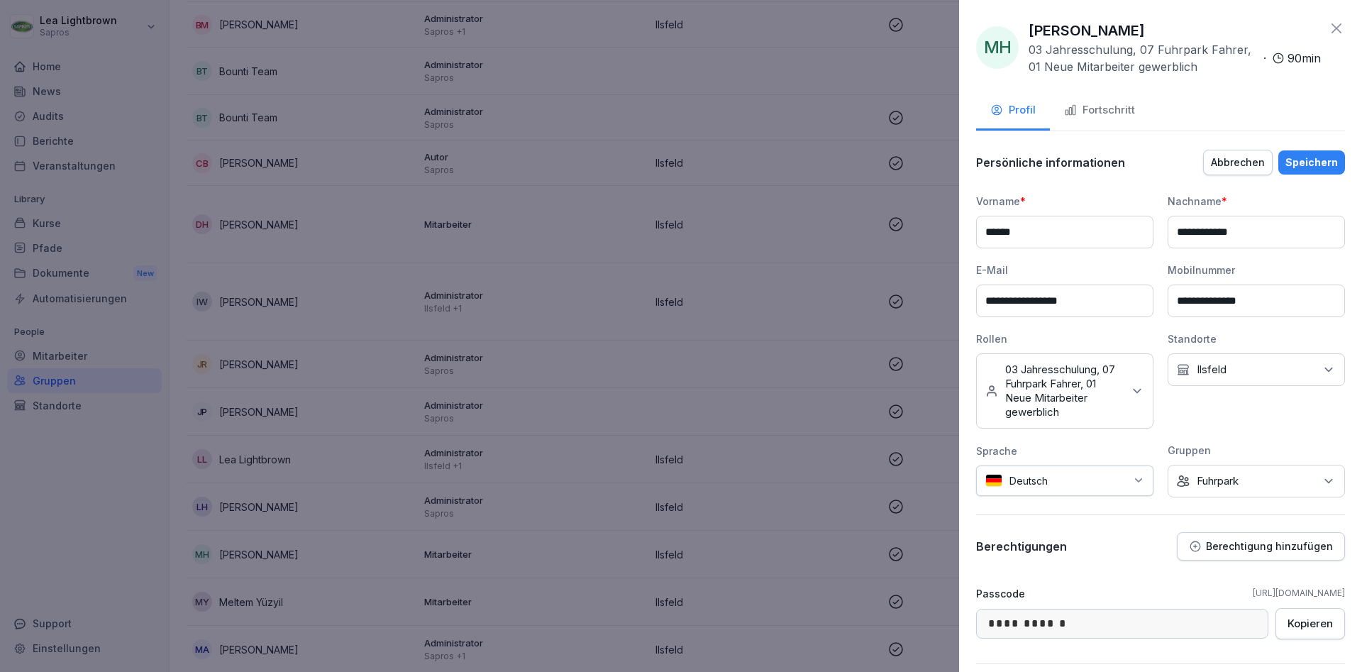
click at [1321, 162] on div "Speichern" at bounding box center [1311, 163] width 52 height 16
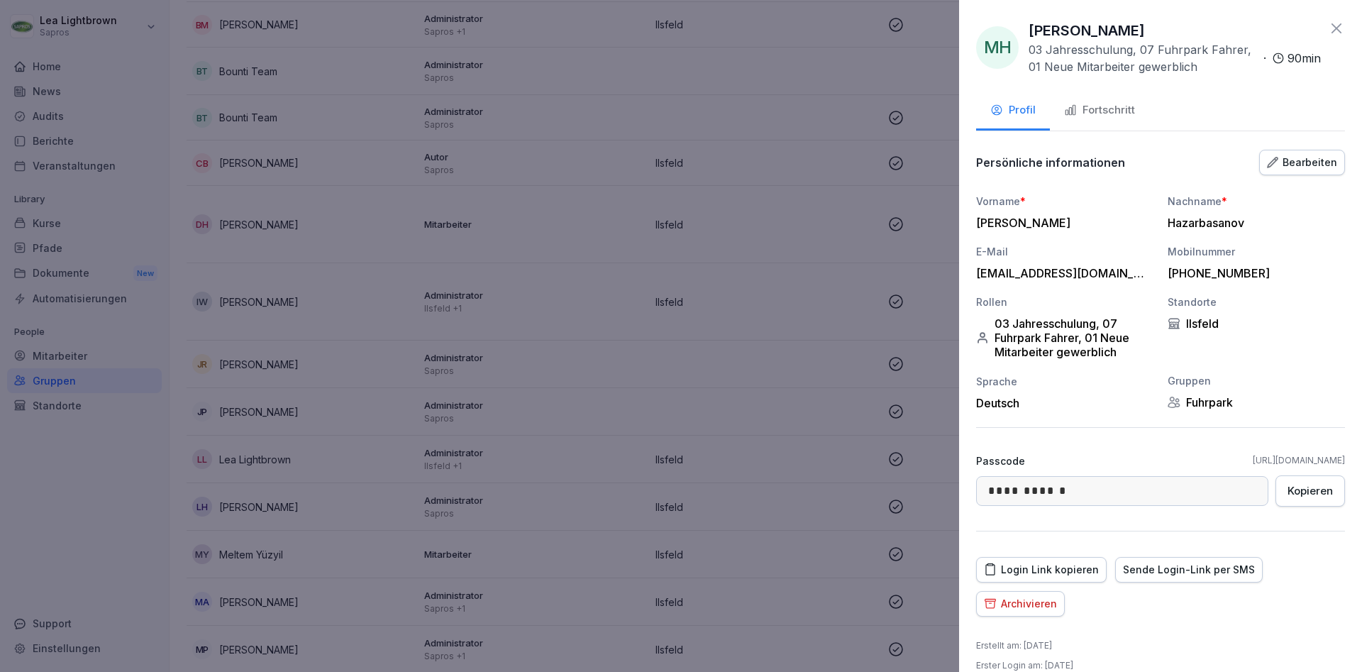
click at [562, 547] on div at bounding box center [681, 336] width 1362 height 672
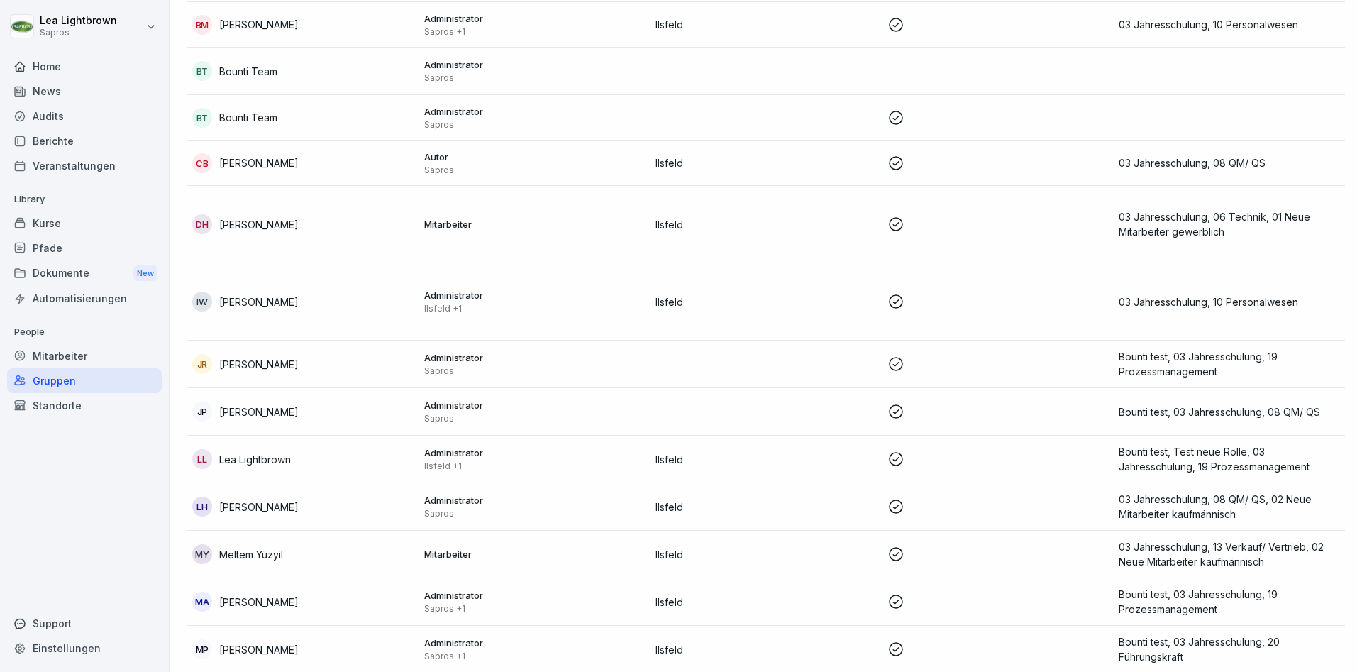
scroll to position [255, 0]
click at [1028, 554] on p at bounding box center [997, 553] width 221 height 17
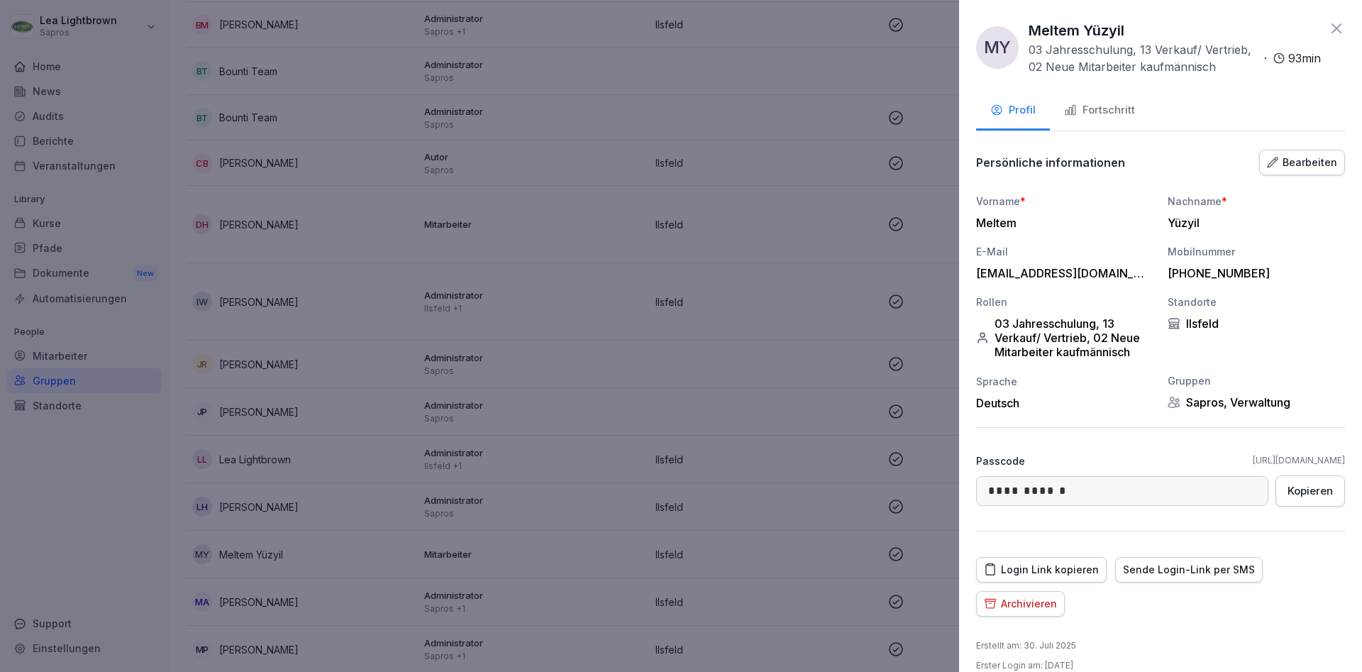
click at [1304, 165] on div "Bearbeiten" at bounding box center [1302, 163] width 70 height 16
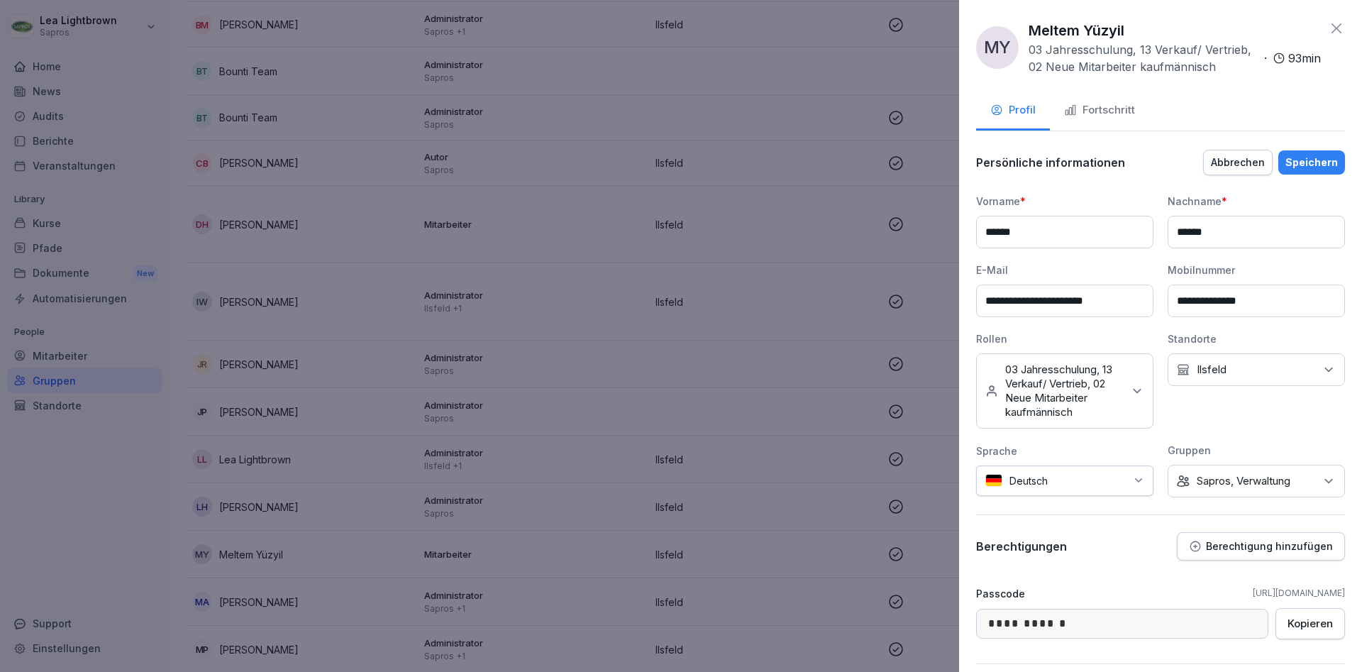
click at [1296, 479] on div "Keine Gruppe Sapros, Verwaltung" at bounding box center [1255, 481] width 177 height 33
click at [1210, 546] on label "Sapros" at bounding box center [1214, 546] width 34 height 13
click at [1326, 162] on div "Speichern" at bounding box center [1311, 163] width 52 height 16
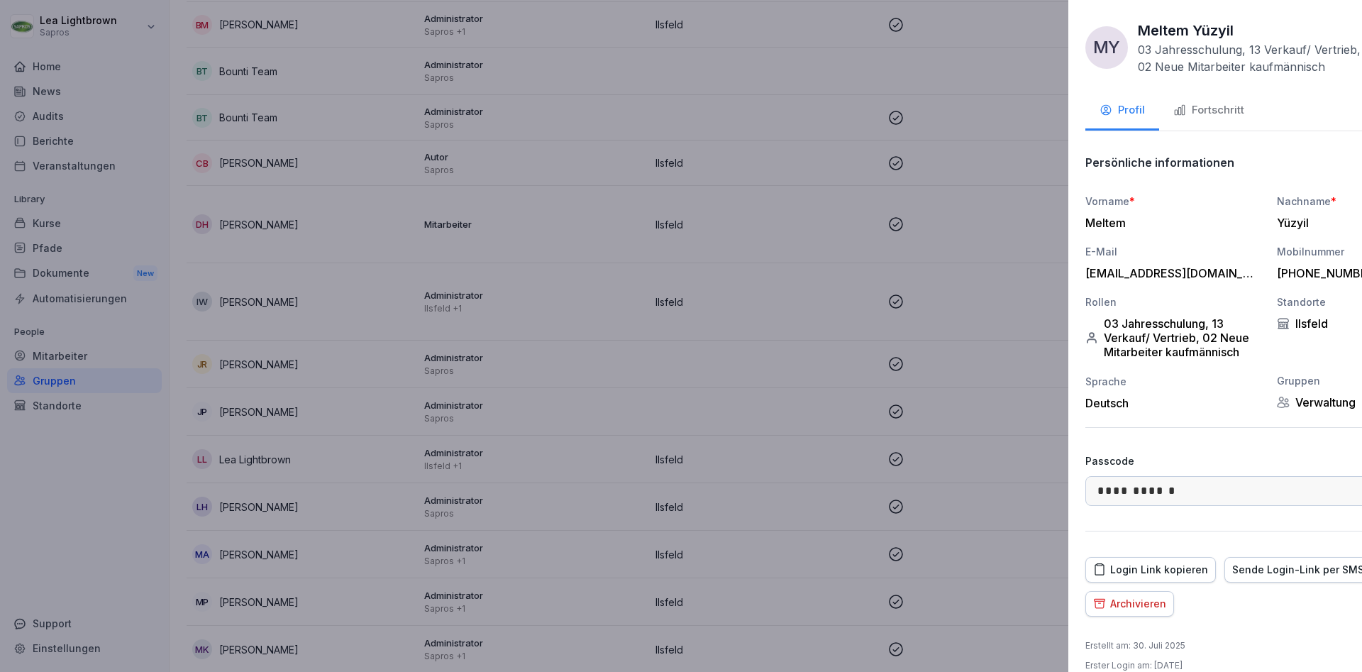
click at [613, 521] on div at bounding box center [681, 336] width 1362 height 672
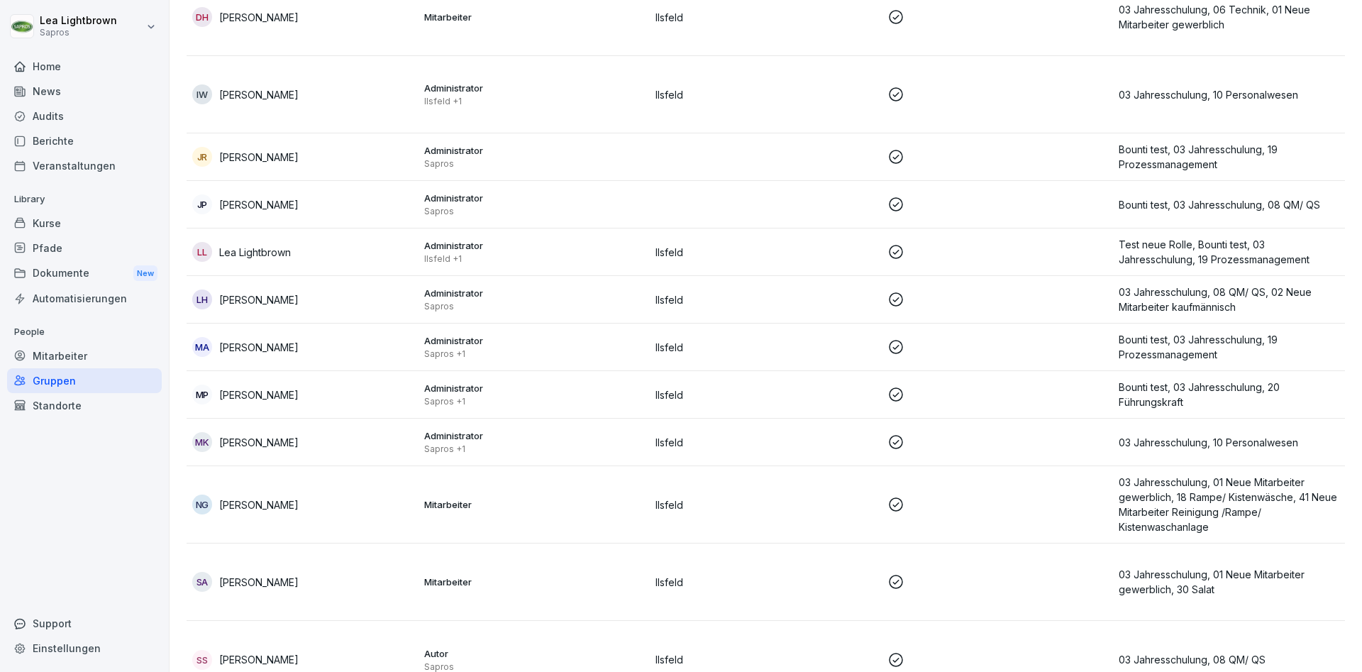
scroll to position [489, 0]
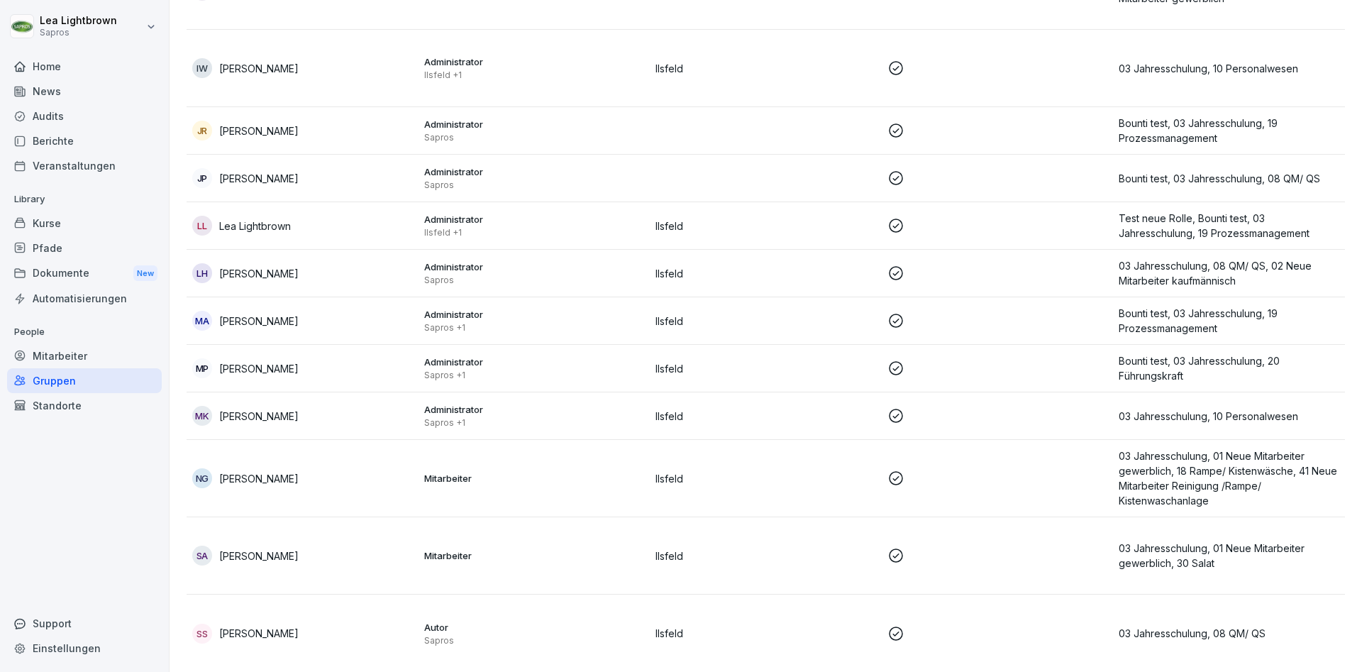
click at [1240, 485] on p "03 Jahresschulung, 01 Neue Mitarbeiter gewerblich, 18 Rampe/ Kistenwäsche, 41 N…" at bounding box center [1228, 478] width 221 height 60
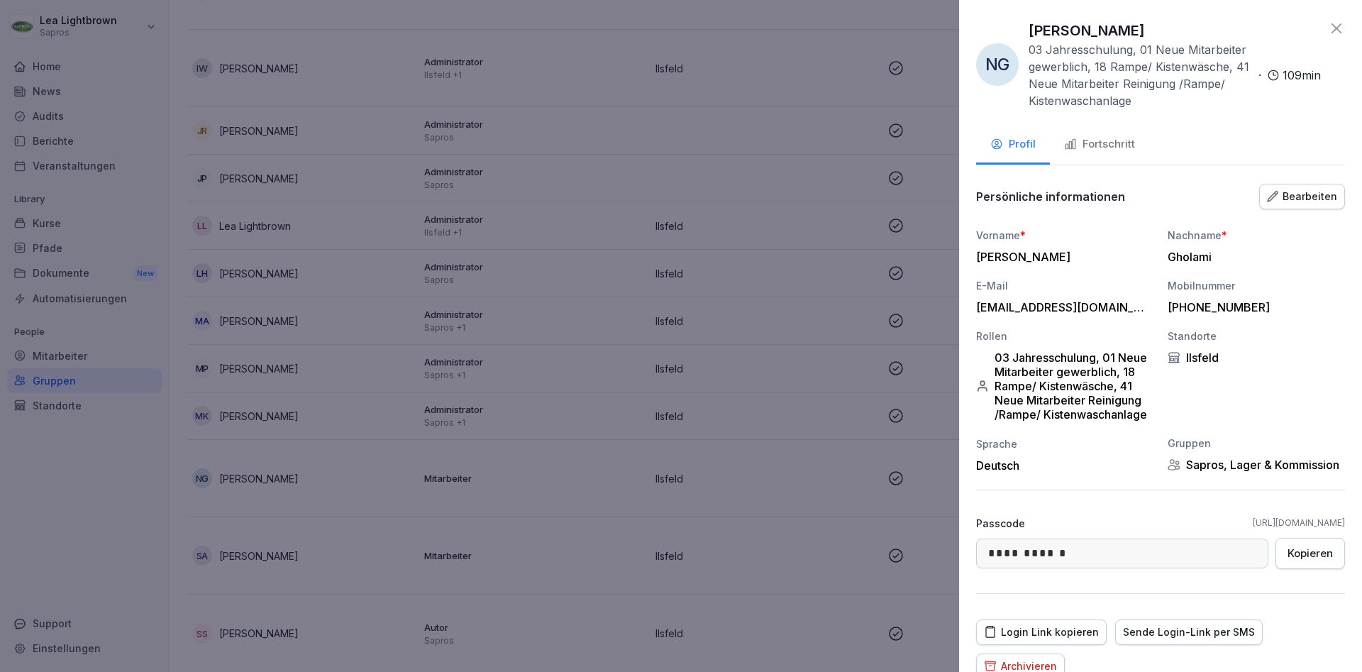
click at [1307, 197] on div "Bearbeiten" at bounding box center [1302, 197] width 70 height 16
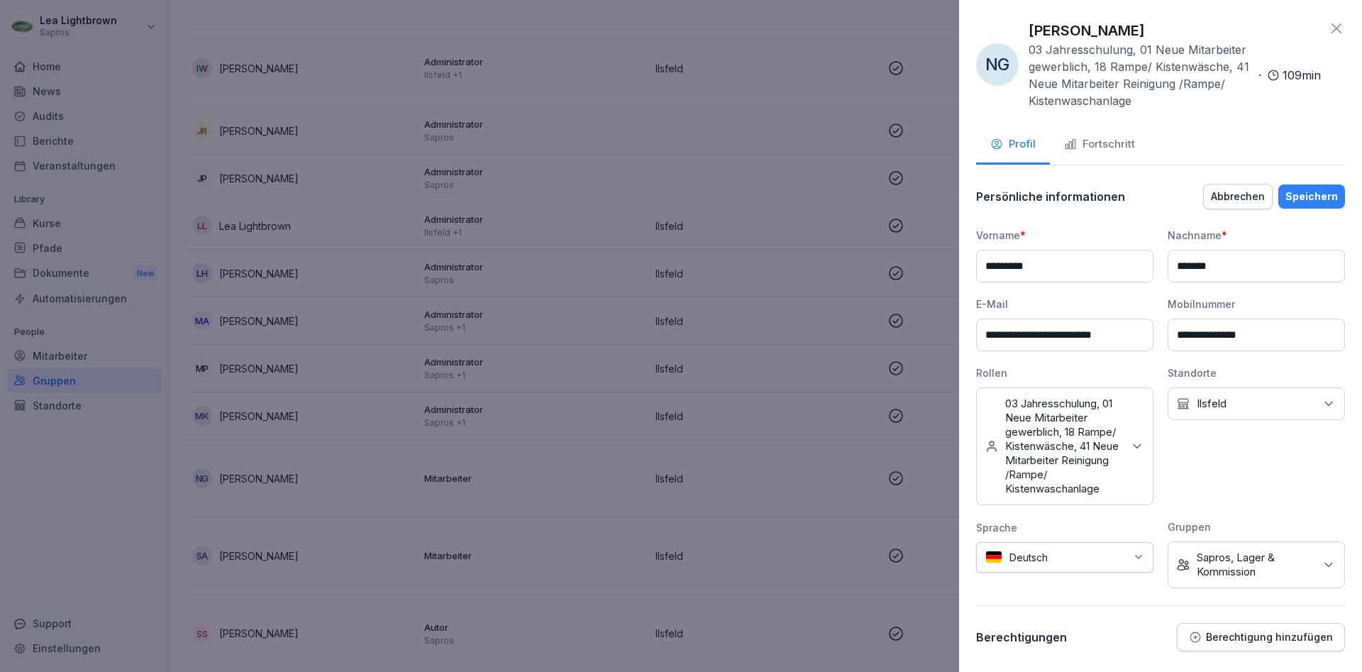
scroll to position [85, 0]
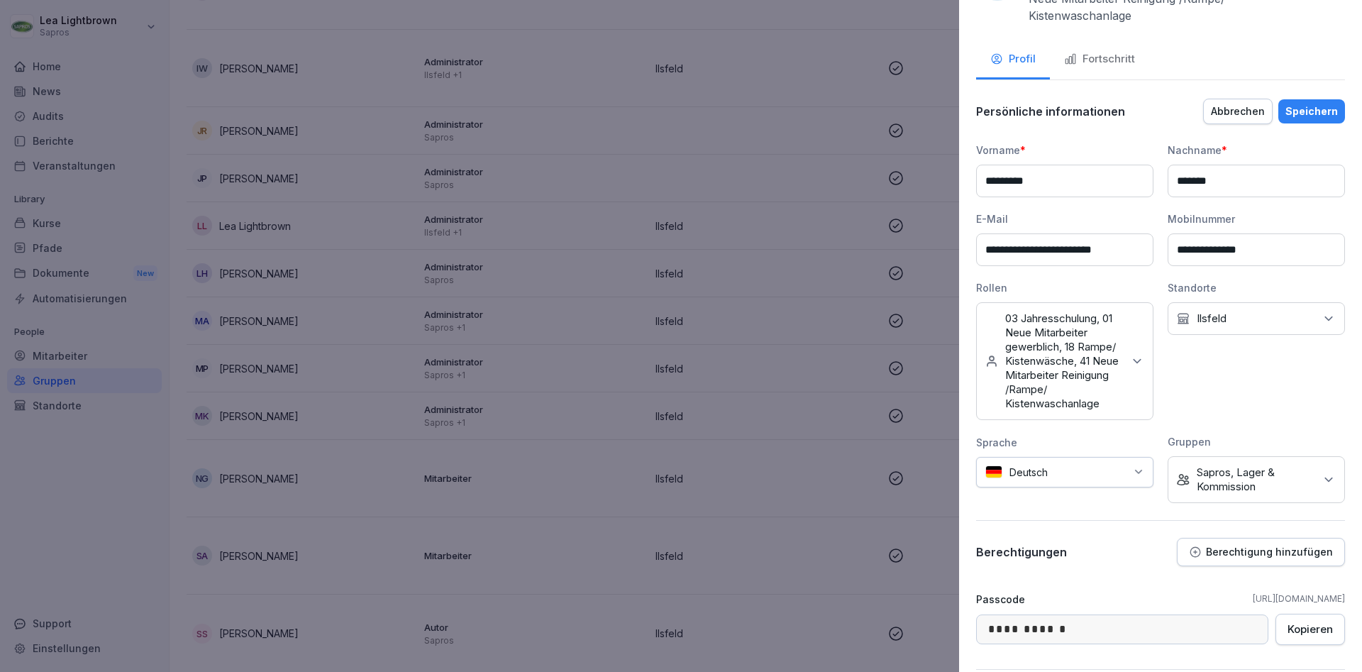
click at [1321, 486] on div "Keine Gruppe Sapros, Lager & Kommission" at bounding box center [1255, 479] width 177 height 47
click at [1209, 552] on label "Sapros" at bounding box center [1214, 551] width 34 height 13
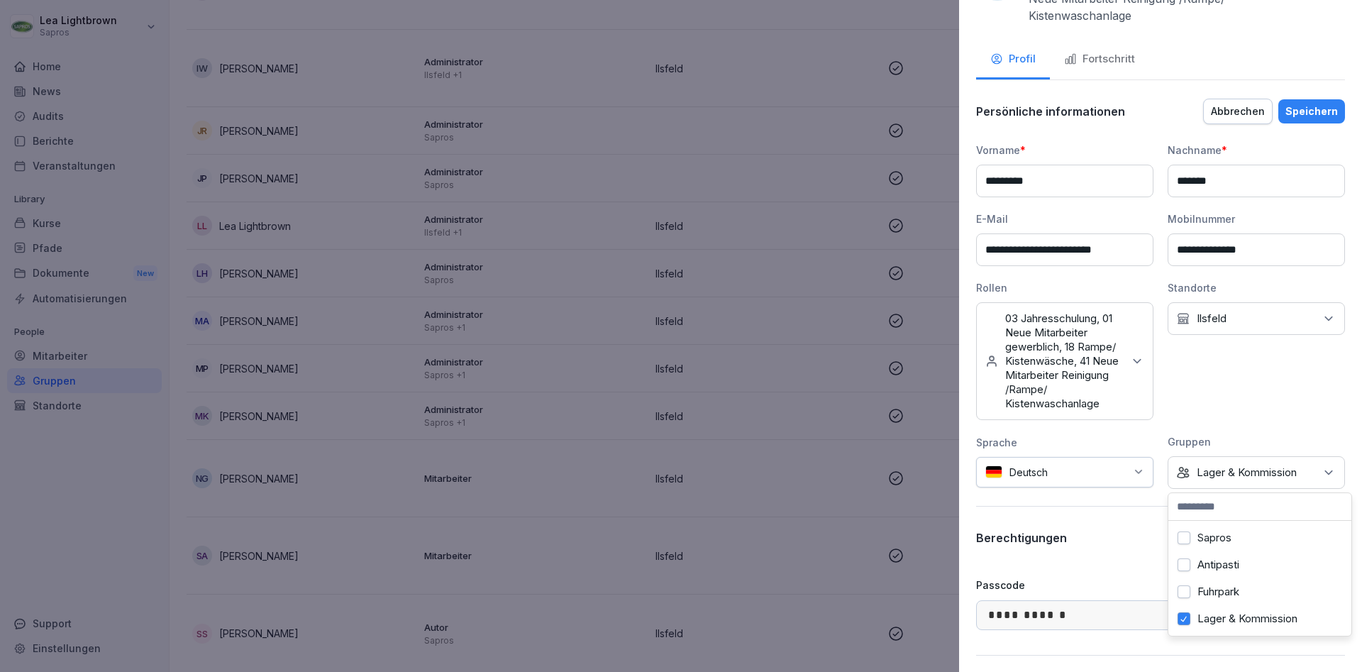
click at [1313, 103] on button "Speichern" at bounding box center [1311, 111] width 67 height 24
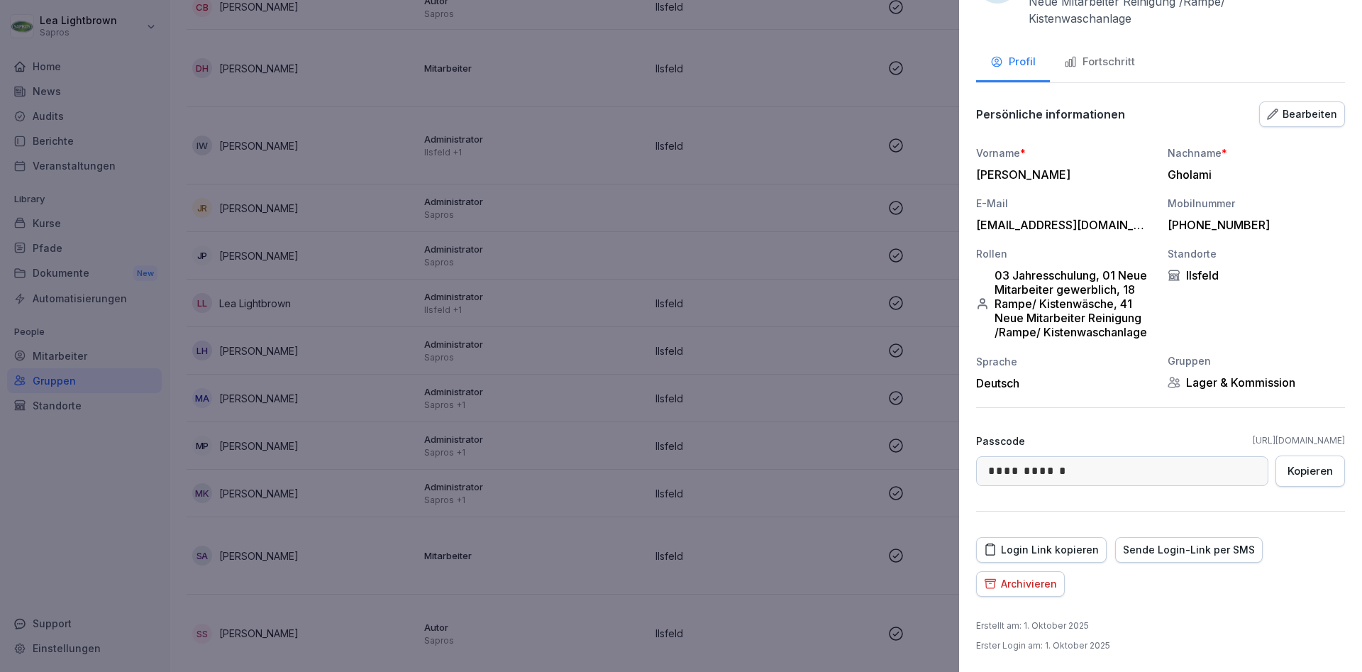
scroll to position [82, 0]
click at [686, 499] on div at bounding box center [681, 336] width 1362 height 672
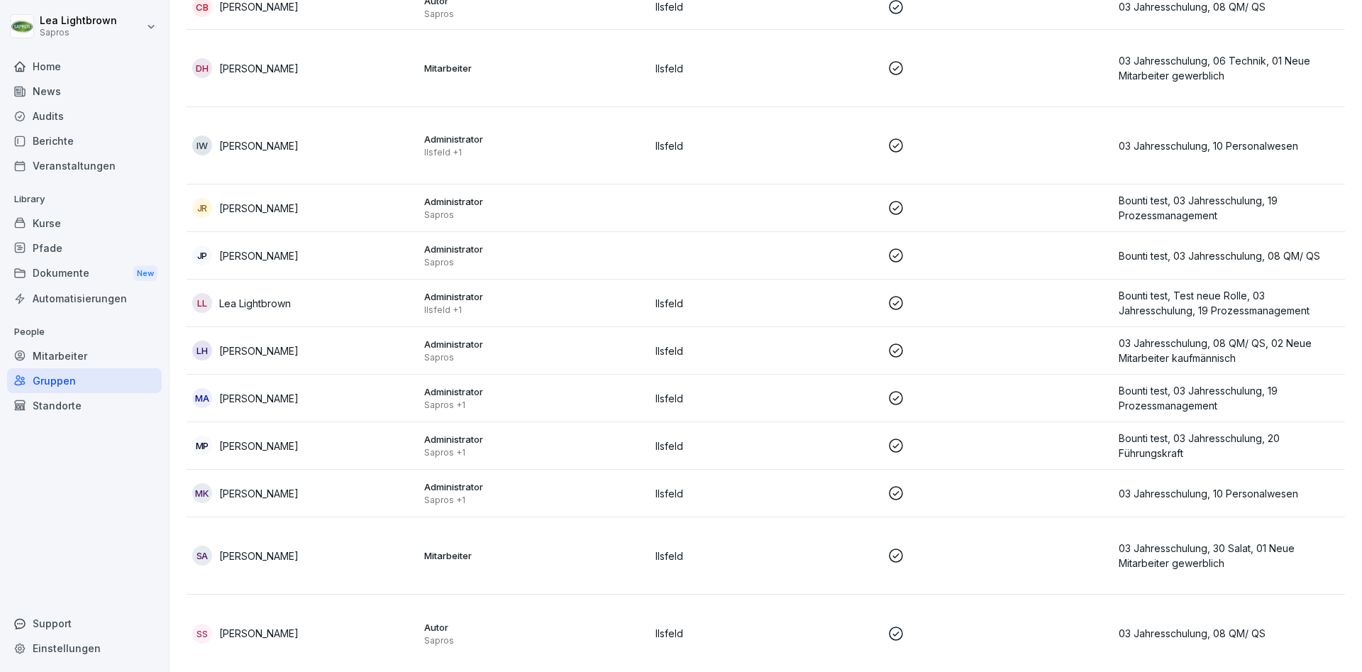
scroll to position [411, 0]
click at [1006, 556] on p at bounding box center [997, 555] width 221 height 17
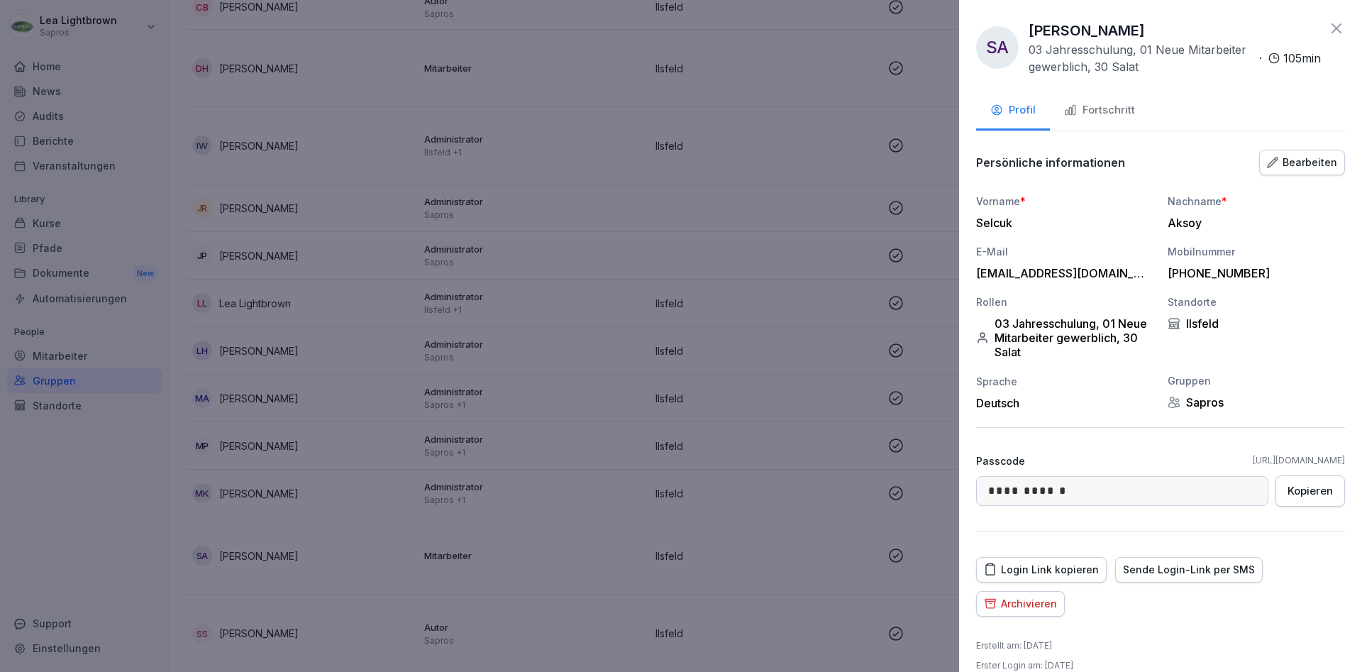
click at [1281, 158] on div "Bearbeiten" at bounding box center [1302, 163] width 70 height 16
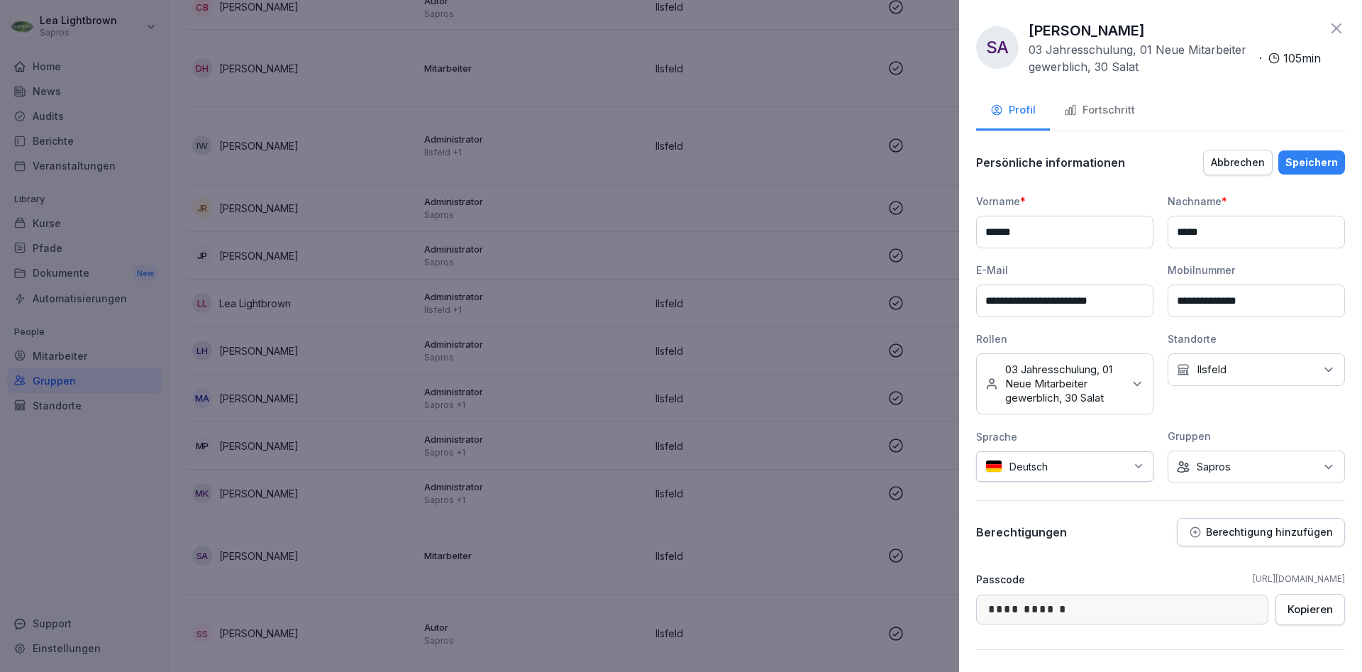
click at [1271, 463] on div "Keine Gruppe Sapros" at bounding box center [1255, 466] width 177 height 33
click at [1217, 533] on label "Sapros" at bounding box center [1214, 531] width 34 height 13
click at [1228, 562] on div "Salat" at bounding box center [1260, 558] width 176 height 27
click at [1131, 384] on icon at bounding box center [1137, 384] width 14 height 14
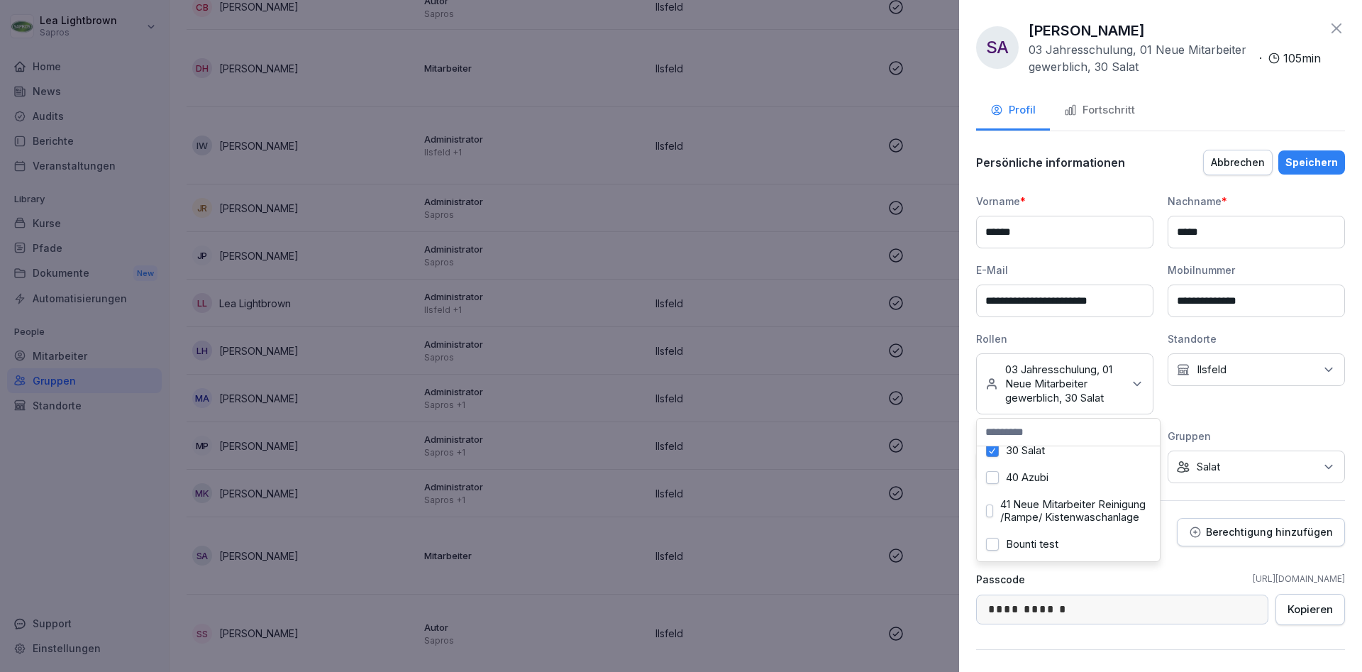
scroll to position [671, 0]
click at [1322, 162] on div "Speichern" at bounding box center [1311, 163] width 52 height 16
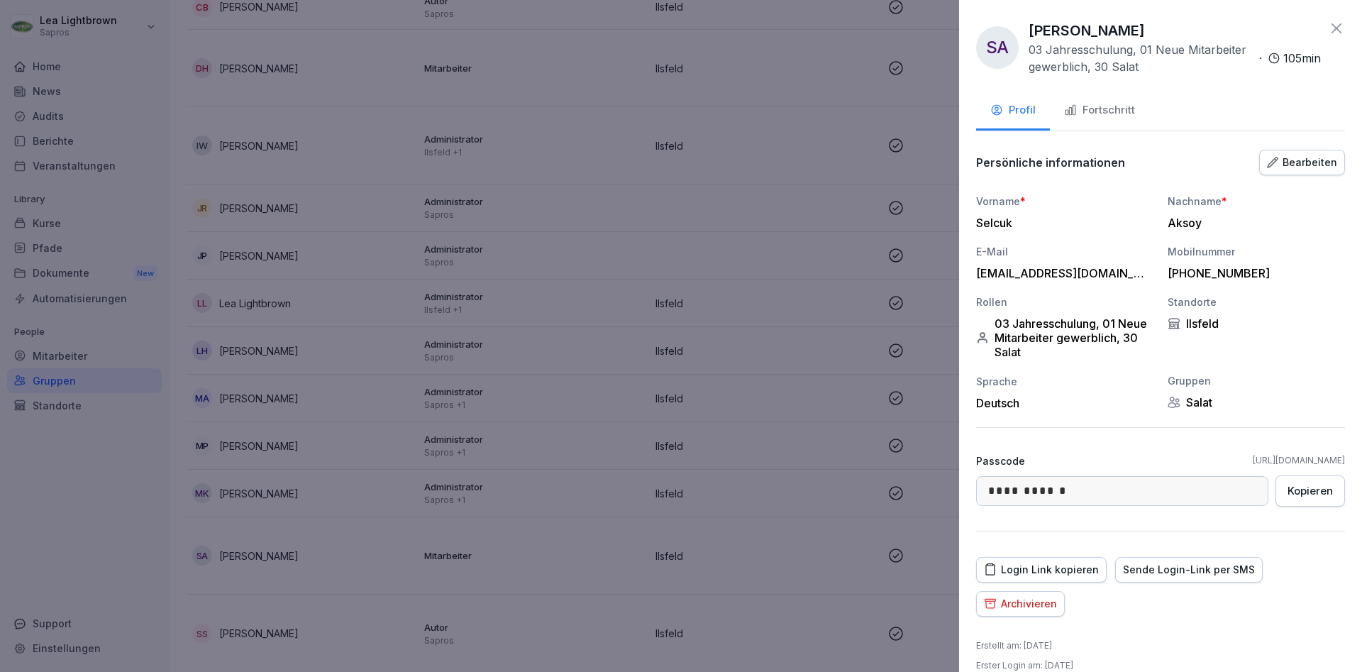
scroll to position [334, 0]
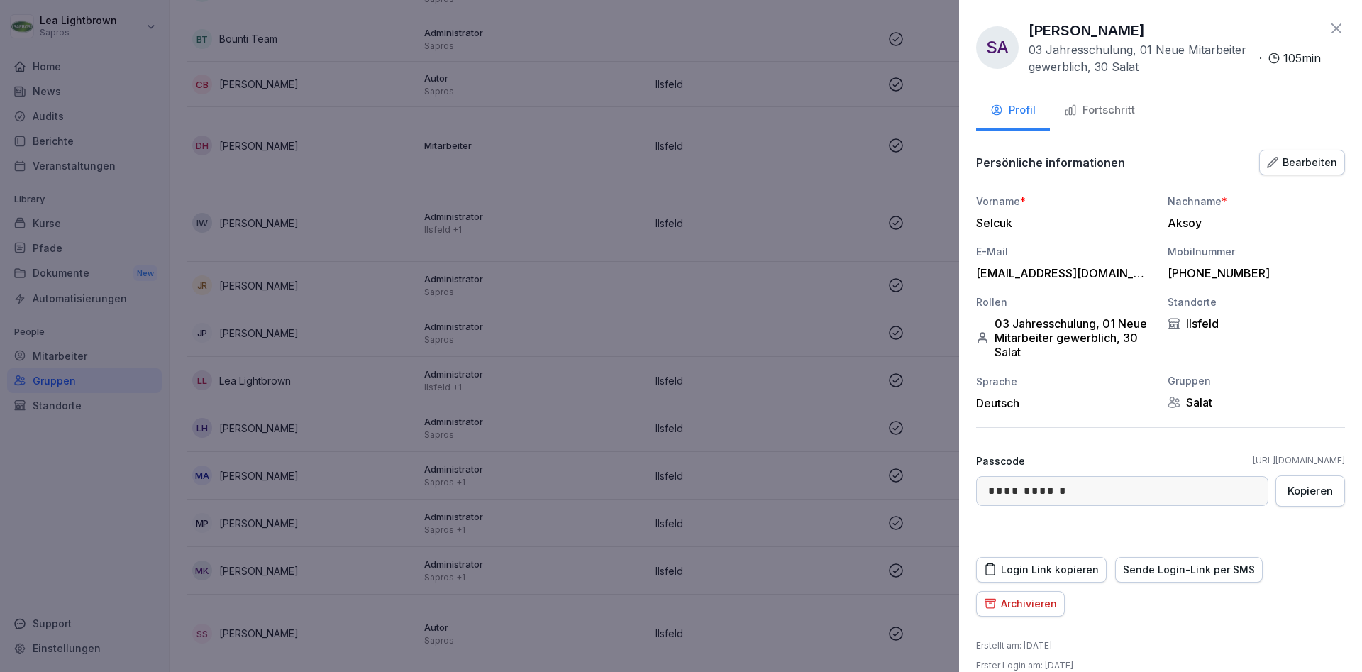
click at [1125, 108] on div "Fortschritt" at bounding box center [1099, 110] width 71 height 16
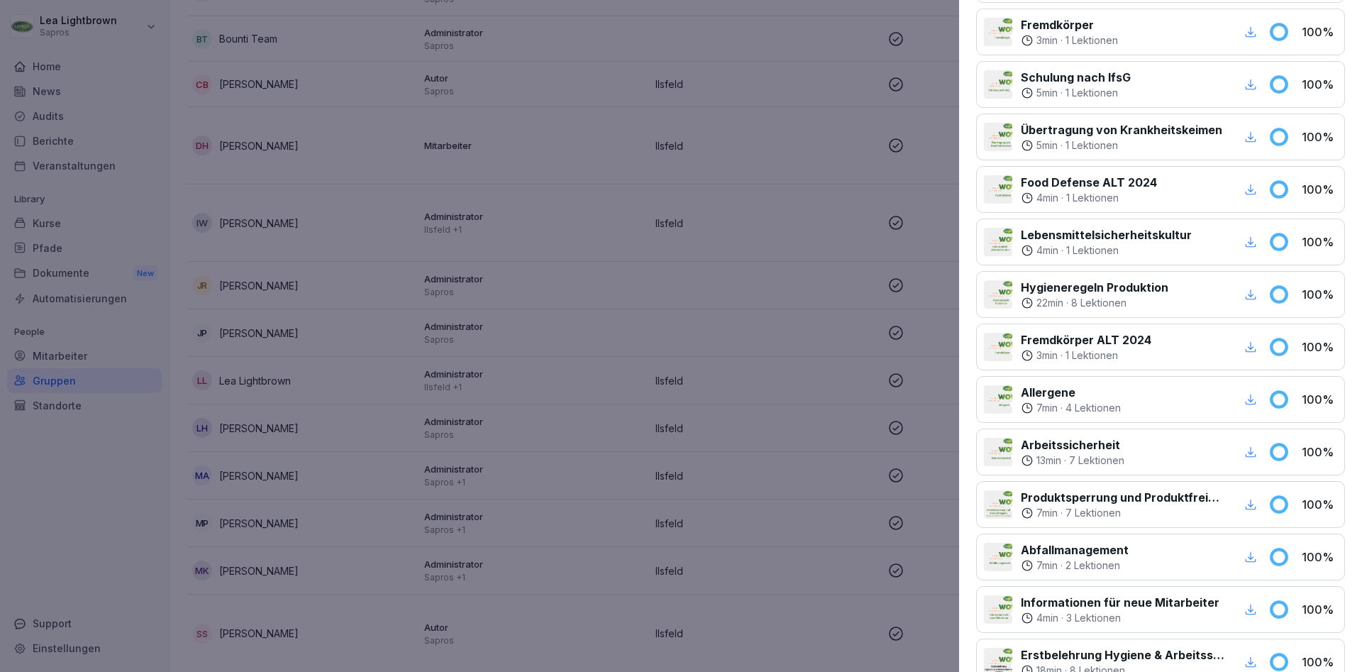
scroll to position [174, 0]
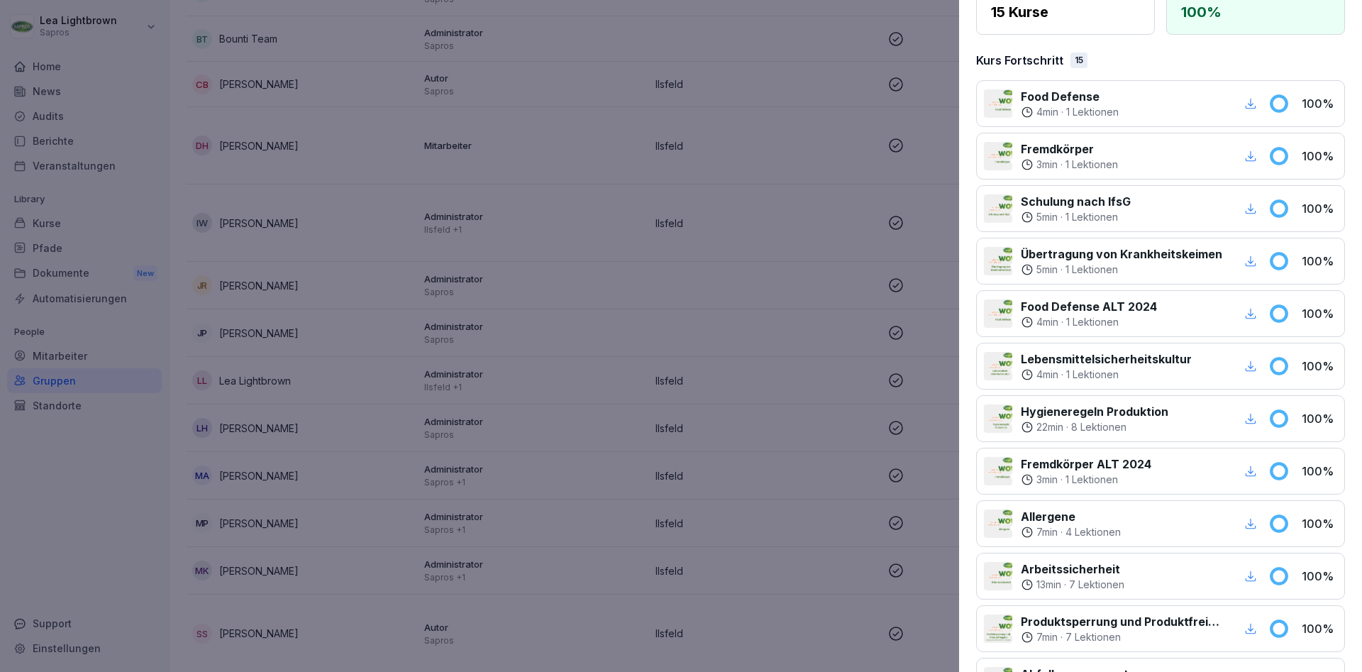
click at [797, 407] on div at bounding box center [681, 336] width 1362 height 672
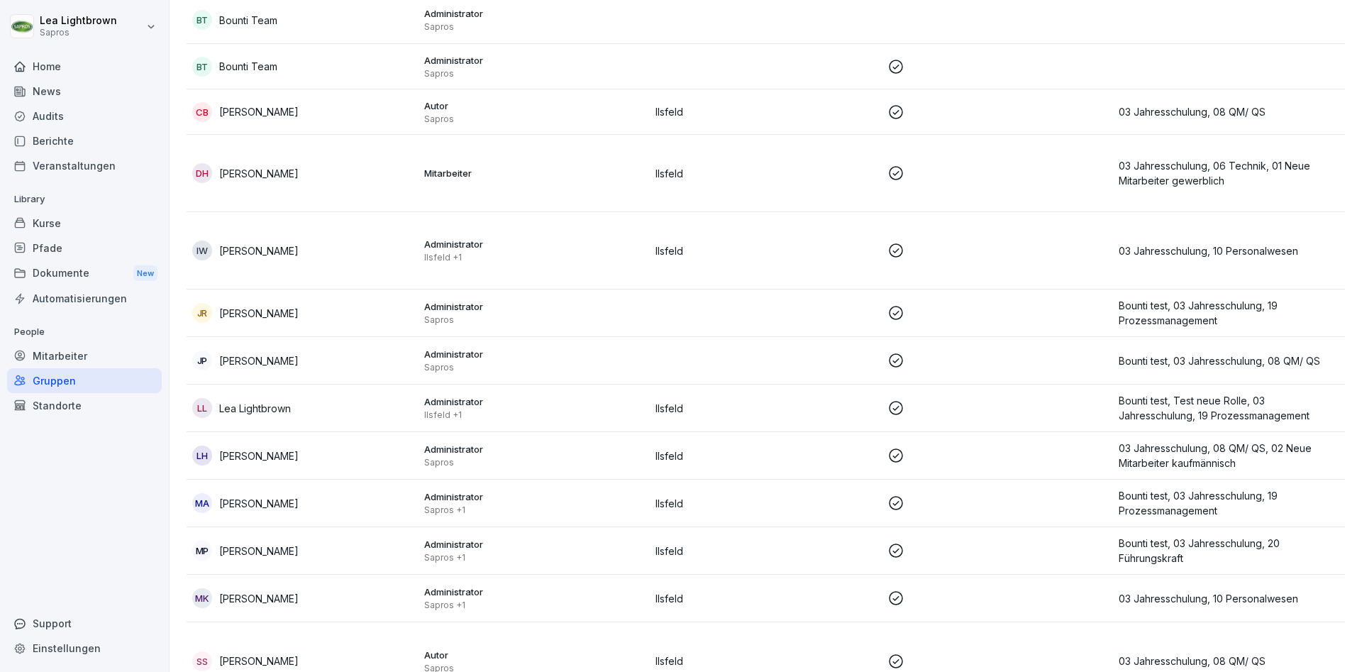
scroll to position [334, 0]
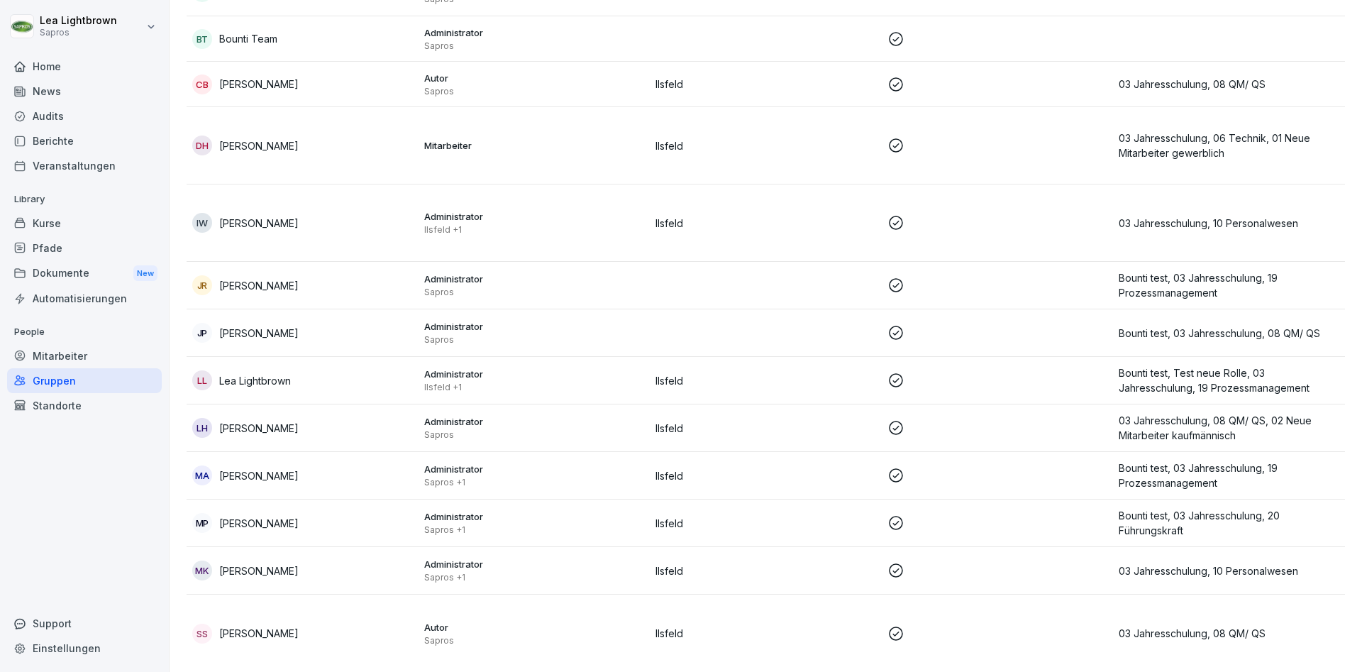
click at [1047, 133] on td at bounding box center [997, 145] width 232 height 77
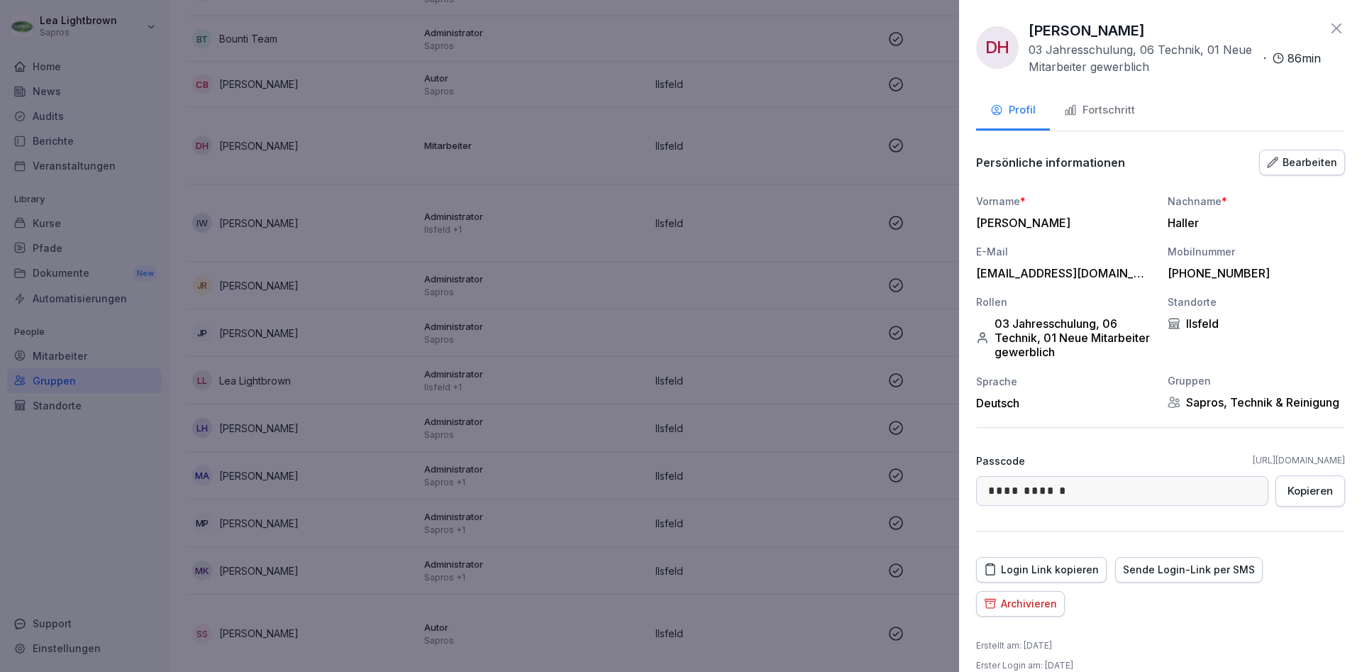
click at [1306, 153] on button "Bearbeiten" at bounding box center [1302, 163] width 86 height 26
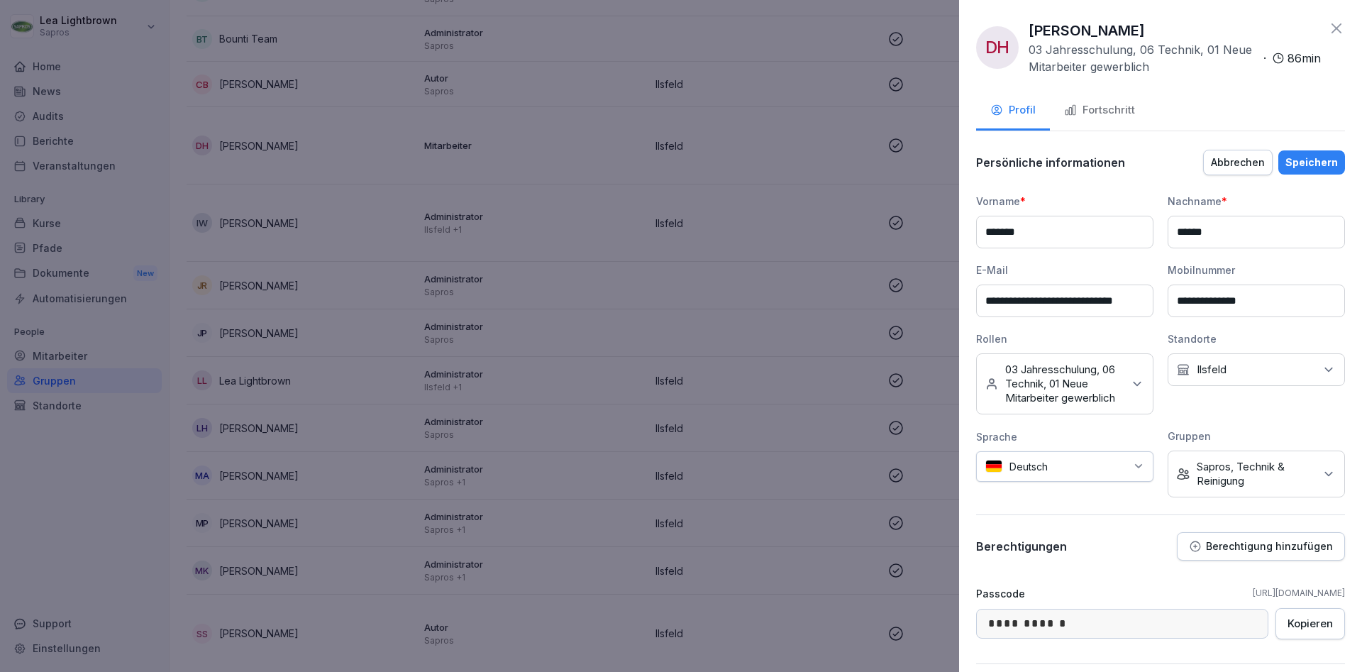
click at [1252, 482] on p "Sapros, Technik & Reinigung" at bounding box center [1255, 474] width 118 height 28
click at [1210, 546] on label "Sapros" at bounding box center [1214, 546] width 34 height 13
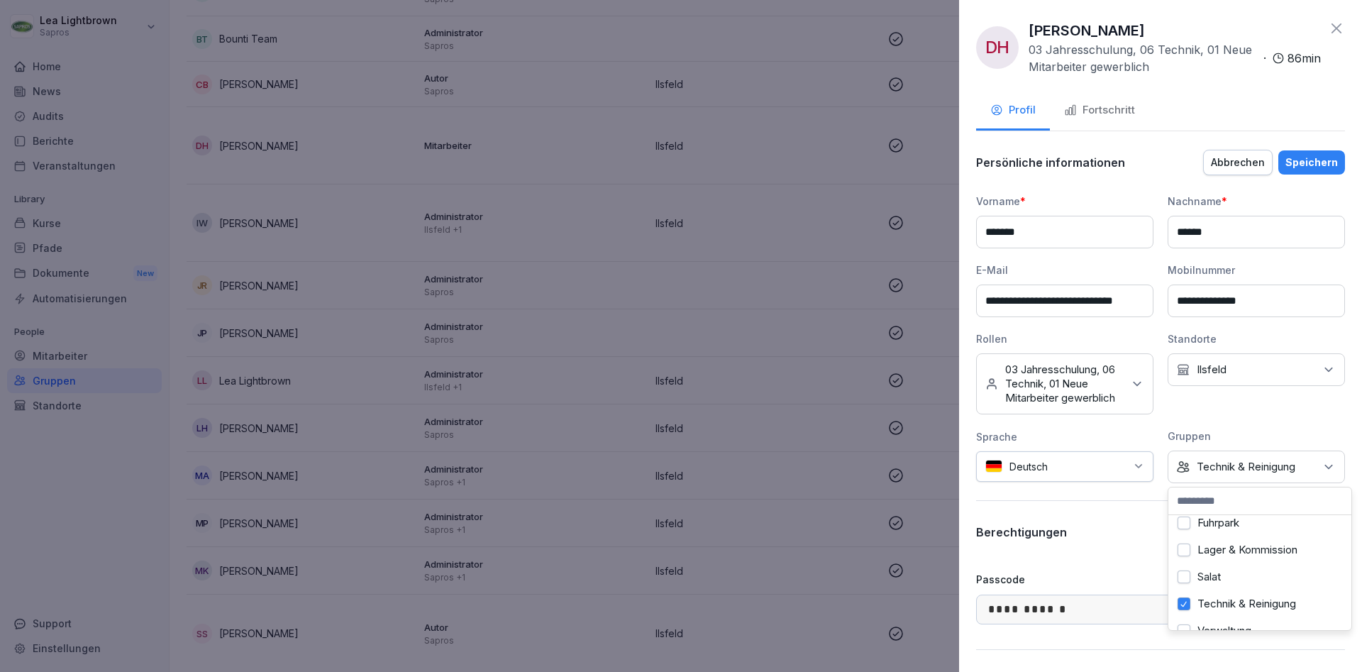
scroll to position [81, 0]
click at [1317, 158] on div "Speichern" at bounding box center [1311, 163] width 52 height 16
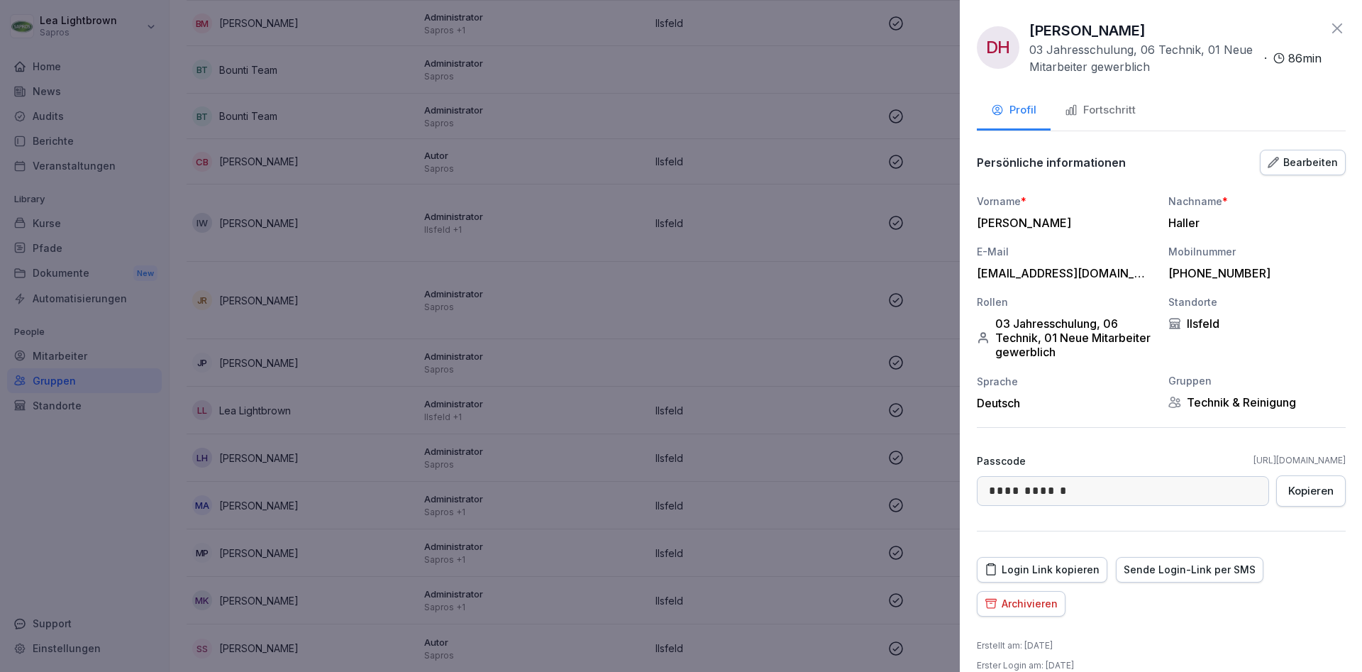
click at [747, 260] on div at bounding box center [681, 336] width 1362 height 672
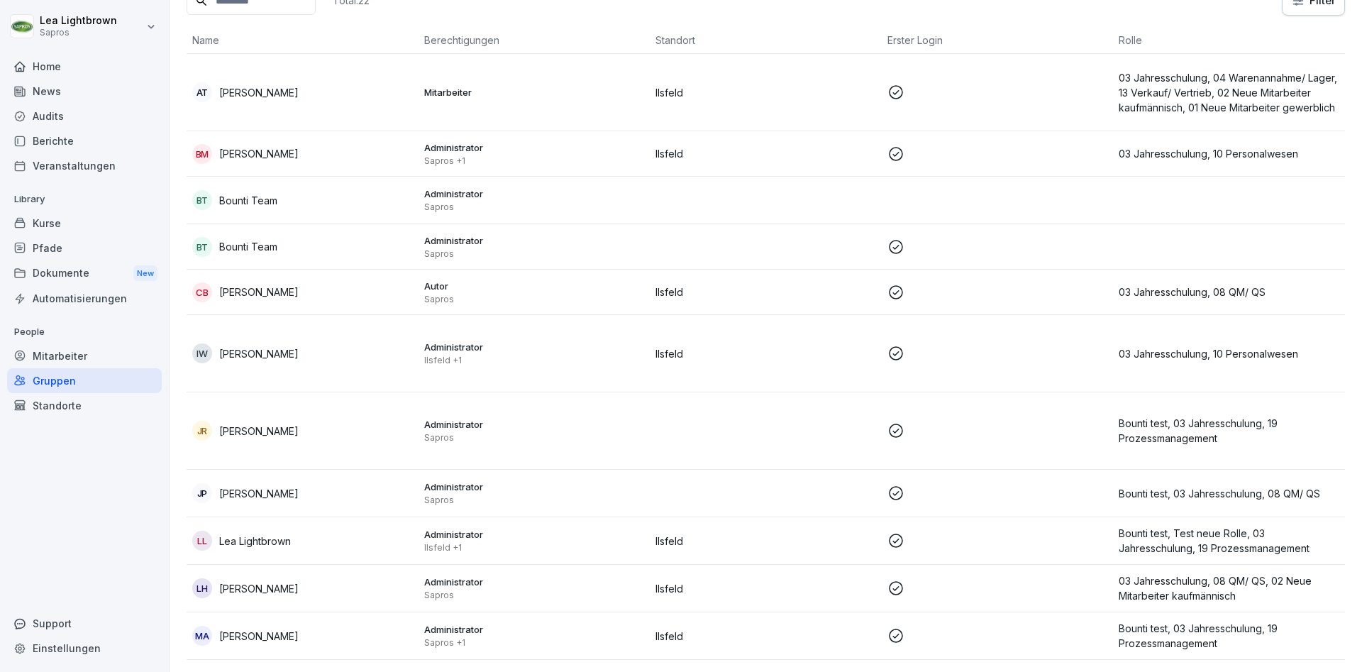
scroll to position [87, 0]
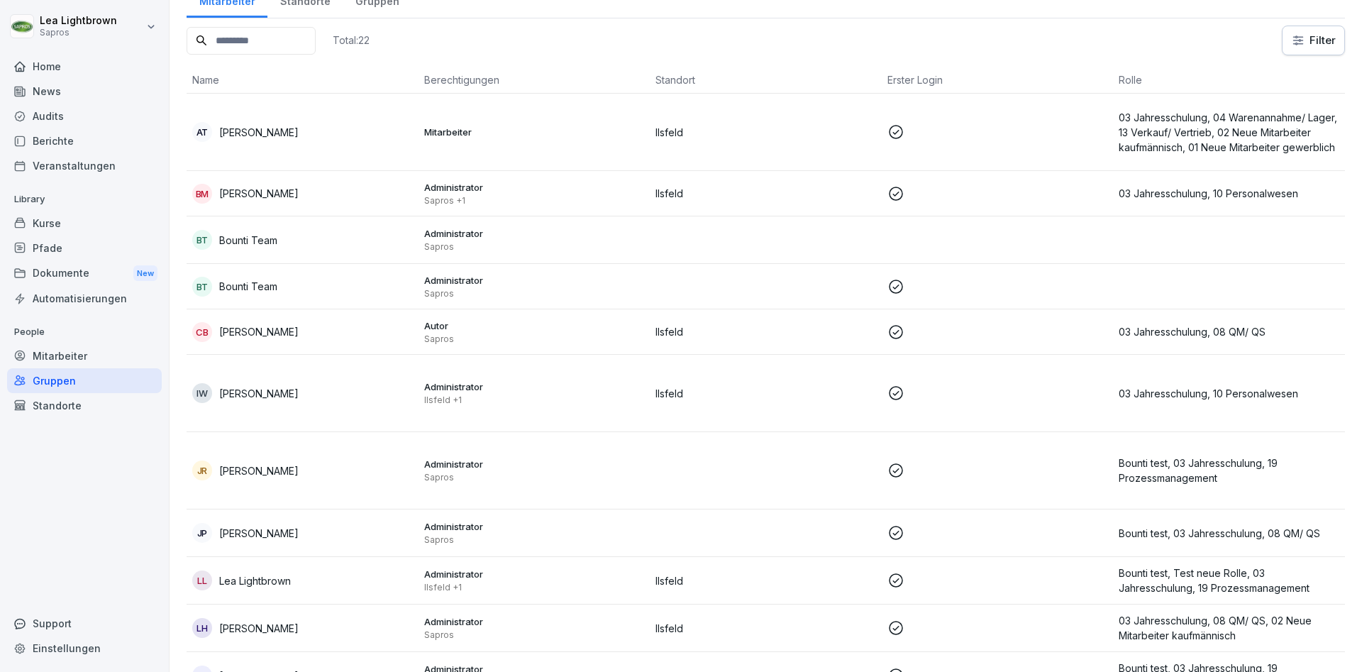
click at [1000, 134] on p at bounding box center [997, 131] width 221 height 17
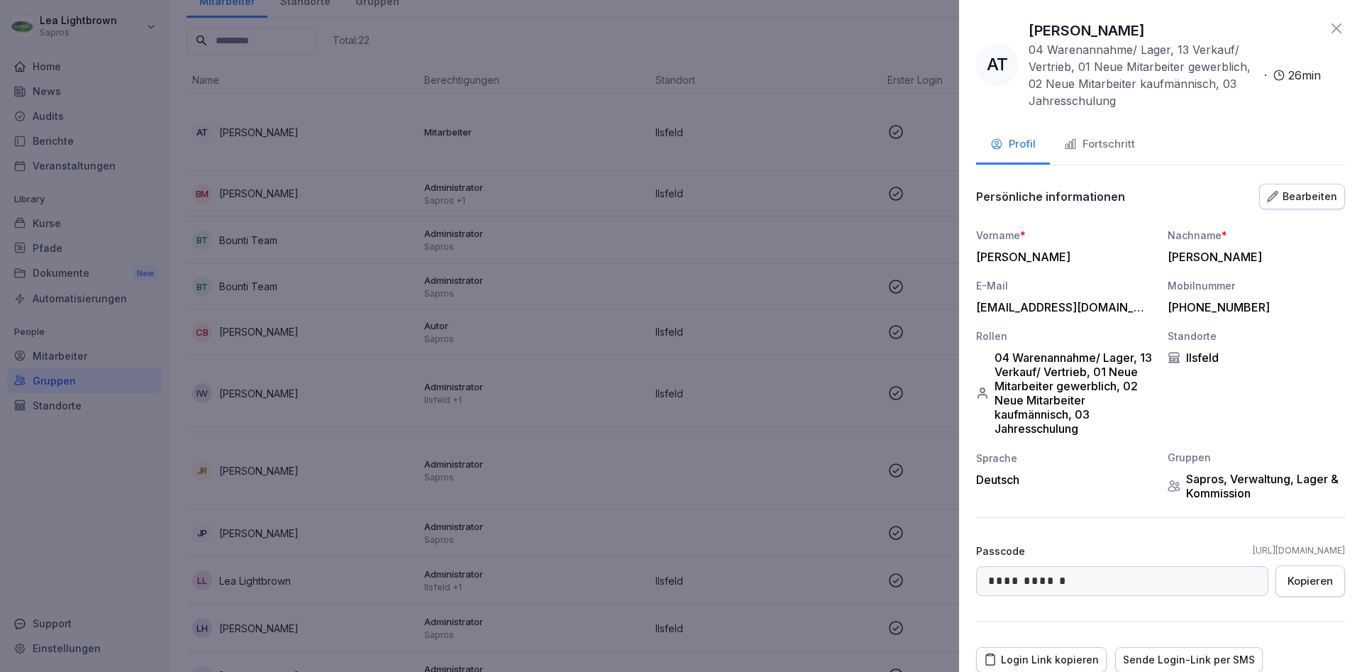
click at [1306, 192] on div "Bearbeiten" at bounding box center [1302, 197] width 70 height 16
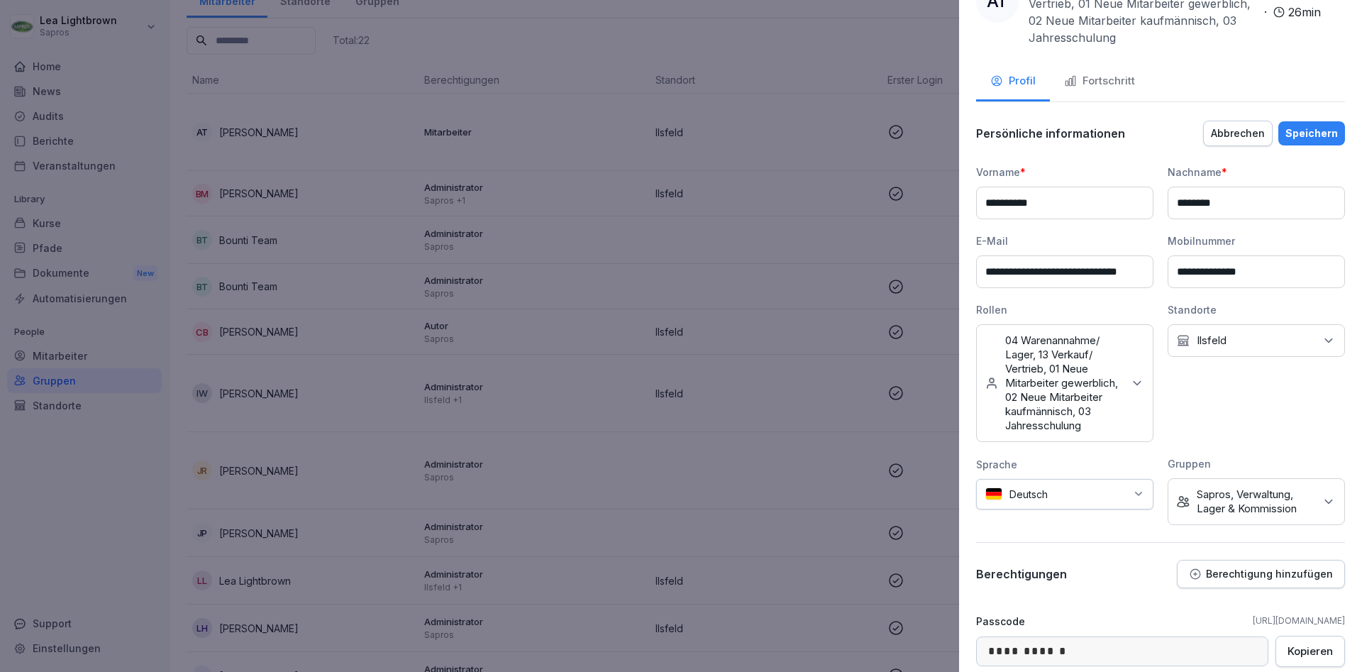
scroll to position [85, 0]
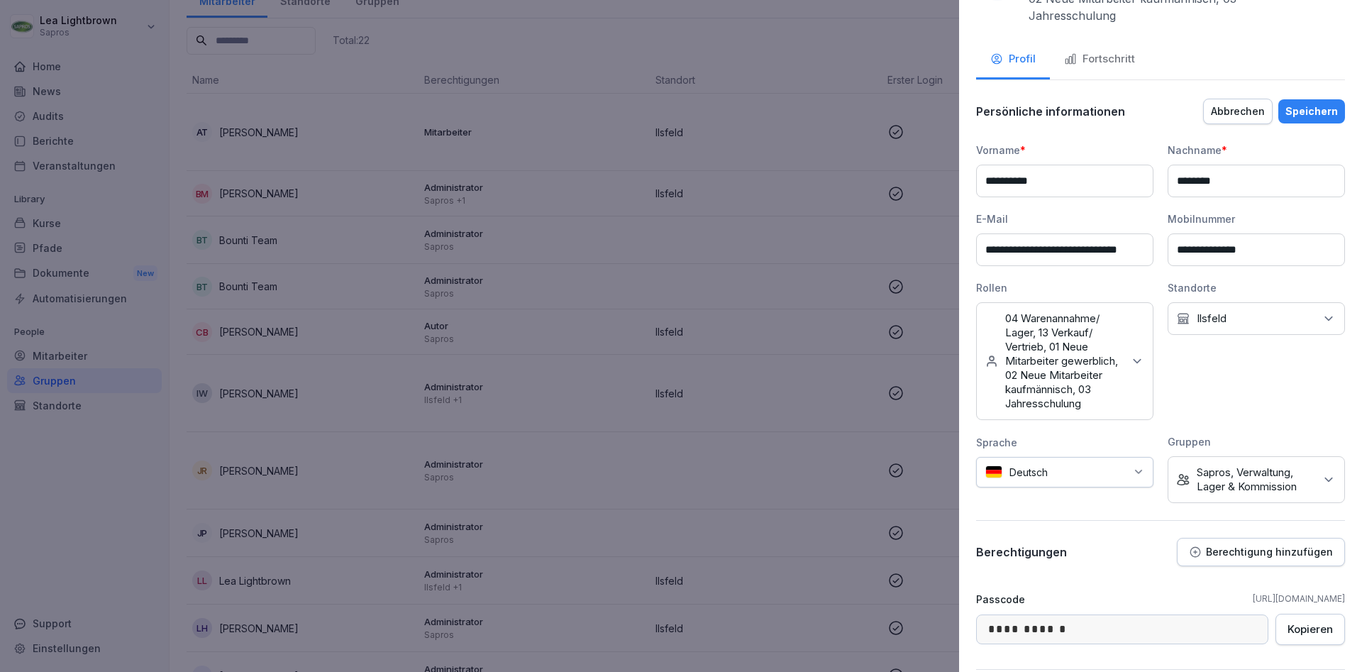
click at [1320, 477] on div "Keine Gruppe Sapros, Verwaltung, Lager & Kommission" at bounding box center [1255, 479] width 177 height 47
click at [1212, 550] on label "Sapros" at bounding box center [1214, 551] width 34 height 13
click at [1144, 360] on div "Keine Rollen 04 Warenannahme/ Lager, 13 Verkauf/ Vertrieb, 01 Neue Mitarbeiter …" at bounding box center [1064, 361] width 177 height 118
click at [1261, 394] on div "Standorte Kein Standort [GEOGRAPHIC_DATA]" at bounding box center [1255, 350] width 177 height 140
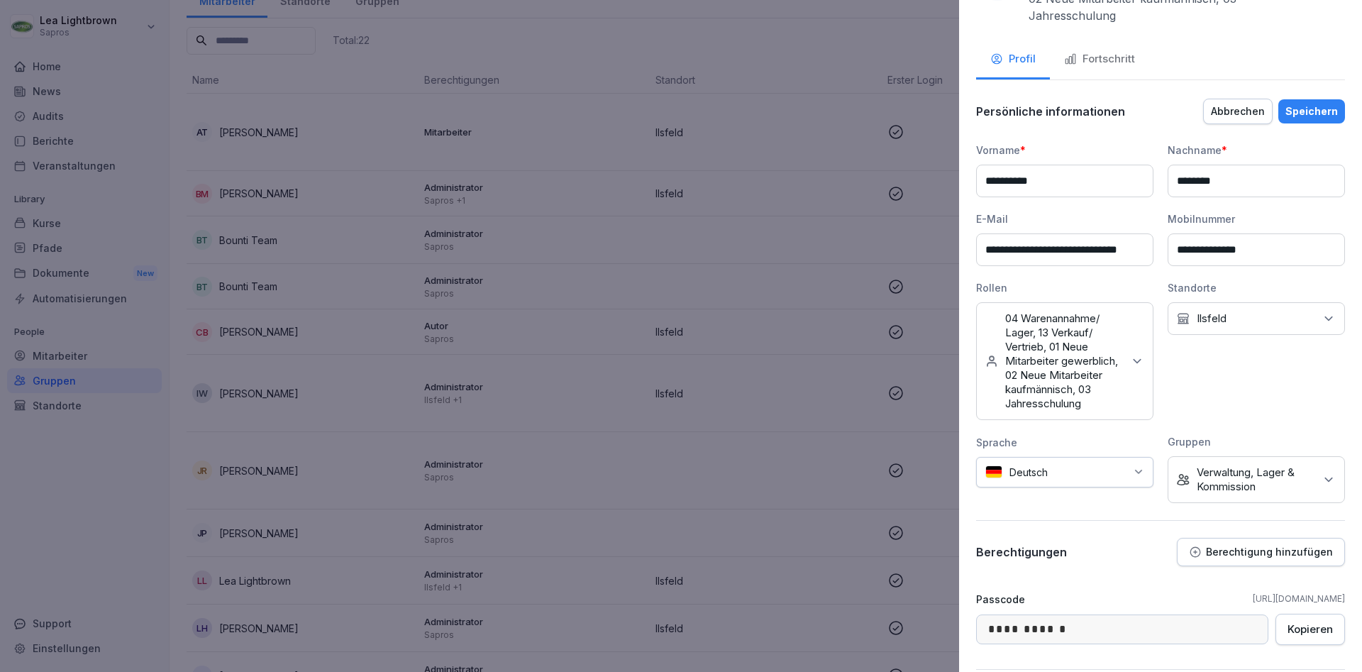
click at [1272, 477] on p "Verwaltung, Lager & Kommission" at bounding box center [1255, 479] width 118 height 28
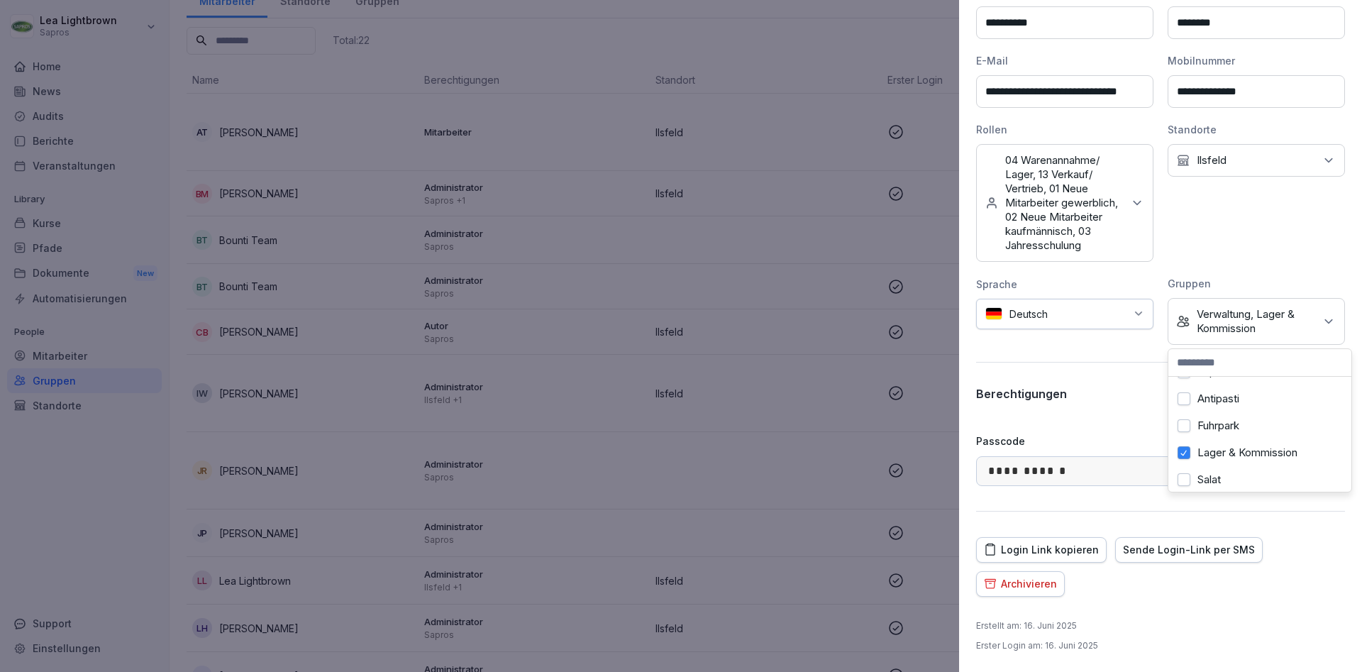
scroll to position [0, 0]
click at [1267, 263] on div "**********" at bounding box center [1160, 164] width 369 height 360
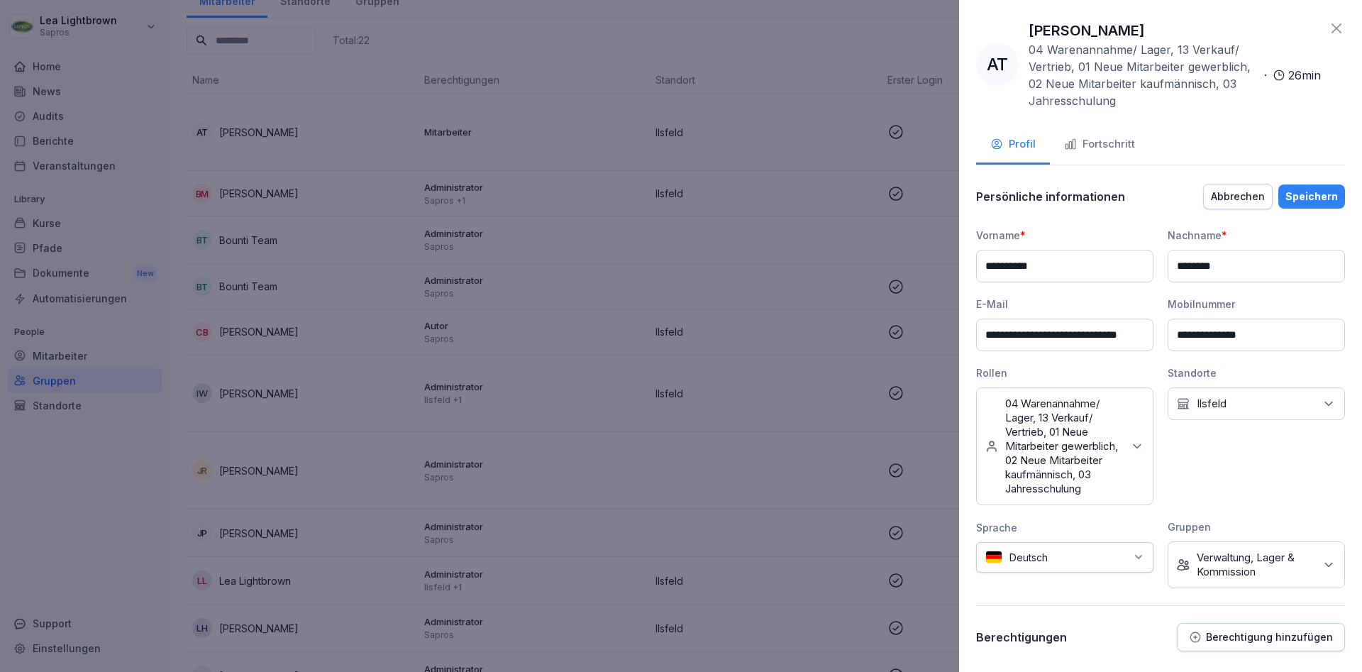
click at [1319, 197] on div "Speichern" at bounding box center [1311, 197] width 52 height 16
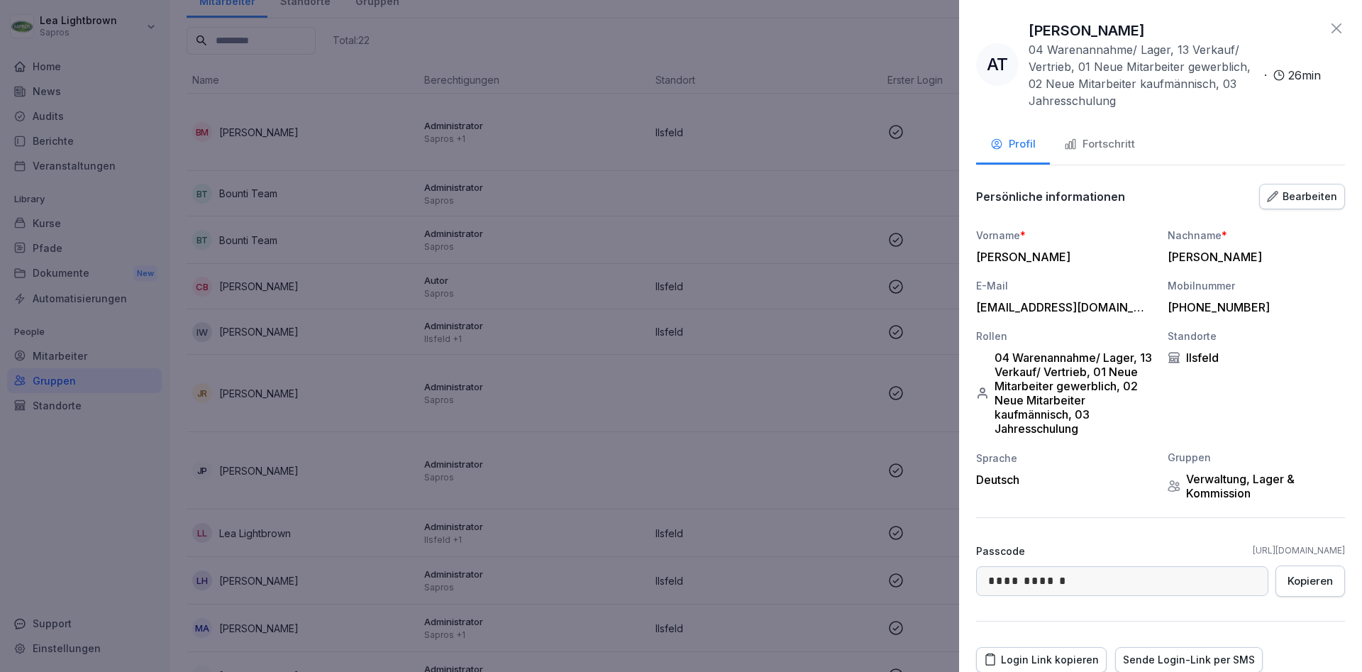
click at [562, 401] on div at bounding box center [681, 336] width 1362 height 672
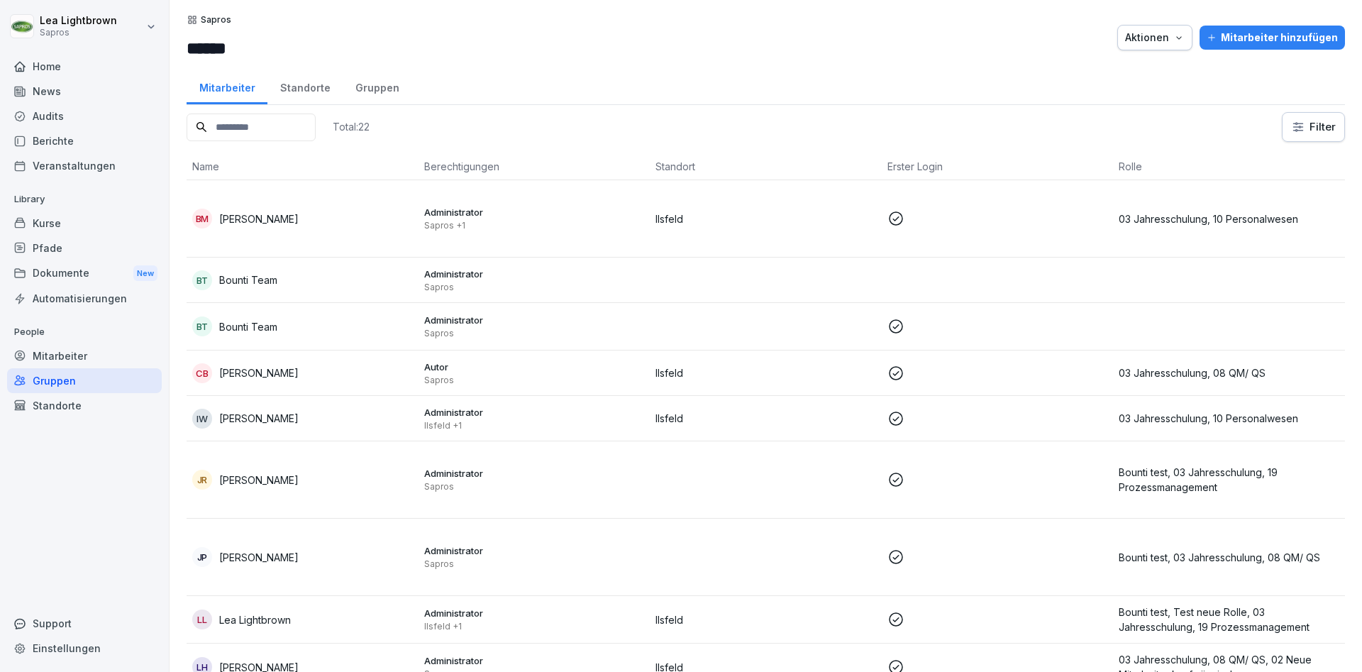
click at [77, 217] on div "Kurse" at bounding box center [84, 223] width 155 height 25
